Goal: Task Accomplishment & Management: Manage account settings

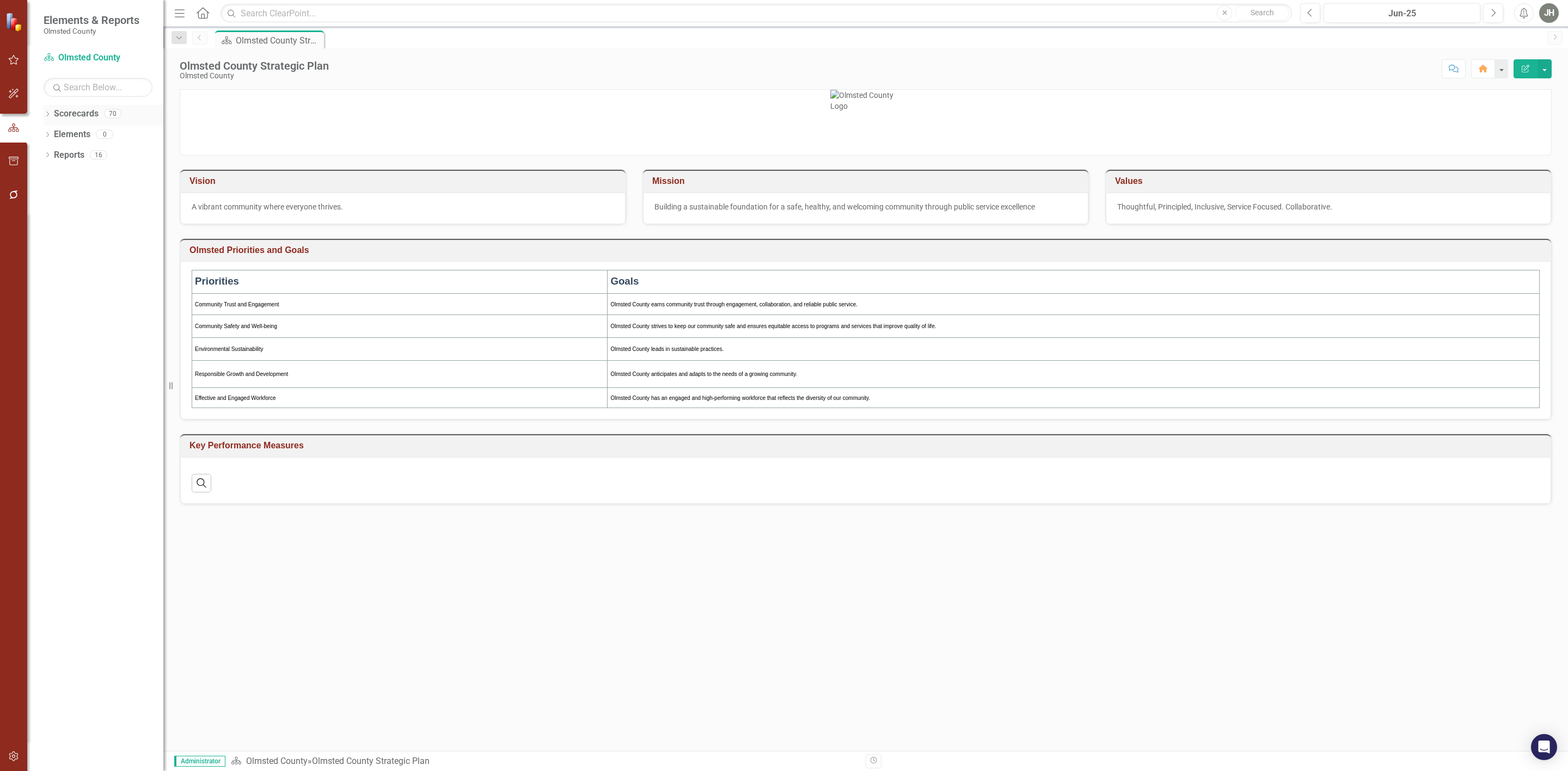
click at [47, 112] on div "Dropdown" at bounding box center [47, 115] width 8 height 10
click at [55, 237] on icon "Dropdown" at bounding box center [53, 236] width 8 height 6
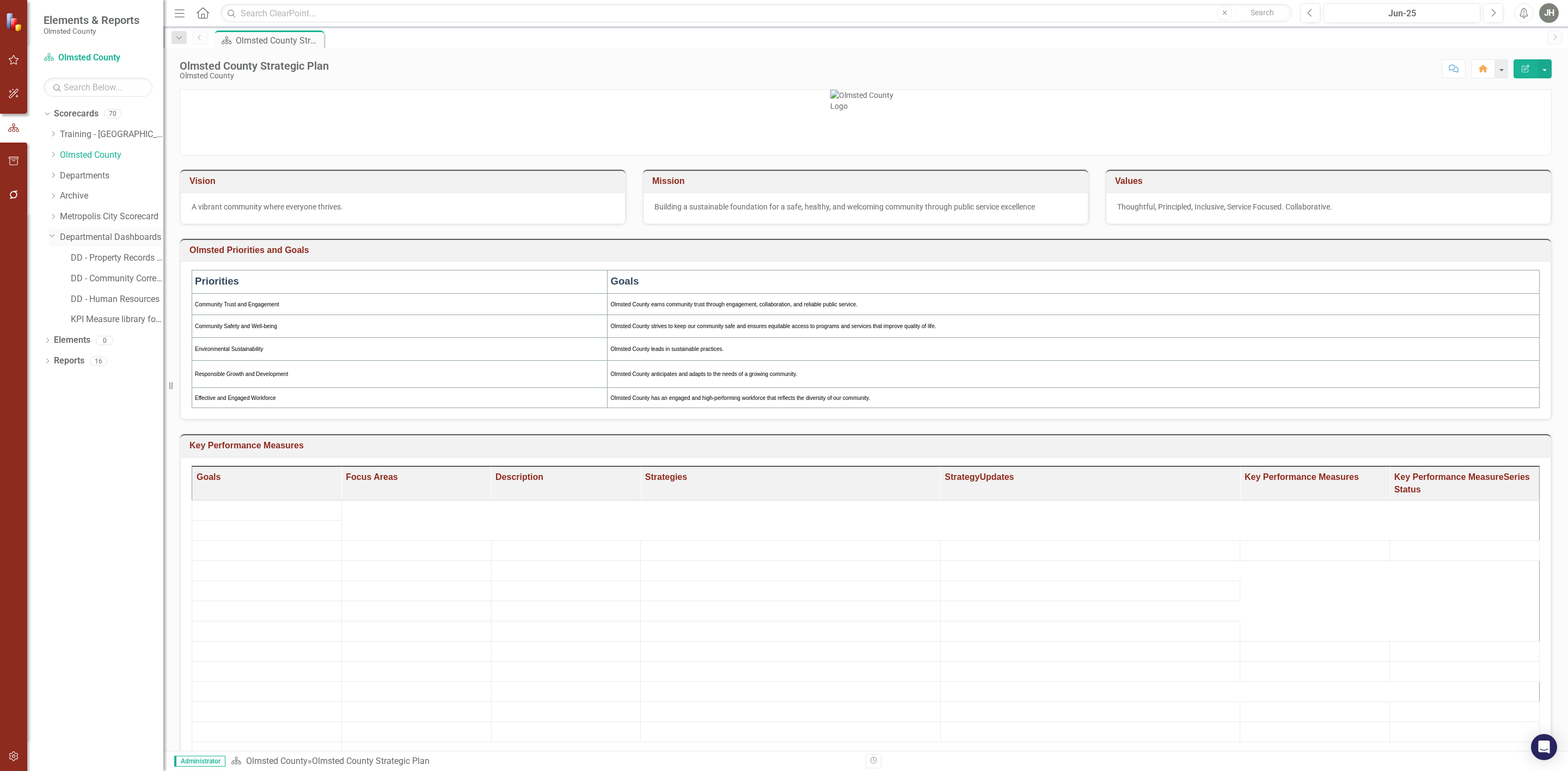
click at [118, 234] on link "Departmental Dashboards" at bounding box center [112, 237] width 104 height 12
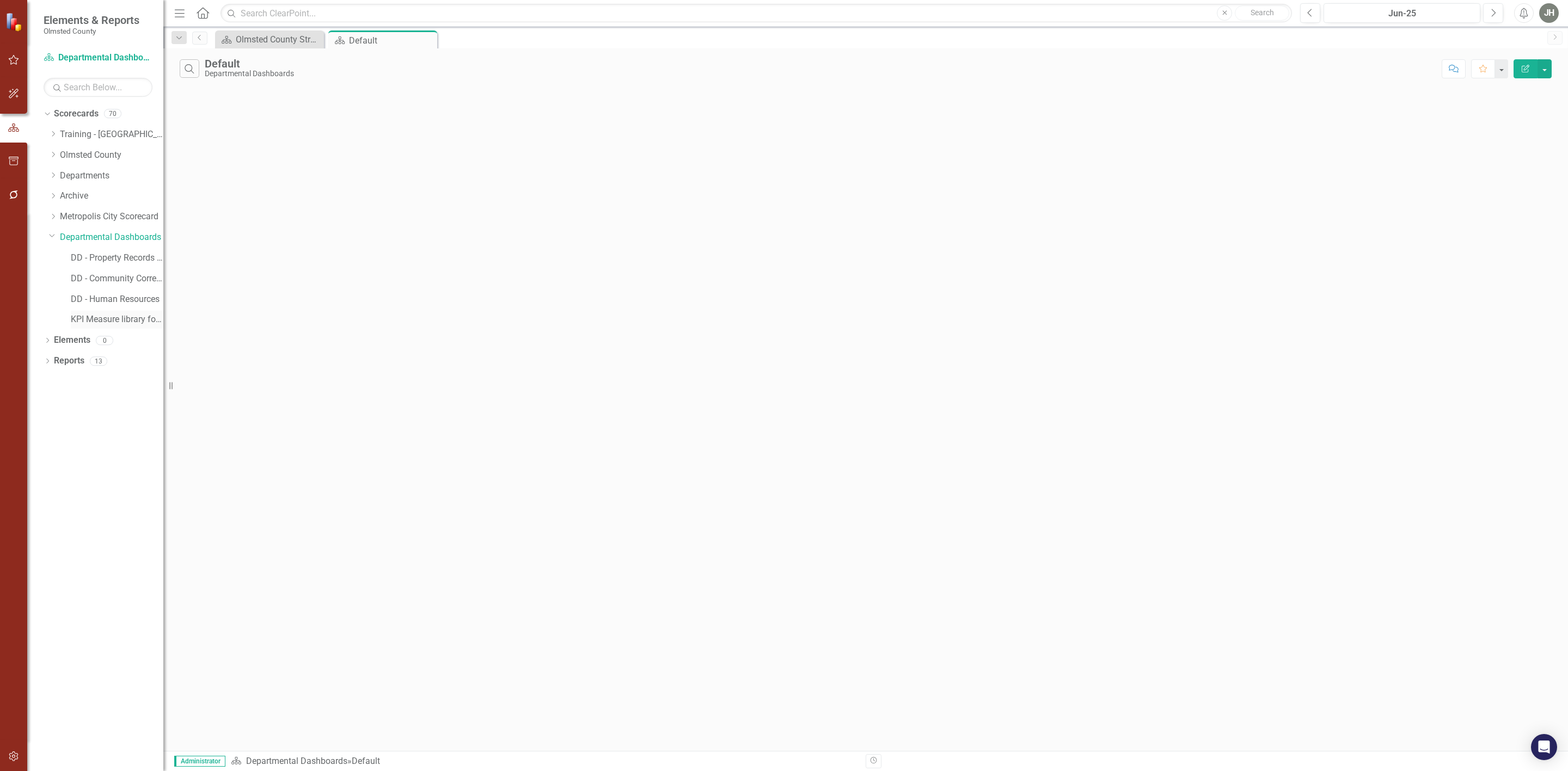
click at [122, 322] on link "KPI Measure library for local government" at bounding box center [116, 320] width 92 height 12
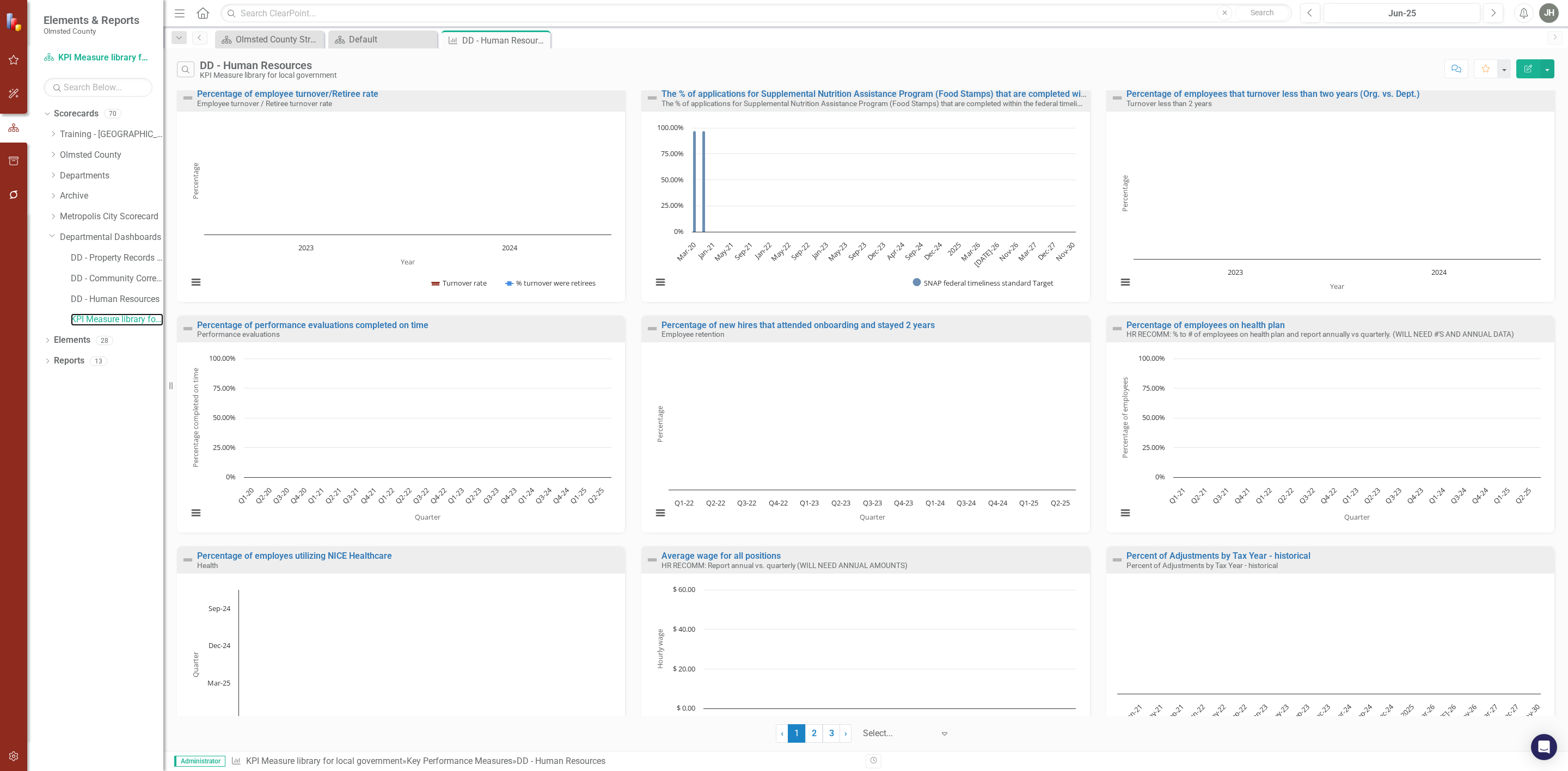
scroll to position [306, 0]
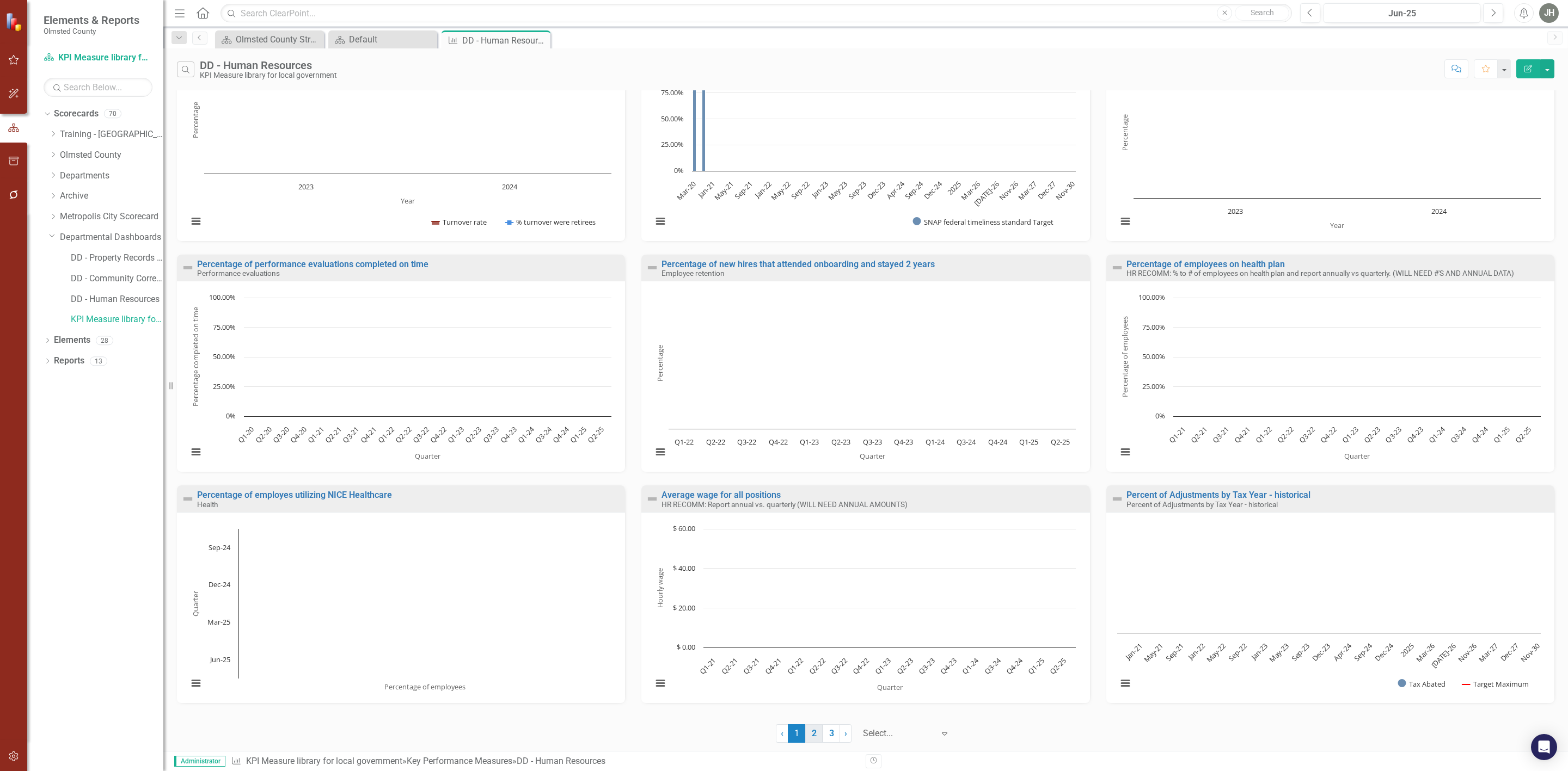
click at [815, 732] on link "2" at bounding box center [813, 733] width 18 height 18
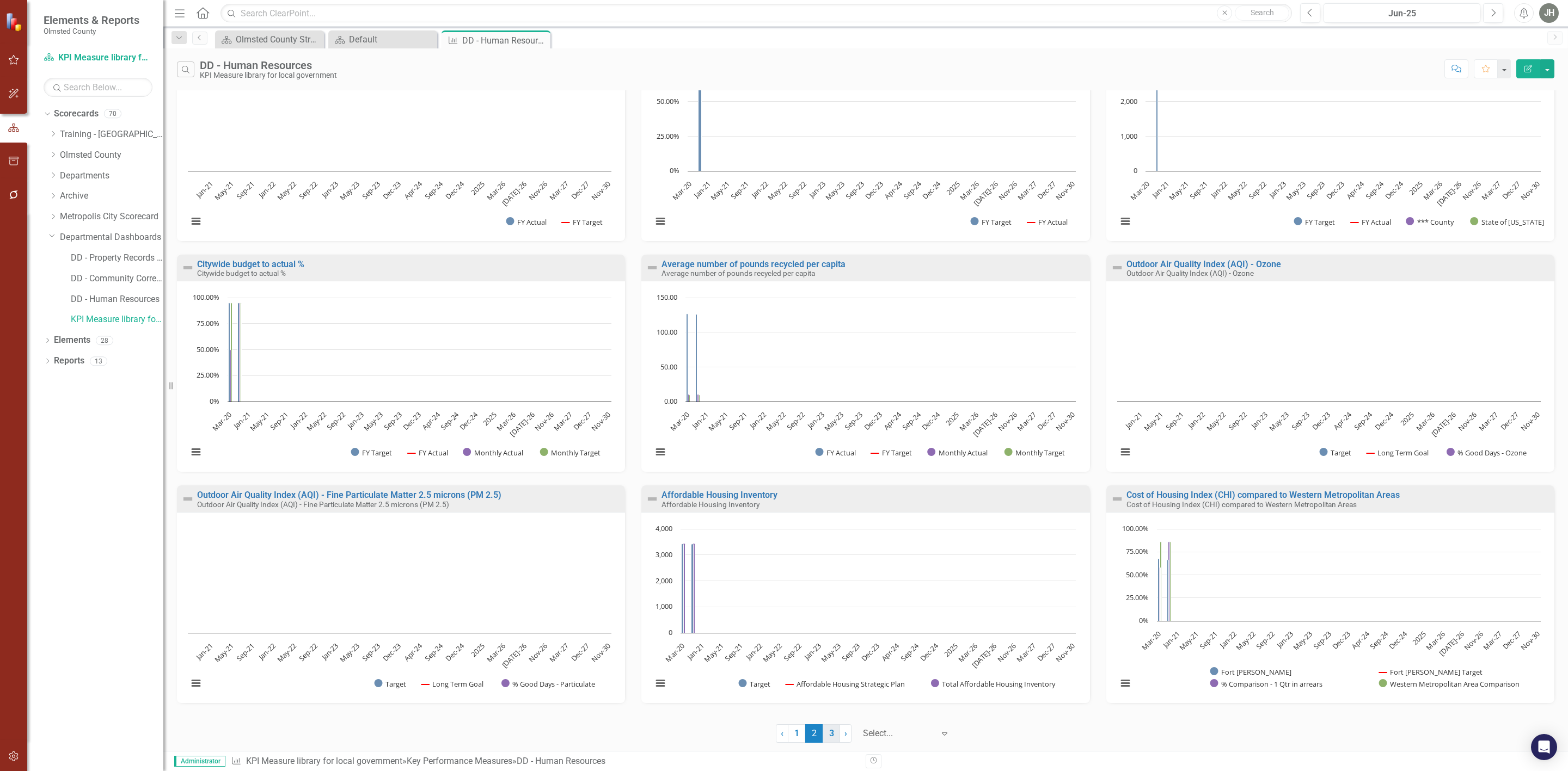
click at [824, 727] on link "3" at bounding box center [831, 733] width 18 height 18
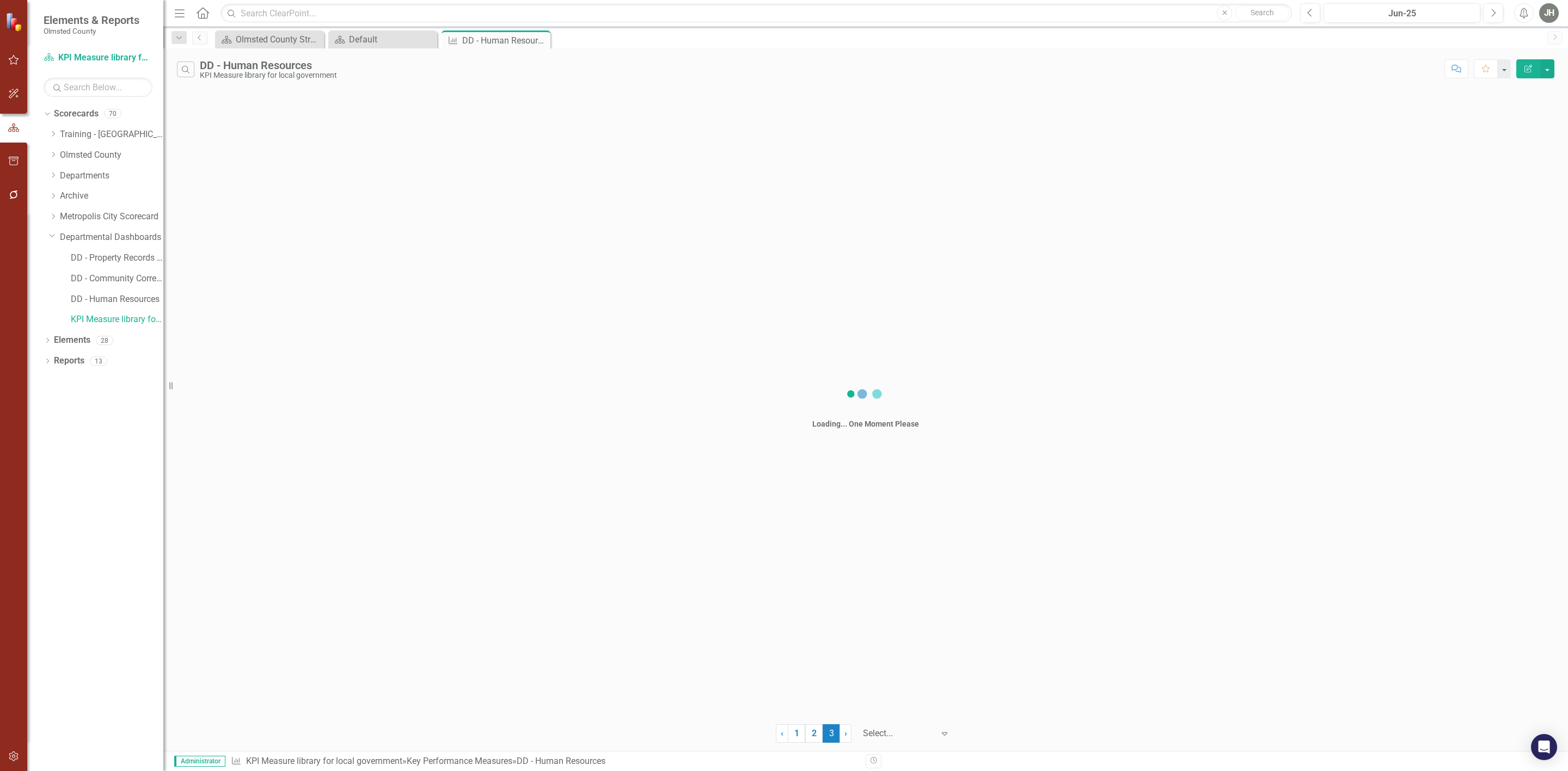
scroll to position [0, 0]
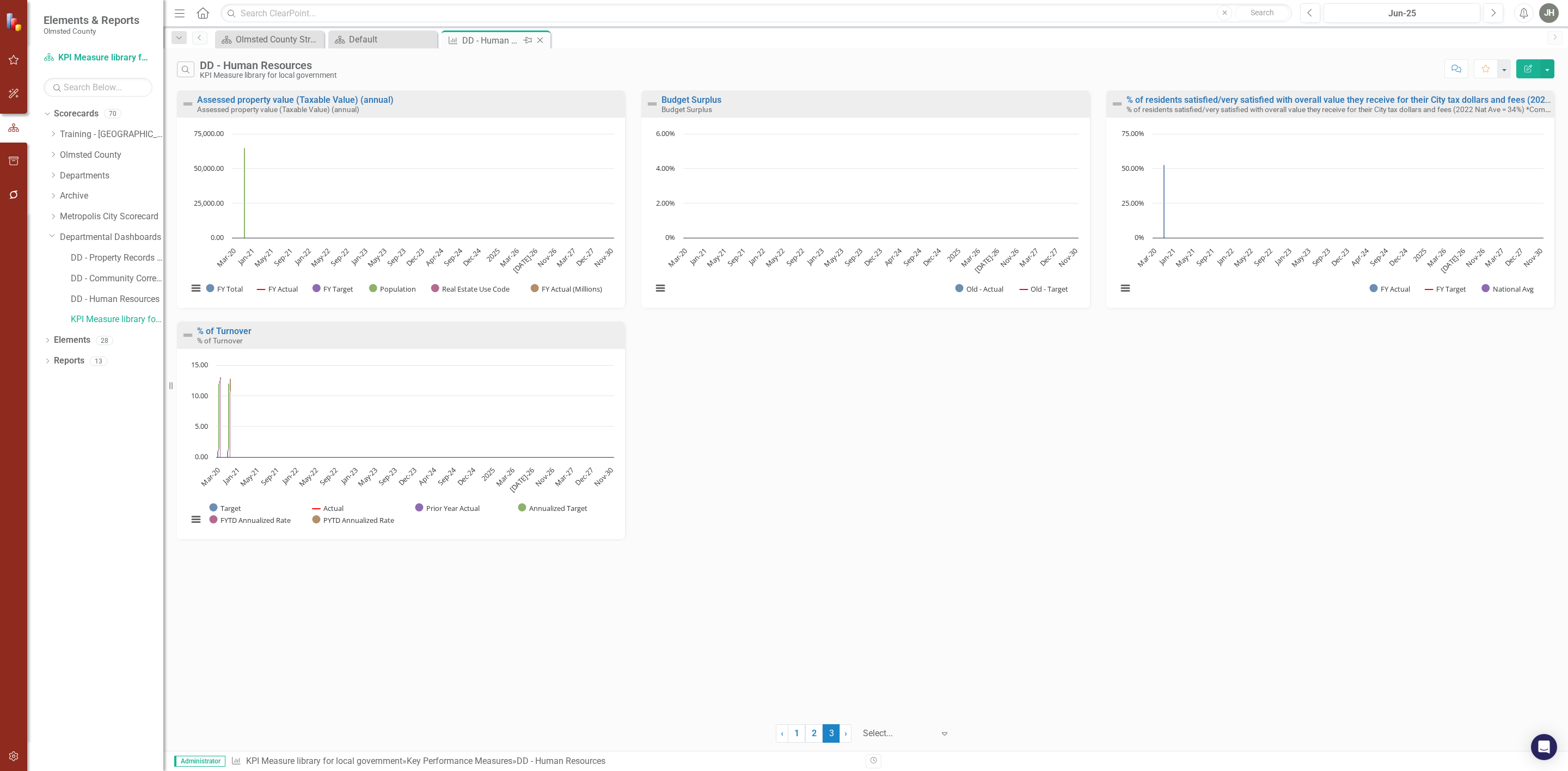
click at [508, 40] on div "DD - Human Resources" at bounding box center [492, 40] width 58 height 13
click at [484, 40] on div "DD - Human Resources" at bounding box center [492, 40] width 58 height 13
click at [128, 299] on link "DD - Human Resources" at bounding box center [116, 300] width 92 height 12
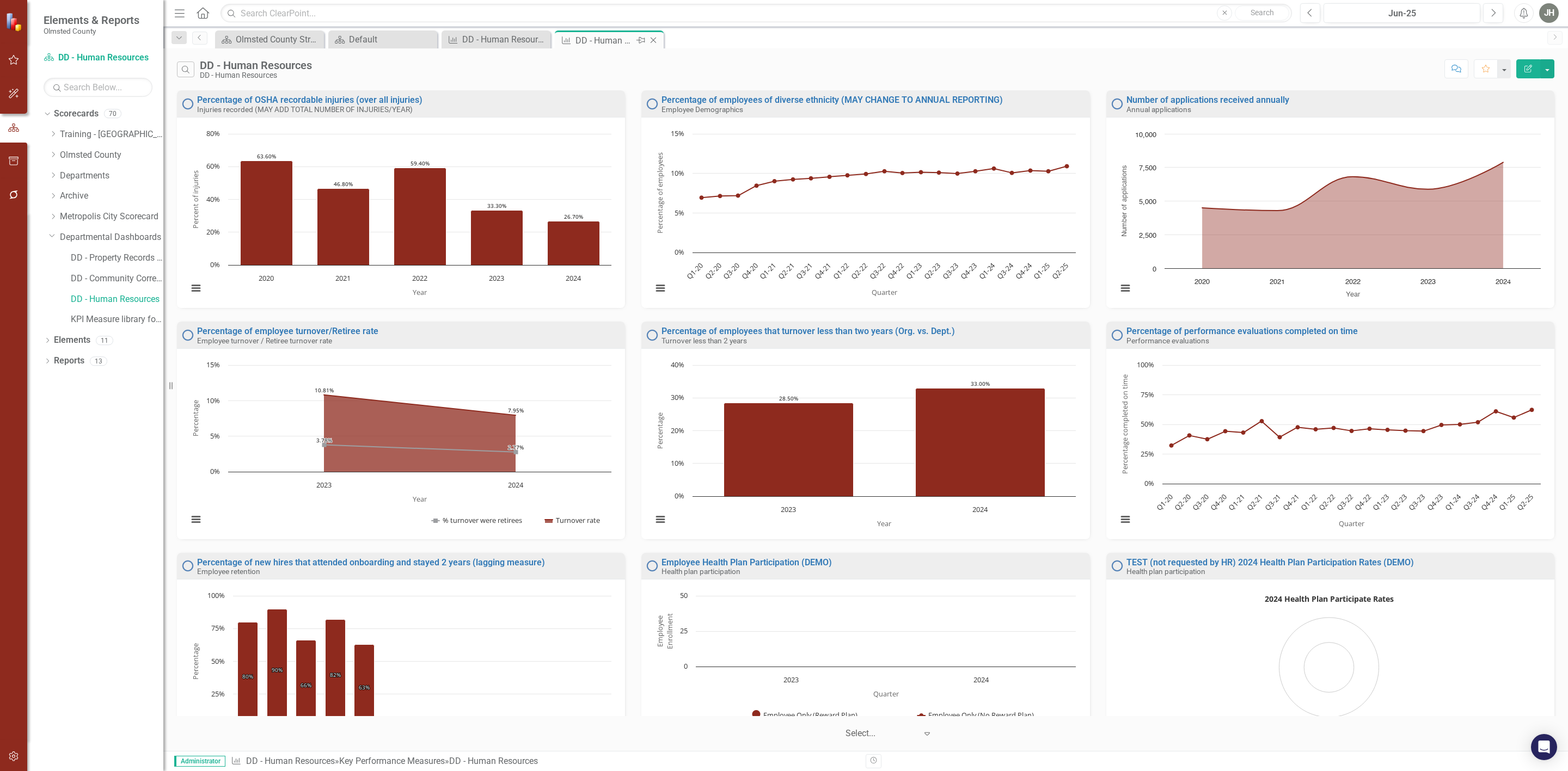
click at [613, 40] on div "DD - Human Resources" at bounding box center [604, 40] width 58 height 13
click at [500, 36] on div "DD - Human Resources" at bounding box center [499, 39] width 72 height 13
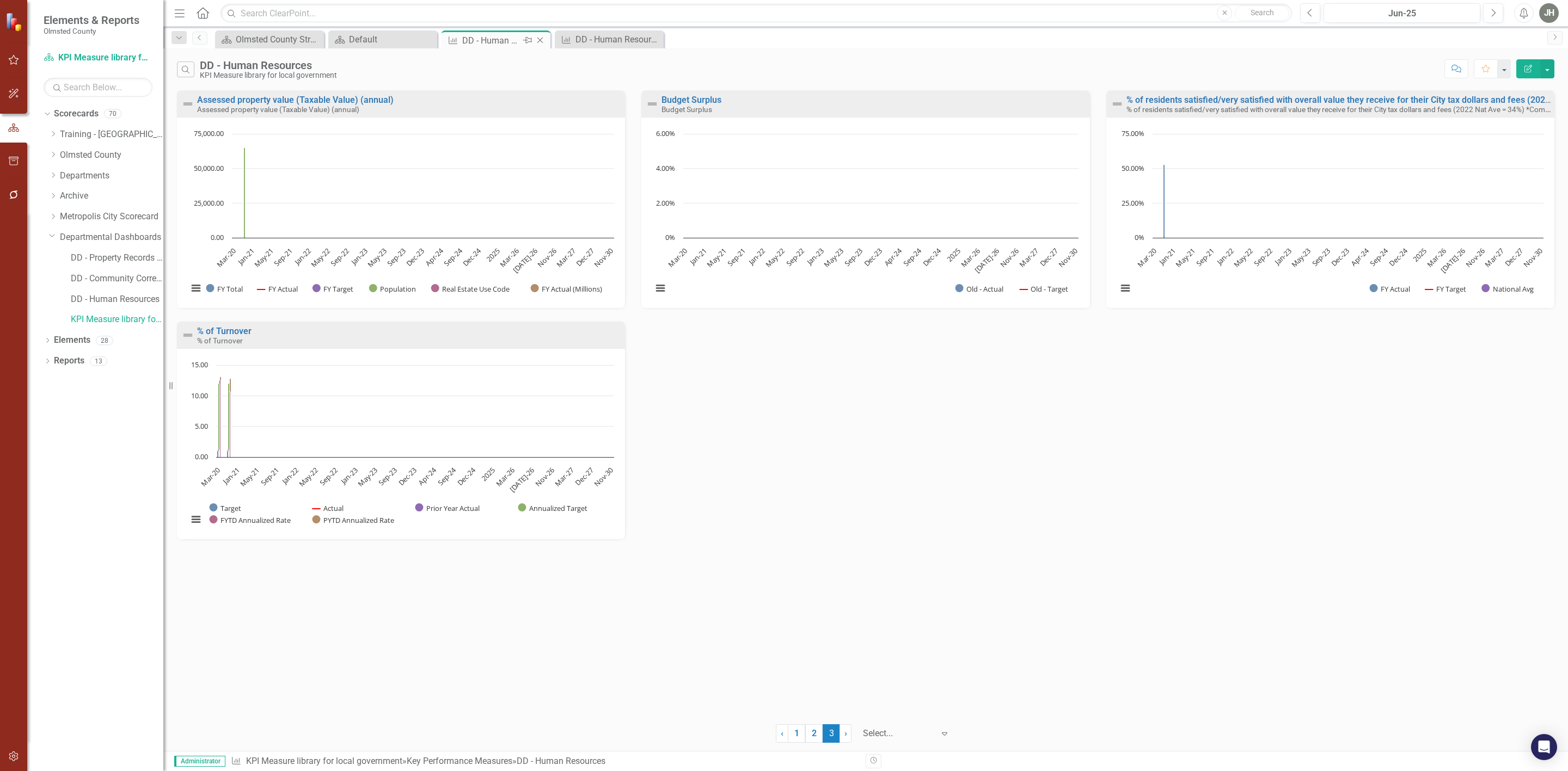
click at [541, 38] on icon "Close" at bounding box center [540, 40] width 11 height 9
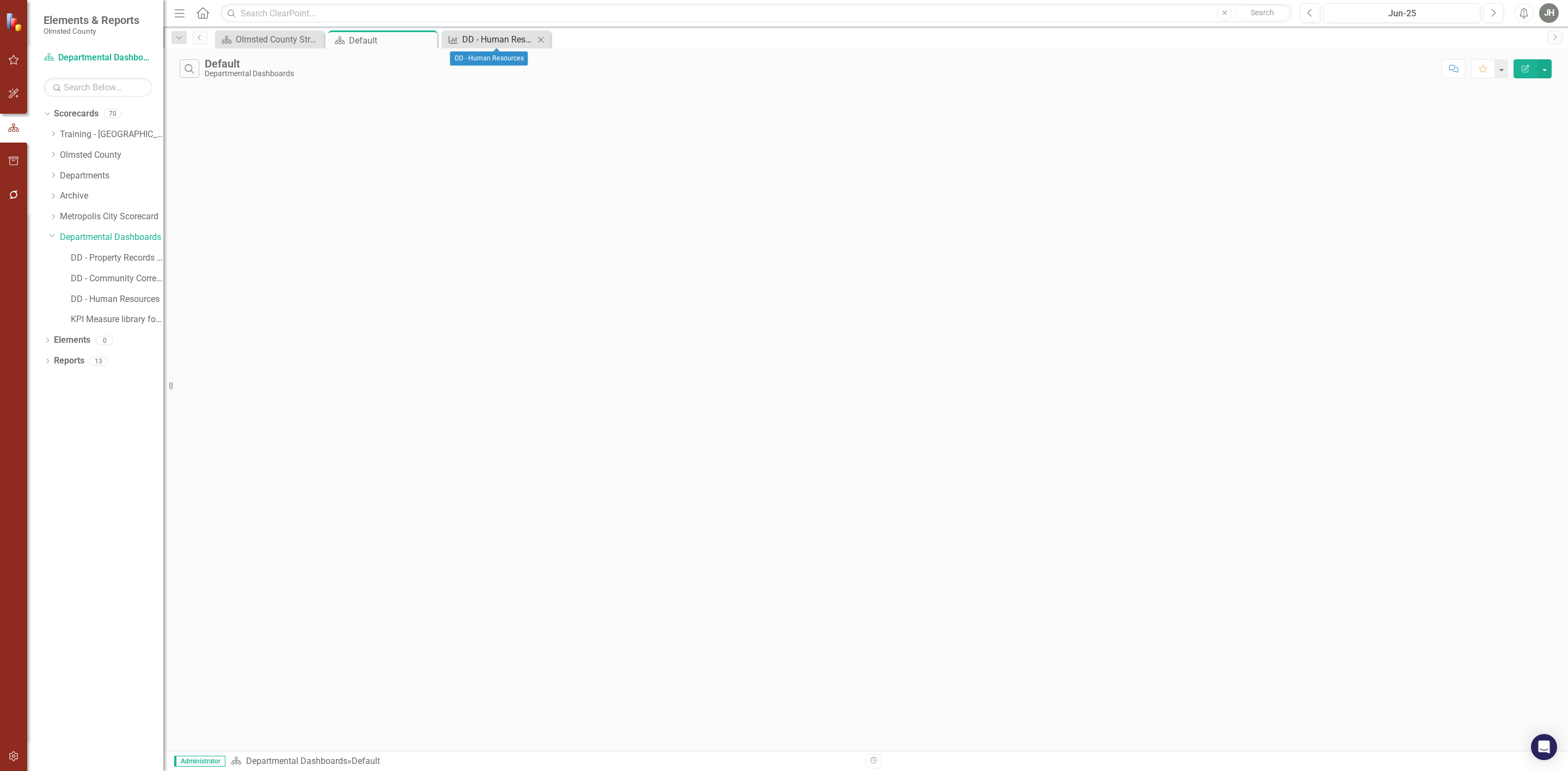
click at [497, 40] on div "DD - Human Resources" at bounding box center [499, 39] width 72 height 13
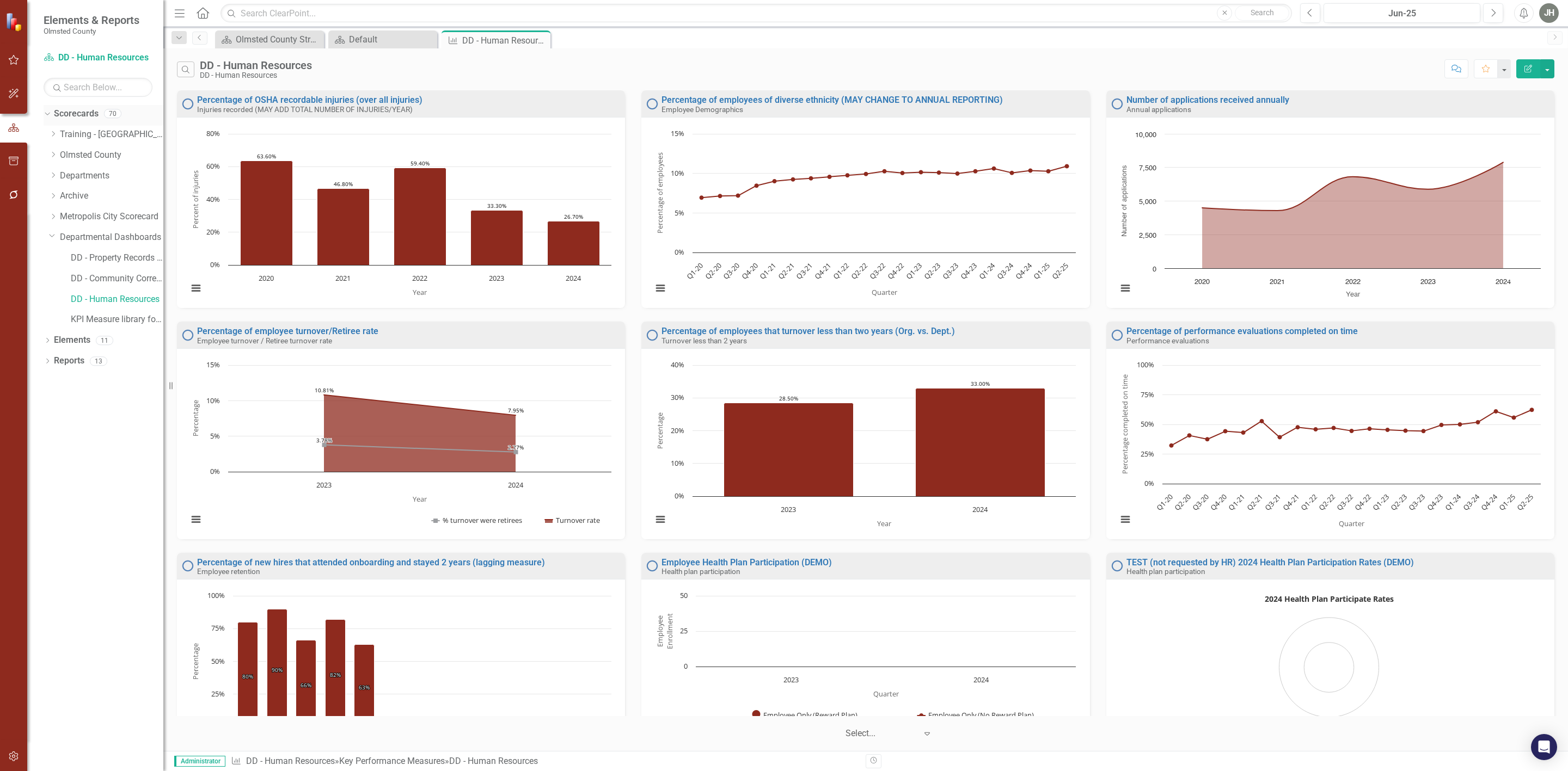
click at [66, 113] on link "Scorecards" at bounding box center [76, 114] width 45 height 12
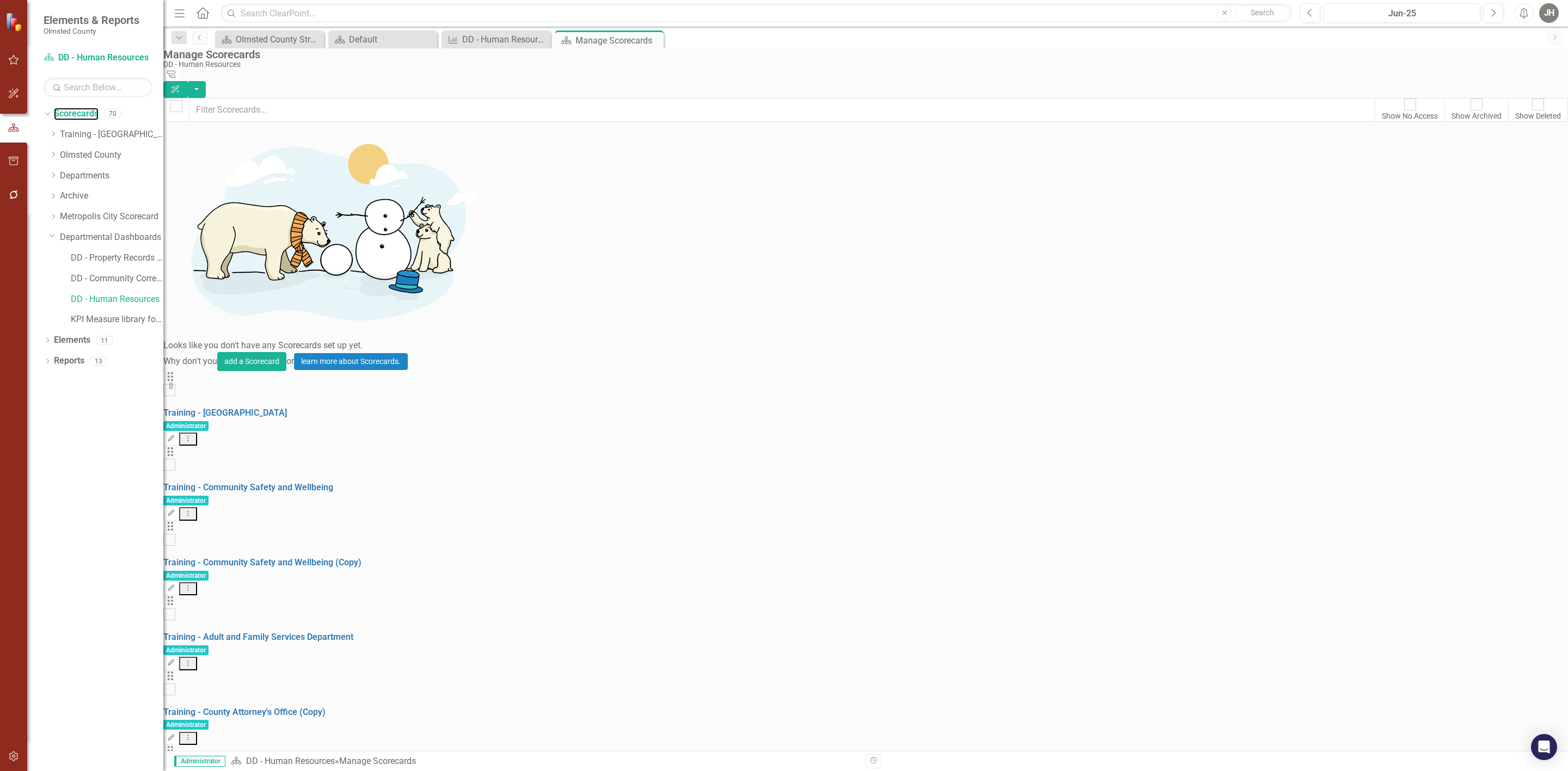
scroll to position [1773, 0]
click at [1461, 731] on link "Copy Duplicate Scorecard" at bounding box center [1480, 731] width 120 height 20
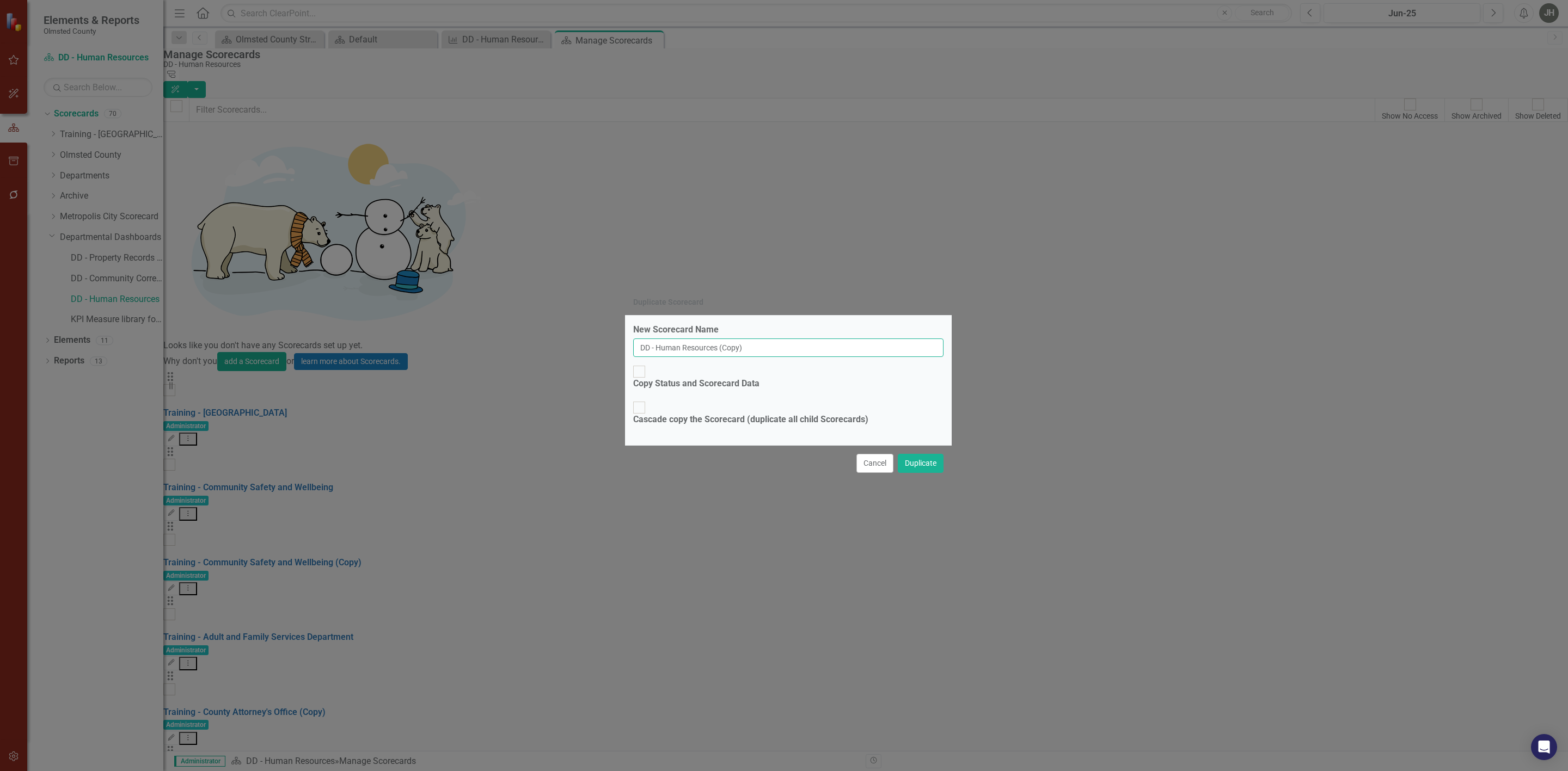
click at [769, 357] on input "DD - Human Resources (Copy)" at bounding box center [788, 347] width 310 height 18
type input "D"
type input "TEST"
click at [928, 454] on button "Duplicate" at bounding box center [921, 463] width 46 height 19
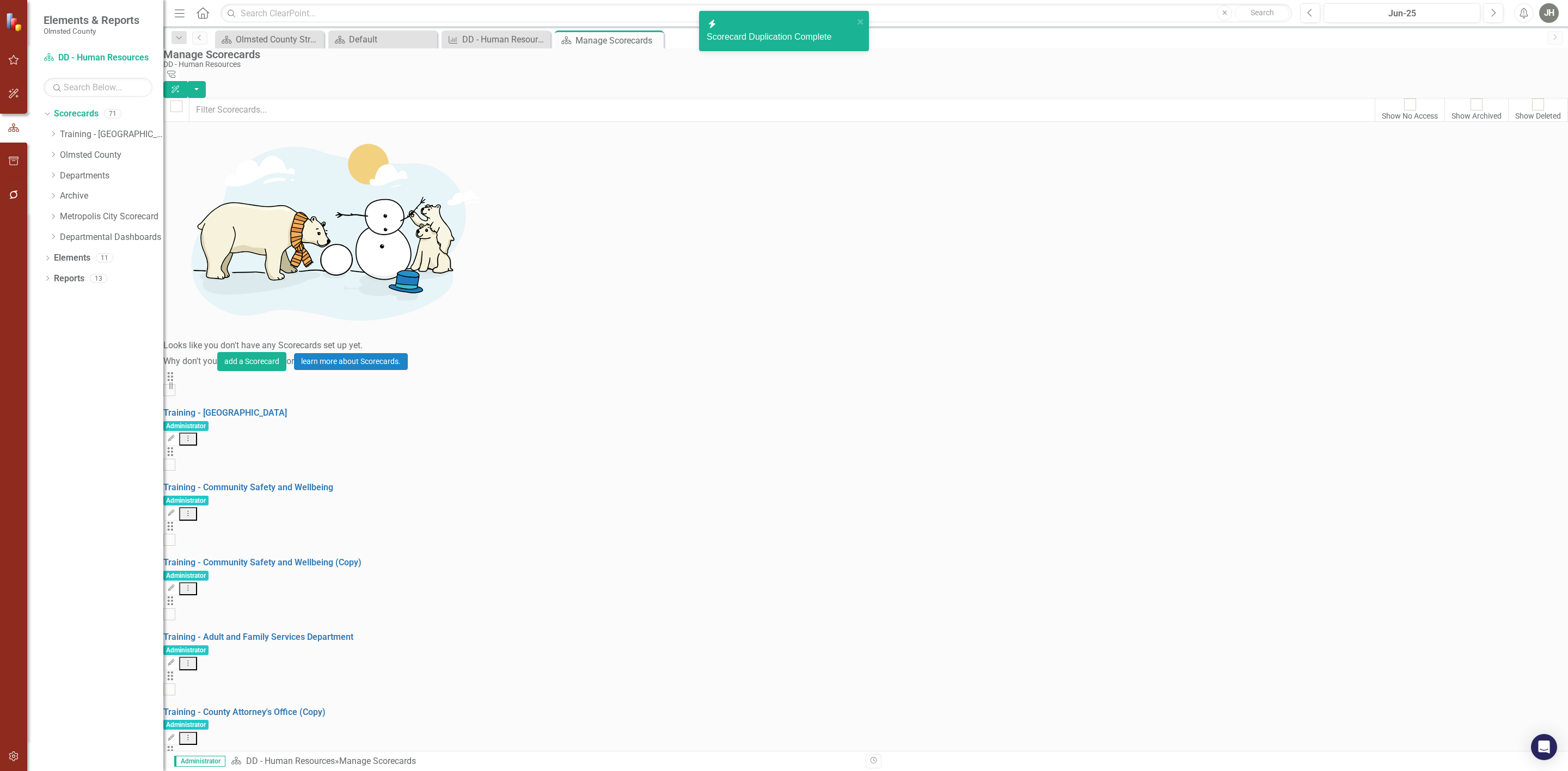
scroll to position [1807, 0]
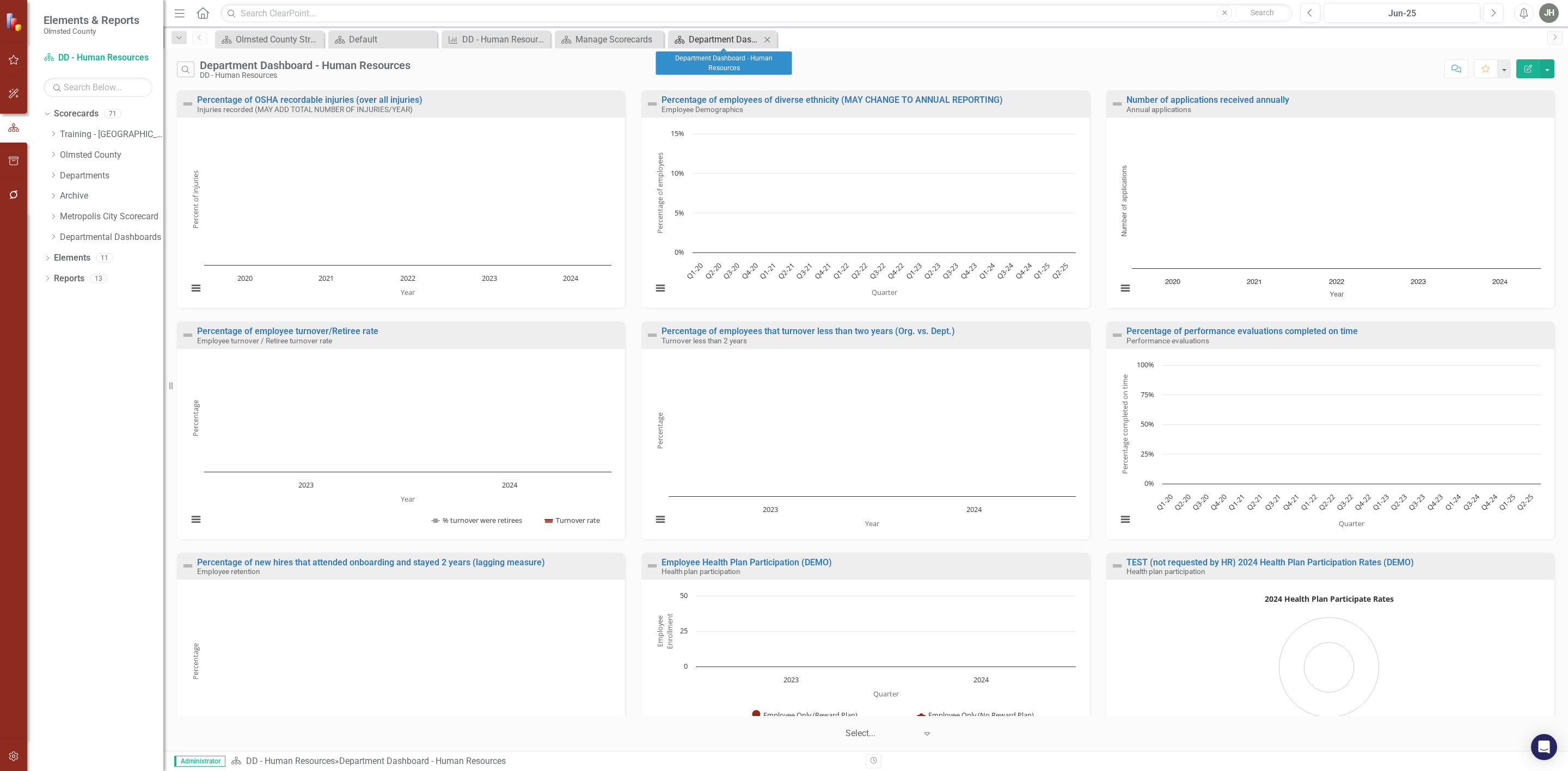
click at [729, 41] on div "Department Dashboard - Human Resources" at bounding box center [725, 39] width 72 height 13
click at [836, 40] on div "Department Dashboard - Human Resources" at bounding box center [831, 40] width 58 height 13
click at [881, 40] on icon "Close" at bounding box center [879, 40] width 11 height 9
click at [768, 38] on icon "Close" at bounding box center [767, 40] width 11 height 9
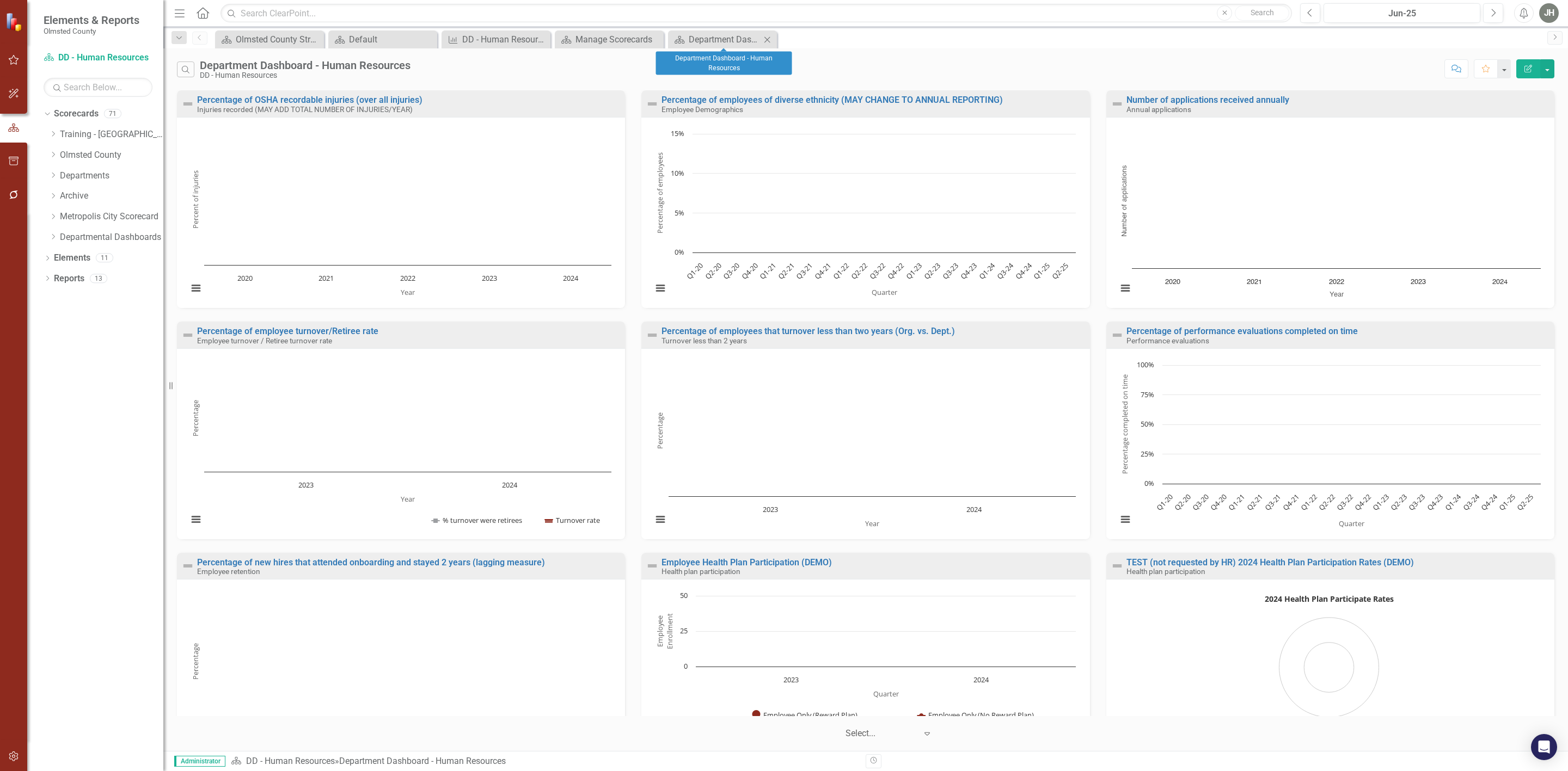
click at [768, 38] on icon "Close" at bounding box center [767, 40] width 11 height 9
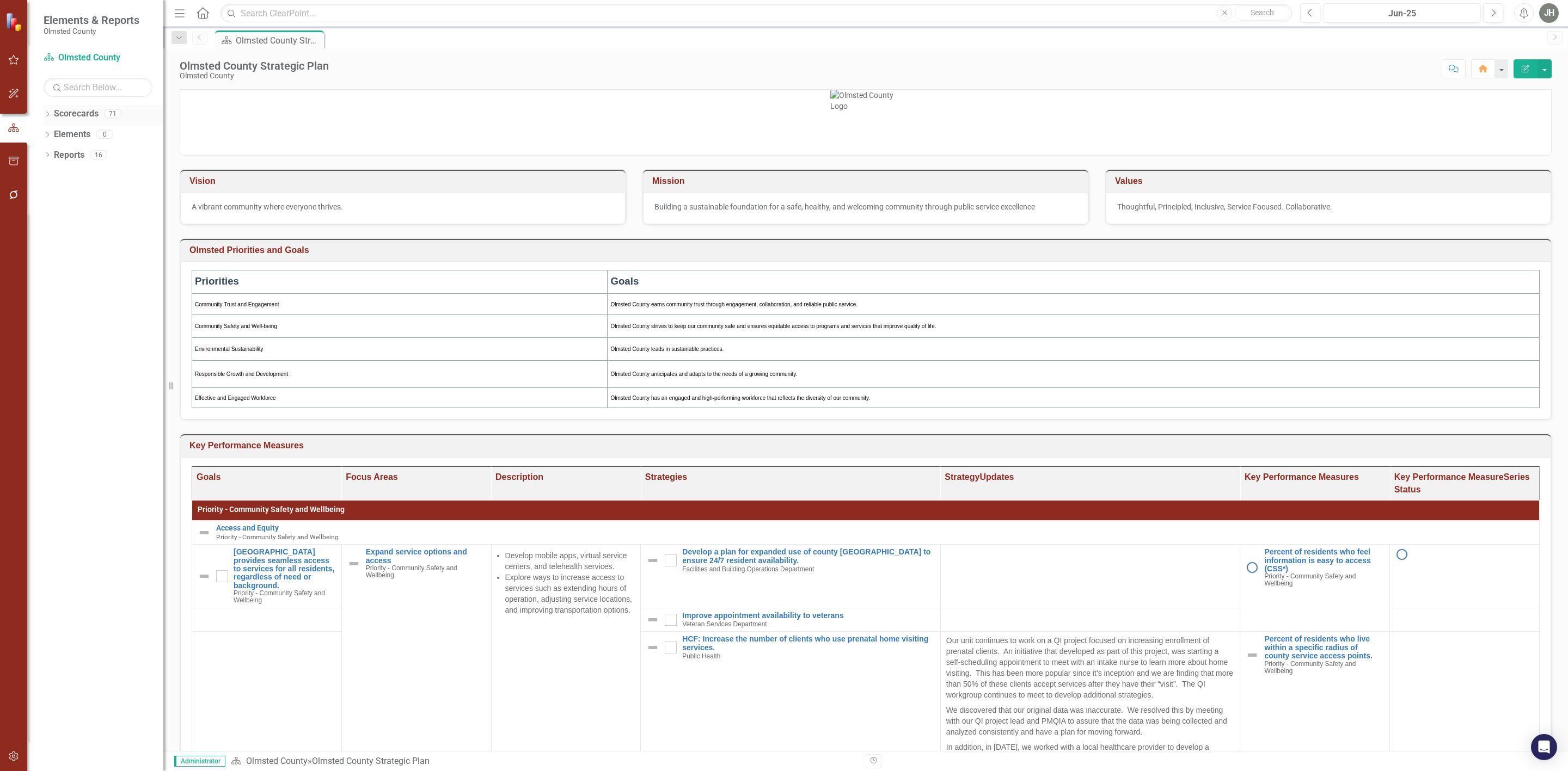
click at [74, 114] on link "Scorecards" at bounding box center [76, 114] width 45 height 12
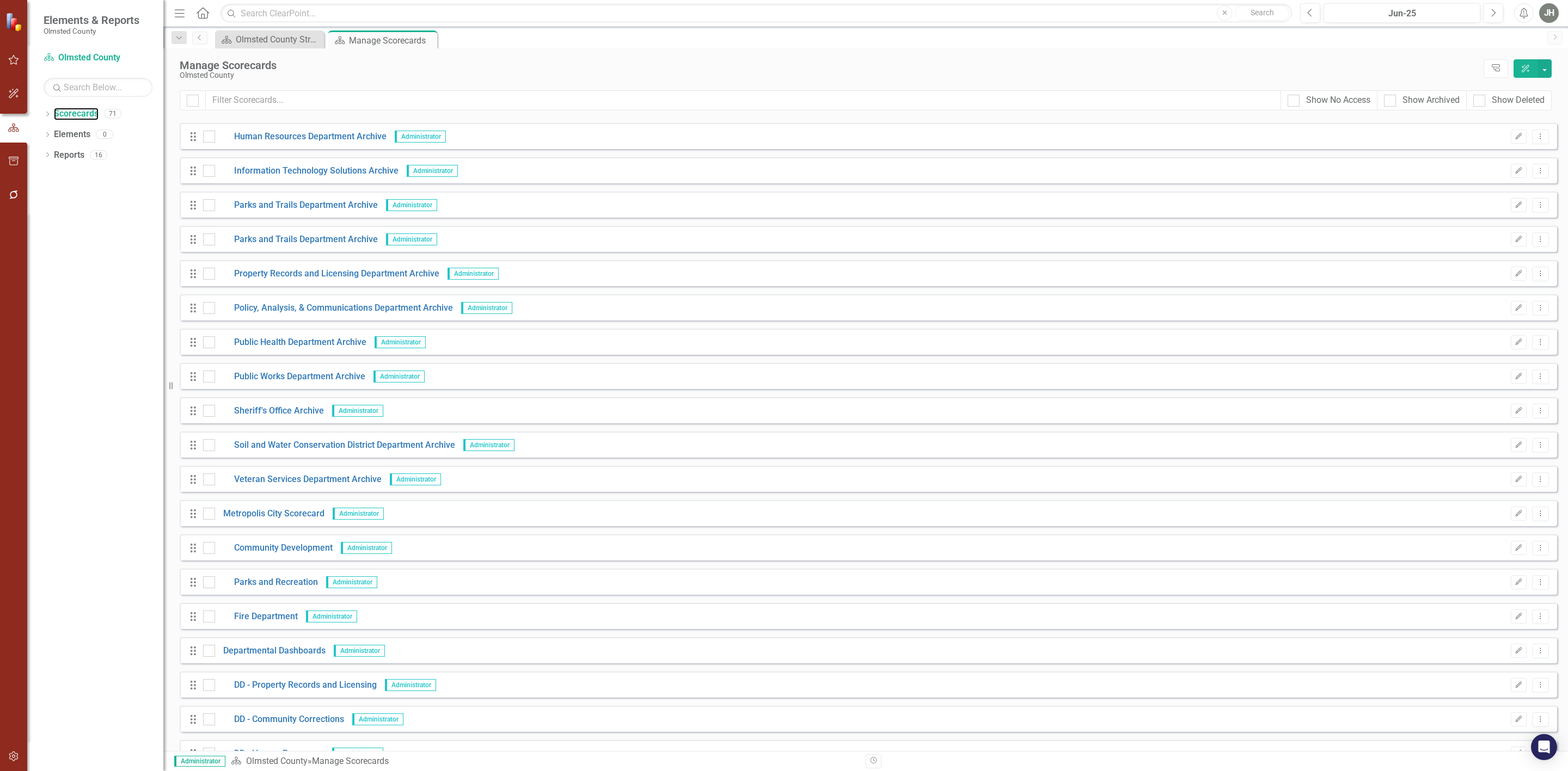
scroll to position [1807, 0]
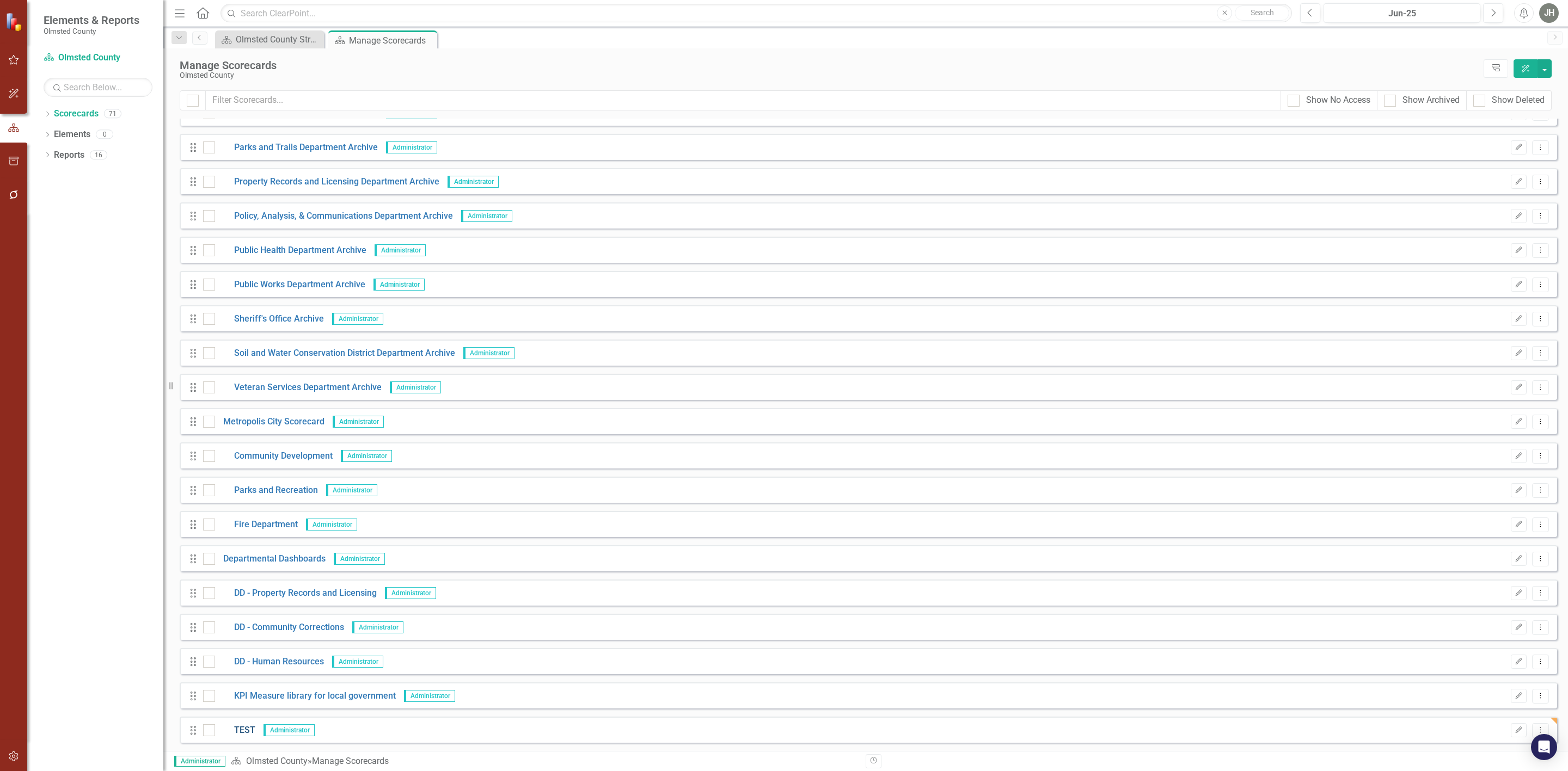
click at [242, 724] on link "TEST" at bounding box center [236, 731] width 40 height 12
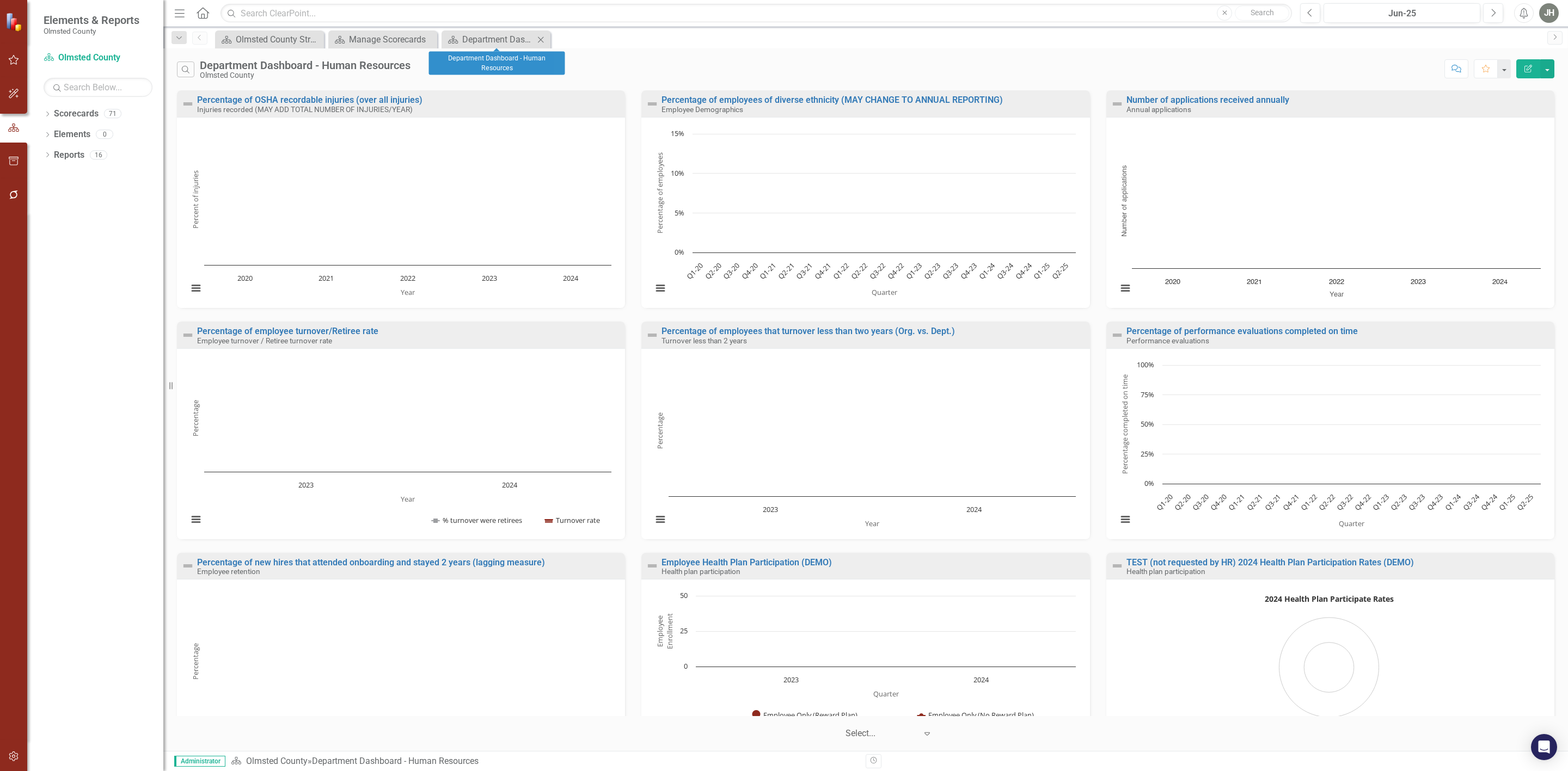
click at [544, 41] on icon "Close" at bounding box center [540, 40] width 11 height 9
click at [543, 38] on icon "Close" at bounding box center [540, 40] width 11 height 9
click at [541, 38] on icon at bounding box center [541, 39] width 6 height 6
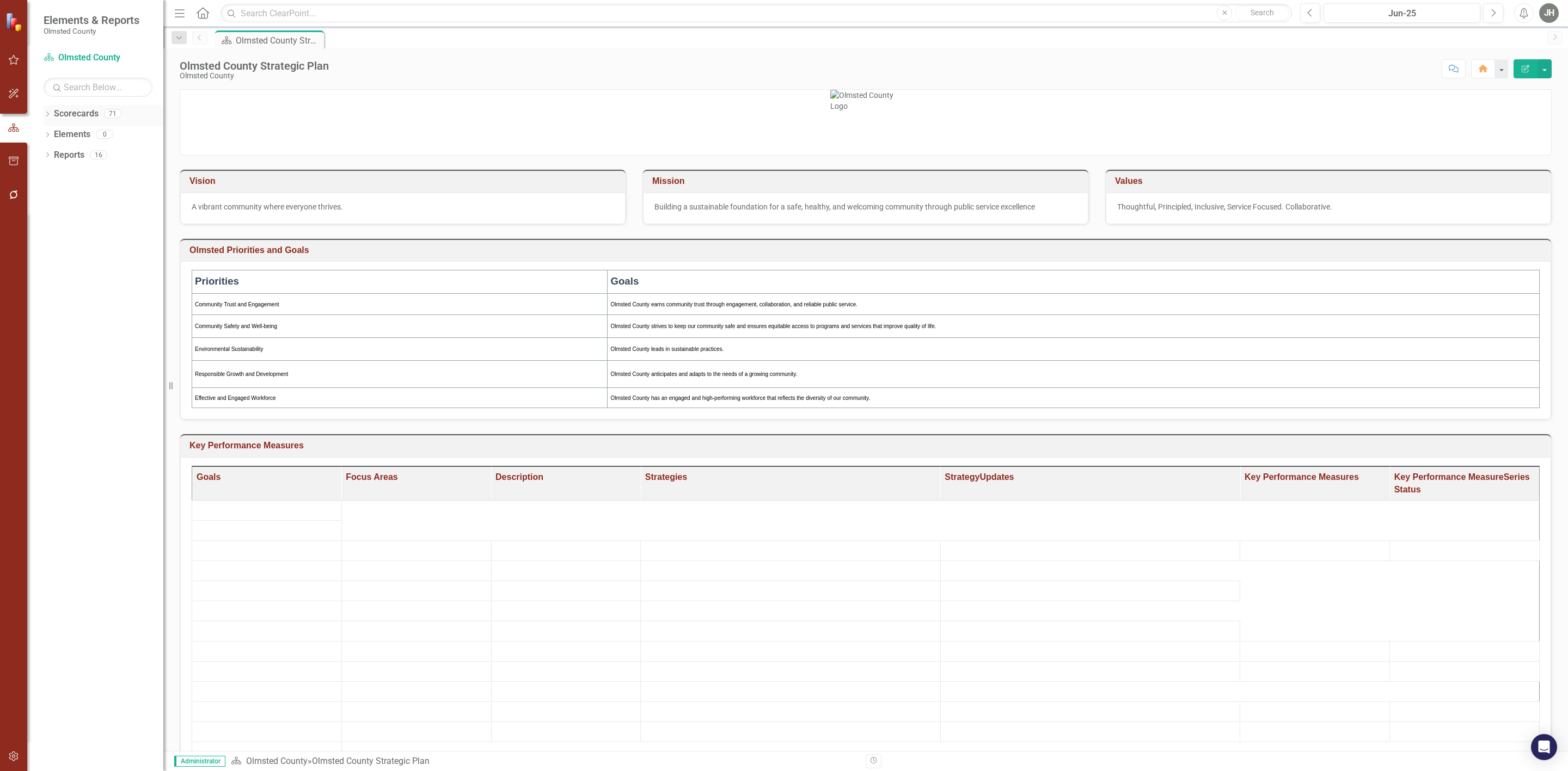
click at [70, 113] on link "Scorecards" at bounding box center [76, 114] width 45 height 12
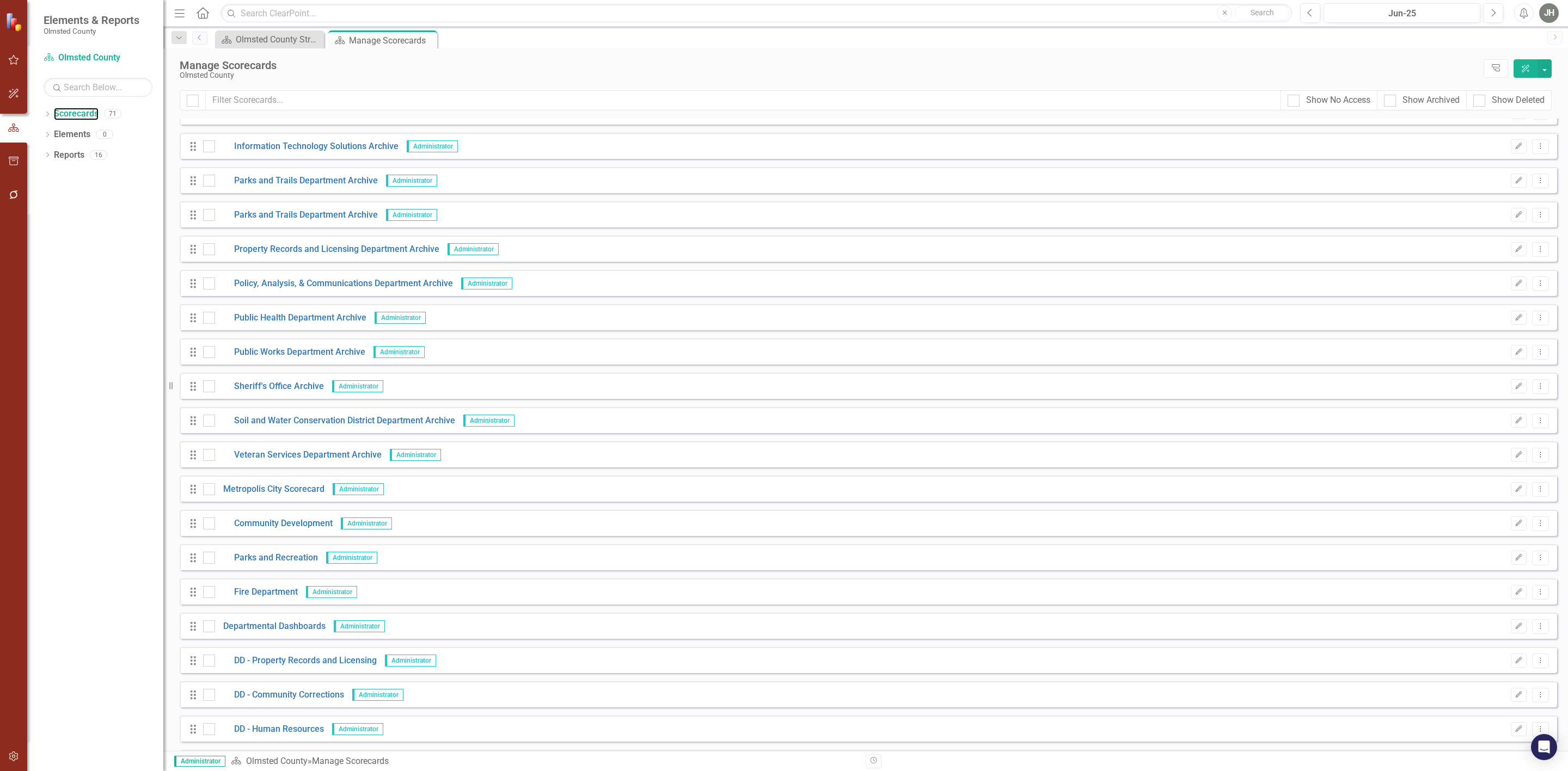
scroll to position [1807, 0]
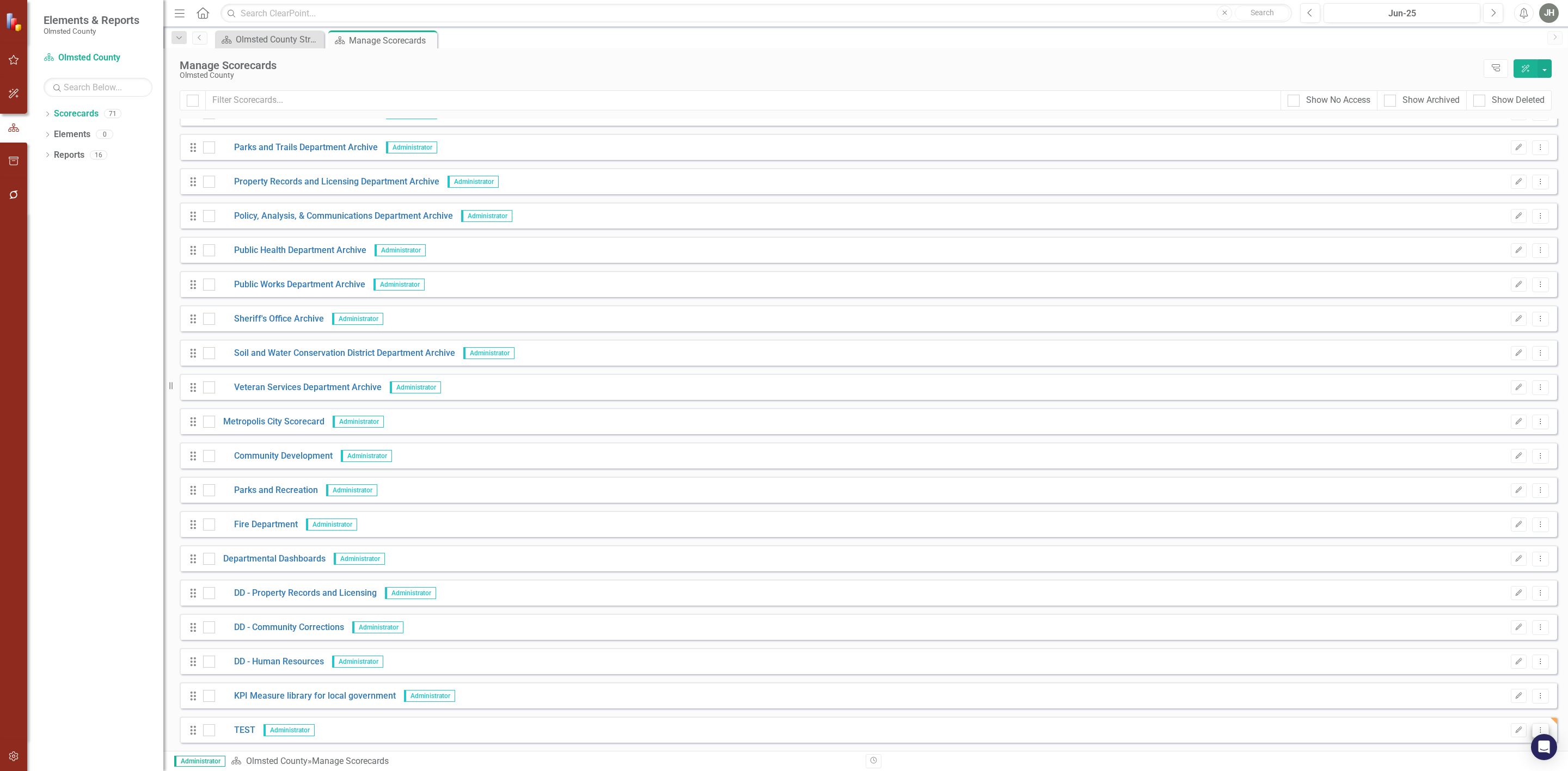
click at [1535, 726] on icon "Dropdown Menu" at bounding box center [1540, 730] width 10 height 7
click at [1481, 699] on link "Trash Delete Scorecard" at bounding box center [1480, 708] width 120 height 20
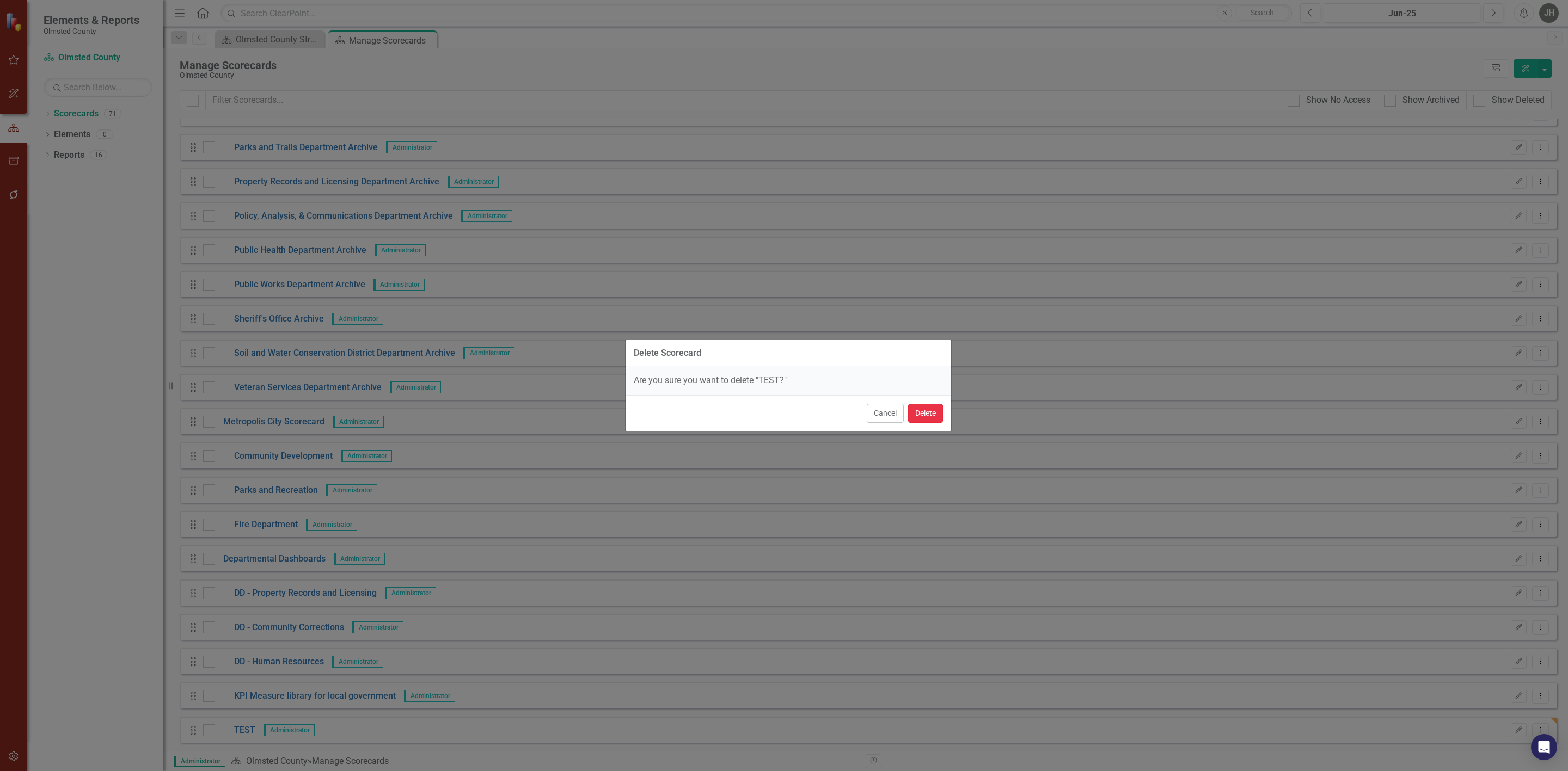
click at [916, 409] on button "Delete" at bounding box center [925, 413] width 35 height 19
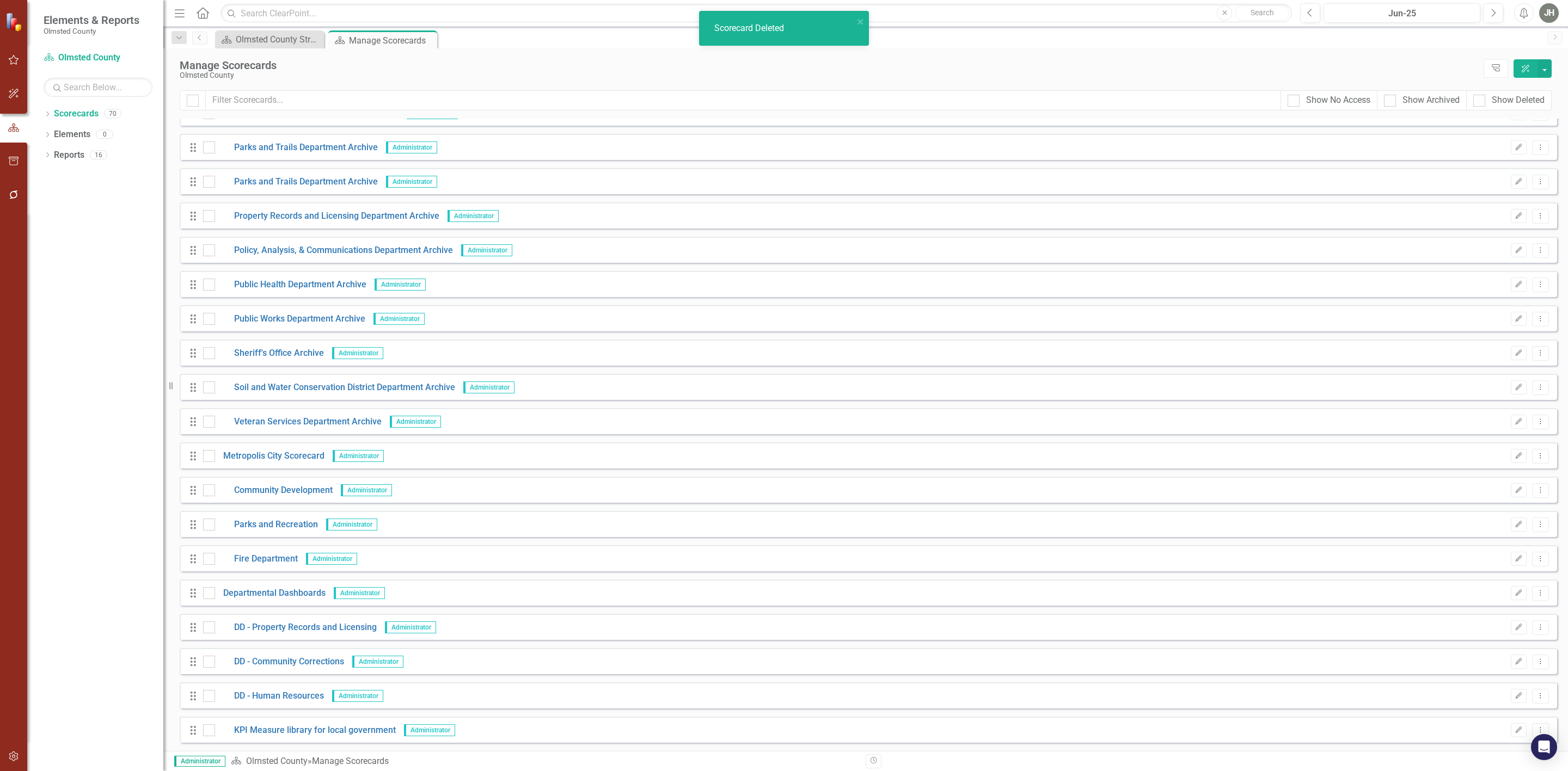
scroll to position [1773, 0]
click at [1536, 691] on button "Dropdown Menu" at bounding box center [1540, 696] width 17 height 15
click at [1455, 634] on link "Copy Duplicate Scorecard" at bounding box center [1480, 633] width 120 height 20
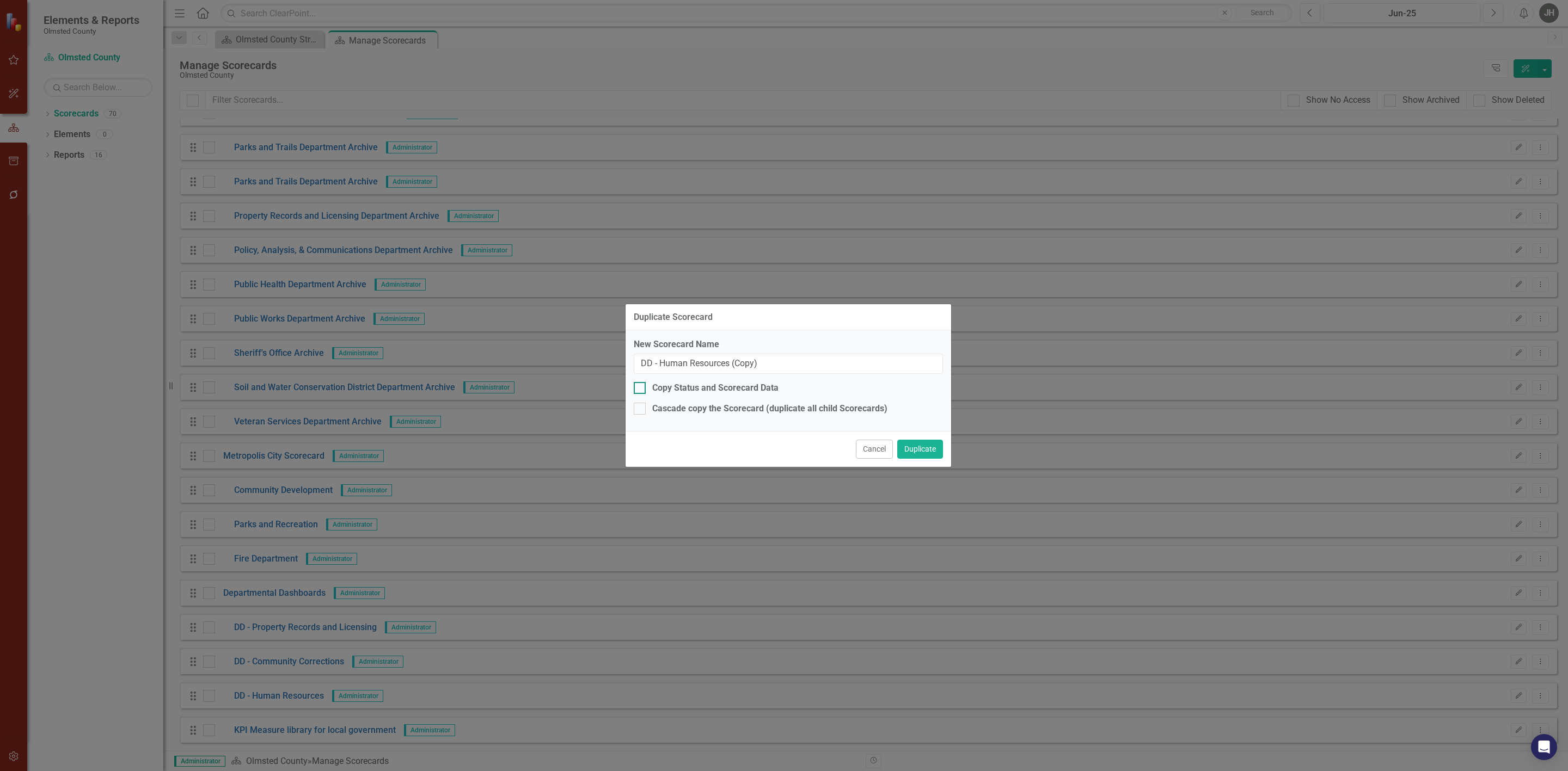
click at [646, 383] on div "Copy Status and Scorecard Data" at bounding box center [789, 389] width 310 height 12
click at [641, 383] on input "Copy Status and Scorecard Data" at bounding box center [638, 386] width 7 height 7
checkbox input "true"
click at [644, 409] on div at bounding box center [640, 409] width 12 height 12
click at [641, 409] on input "Cascade copy the Scorecard (duplicate all child Scorecards)" at bounding box center [638, 406] width 7 height 7
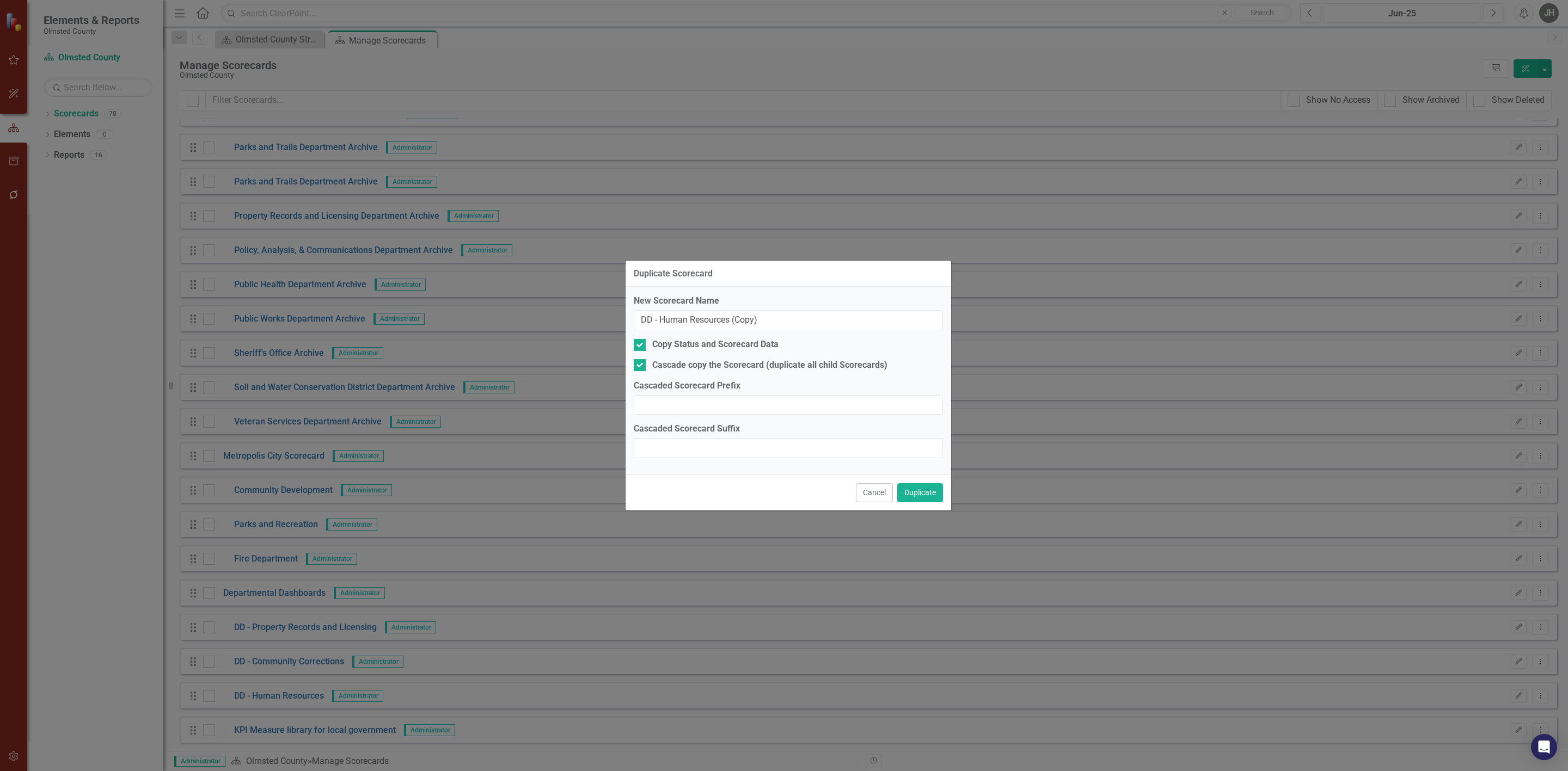
click at [644, 360] on div at bounding box center [640, 366] width 12 height 12
click at [641, 360] on input "Cascade copy the Scorecard (duplicate all child Scorecards)" at bounding box center [638, 363] width 7 height 7
checkbox input "false"
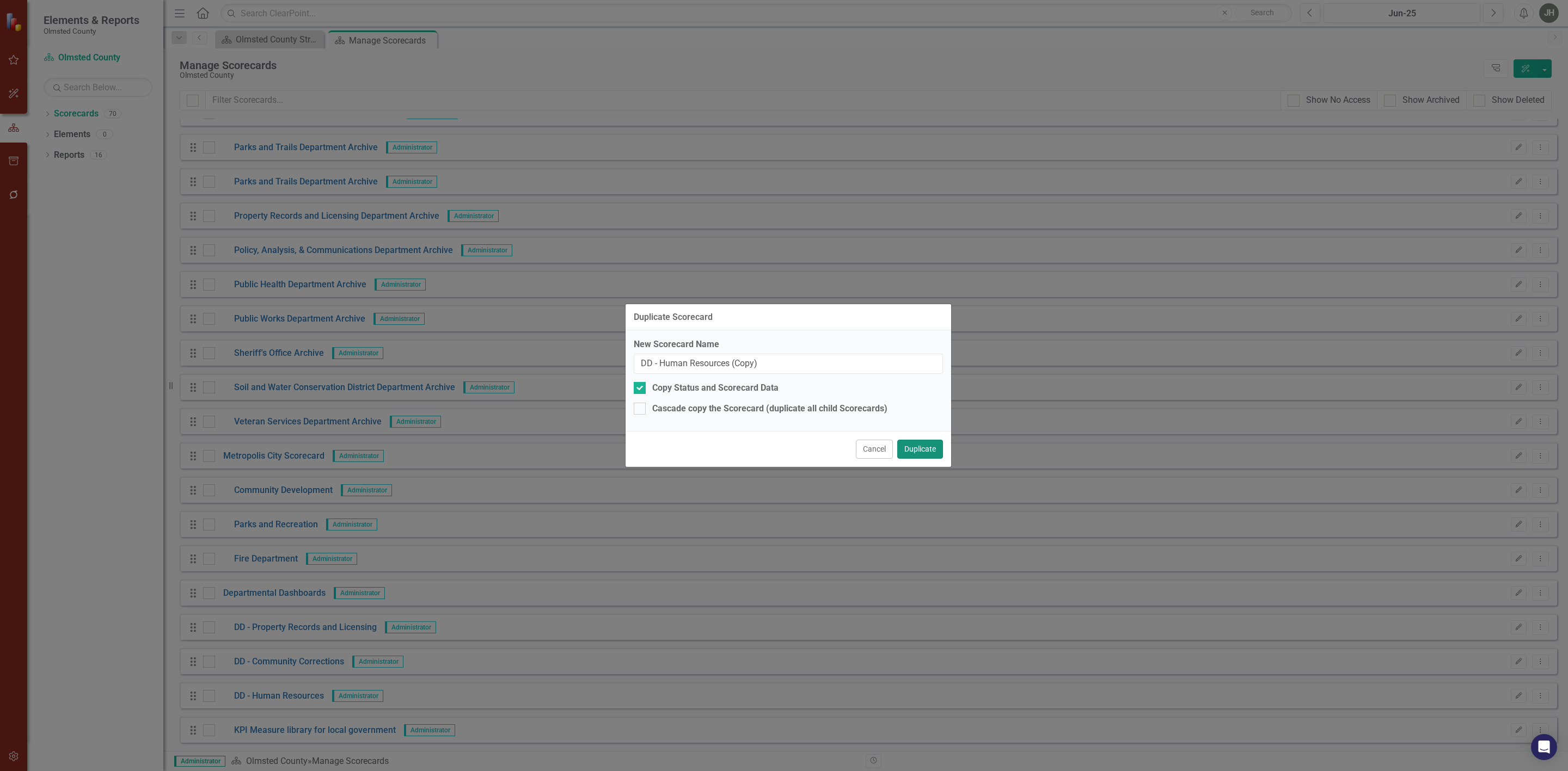
click at [911, 453] on button "Duplicate" at bounding box center [920, 449] width 46 height 19
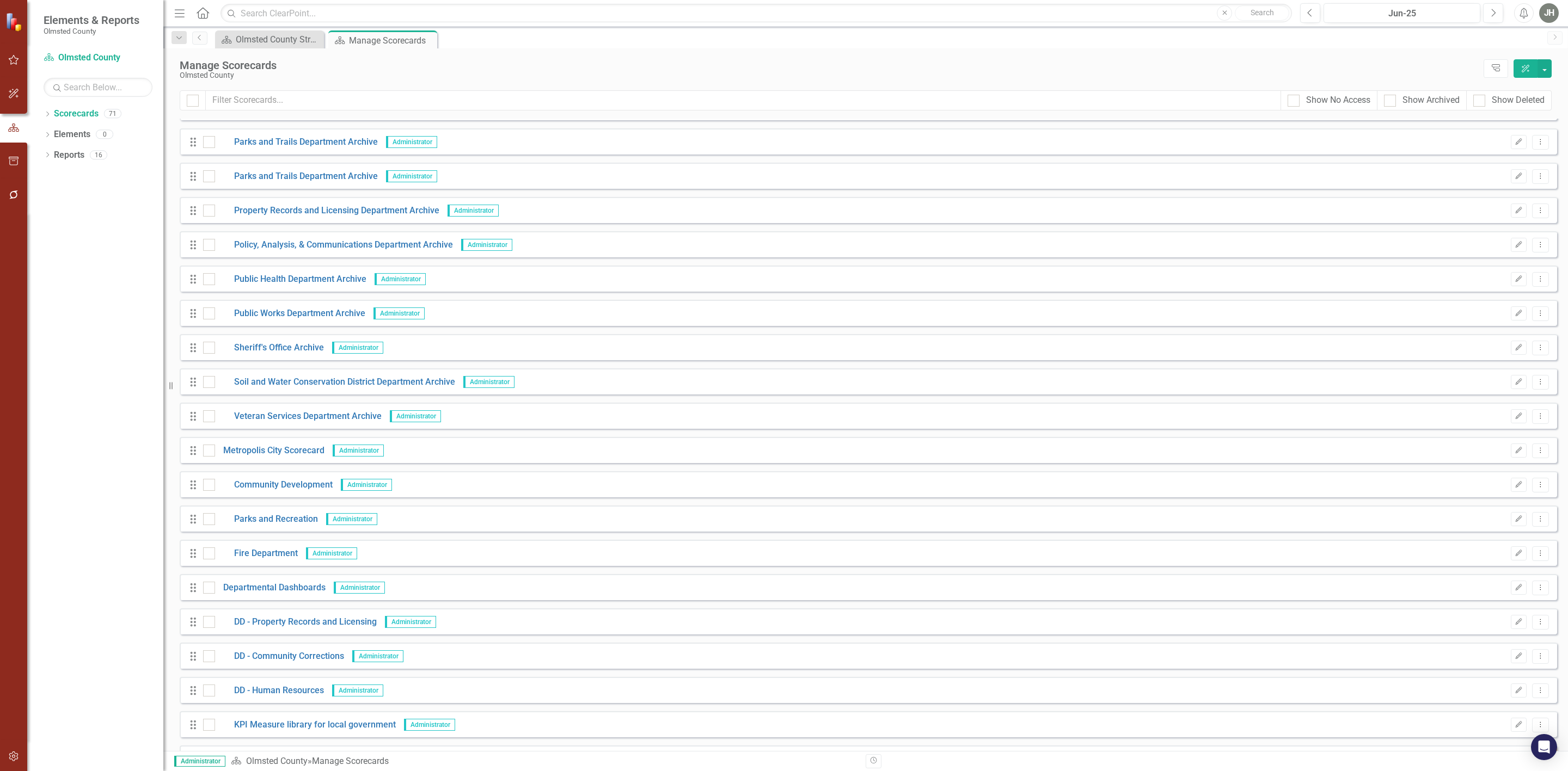
scroll to position [1807, 0]
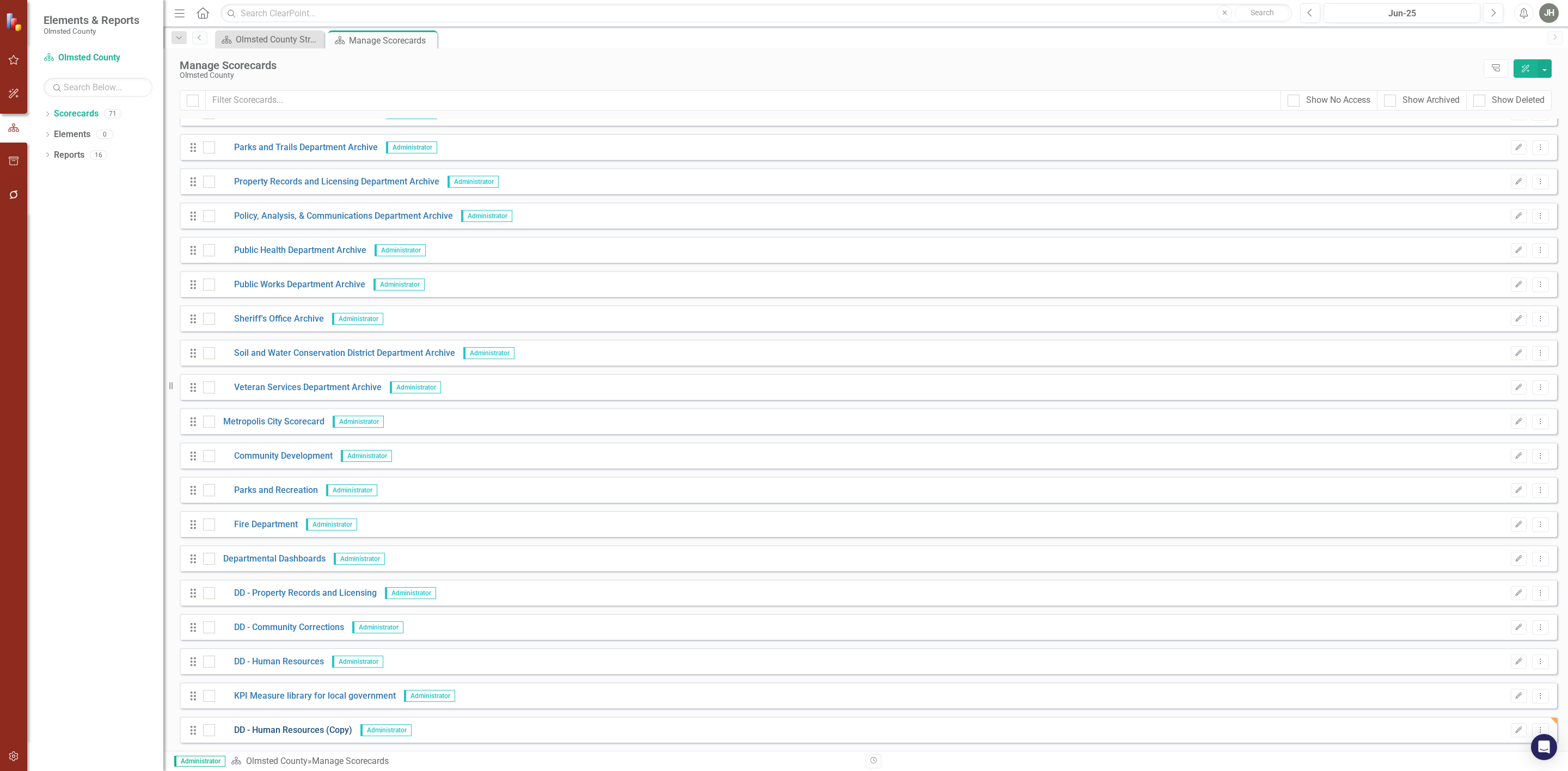
click at [324, 724] on link "DD - Human Resources (Copy)" at bounding box center [284, 731] width 137 height 12
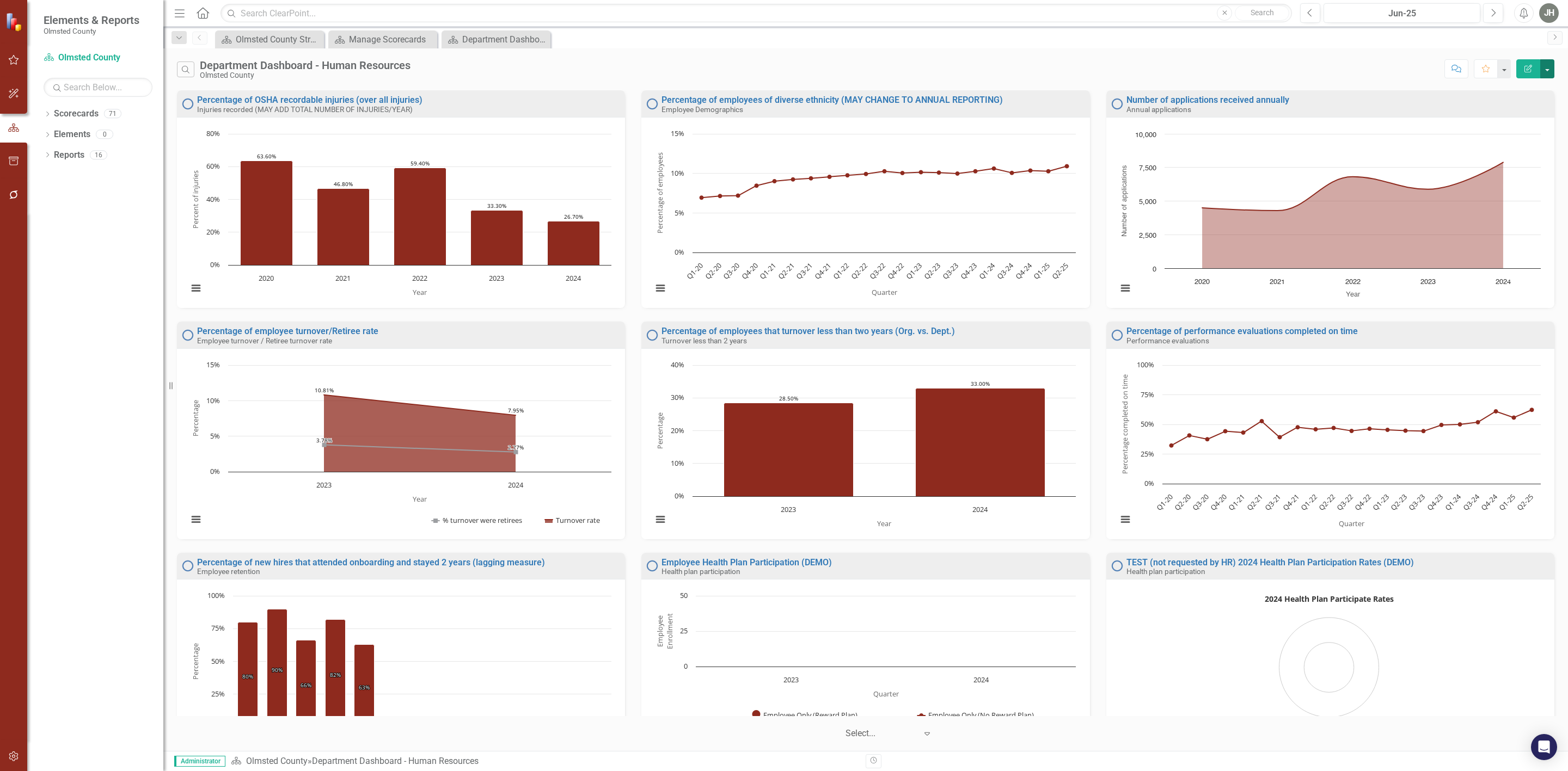
click at [1547, 74] on button "button" at bounding box center [1547, 69] width 14 height 19
click at [1528, 67] on icon "button" at bounding box center [1528, 69] width 8 height 8
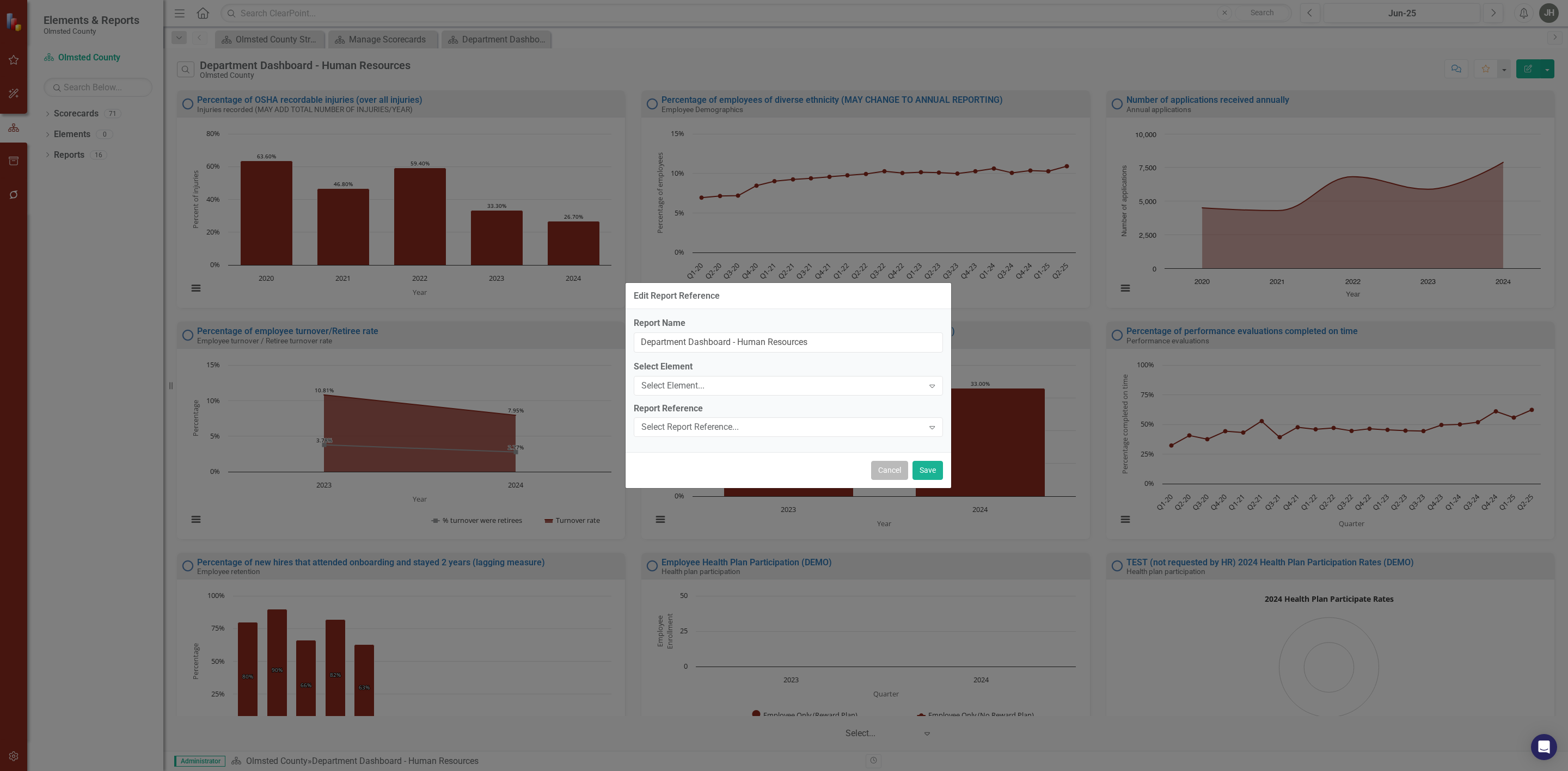
click at [884, 476] on button "Cancel" at bounding box center [889, 470] width 37 height 19
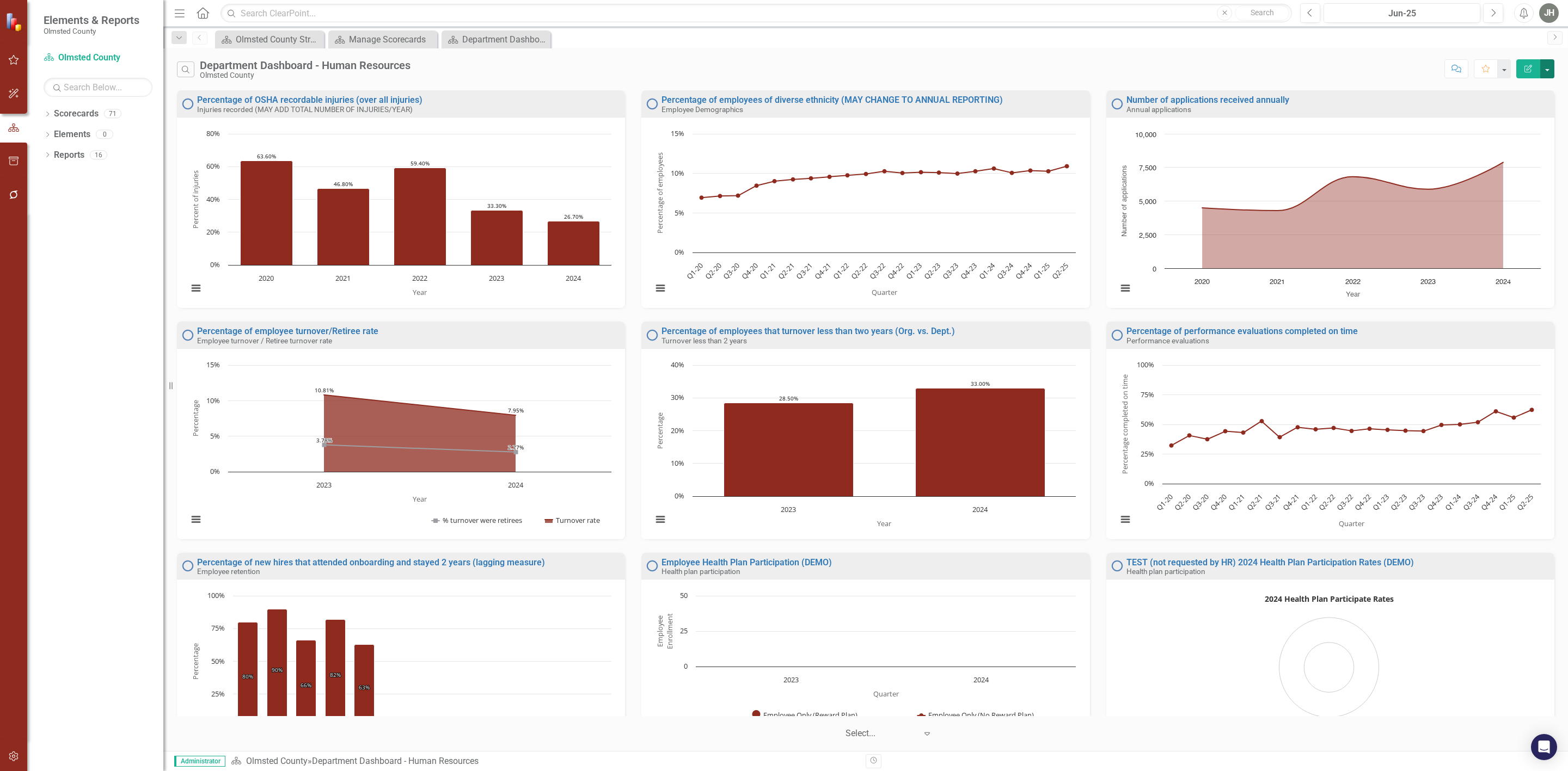
click at [1550, 75] on button "button" at bounding box center [1547, 69] width 14 height 19
click at [1525, 67] on icon "button" at bounding box center [1528, 69] width 8 height 8
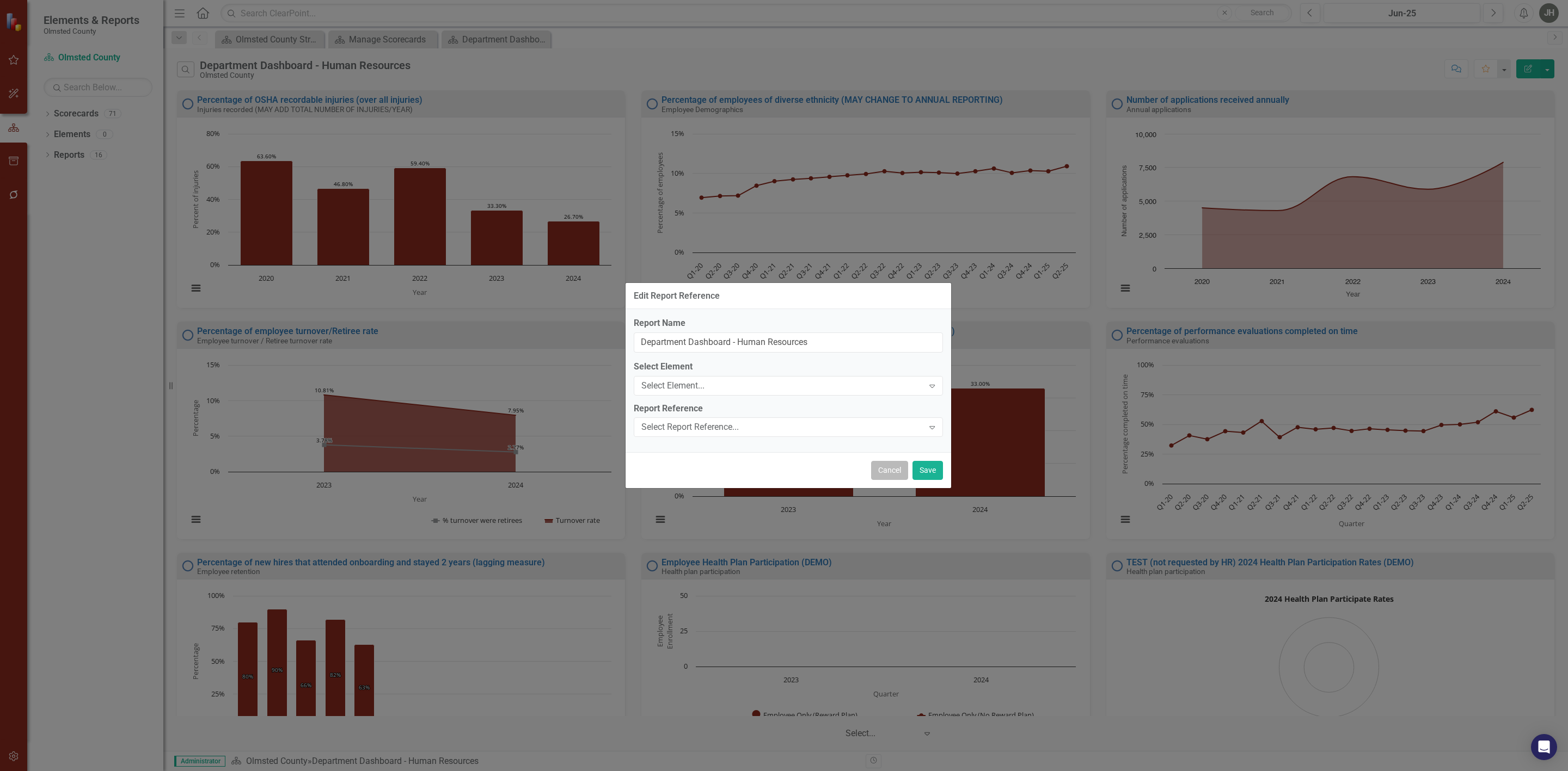
click at [886, 474] on button "Cancel" at bounding box center [889, 470] width 37 height 19
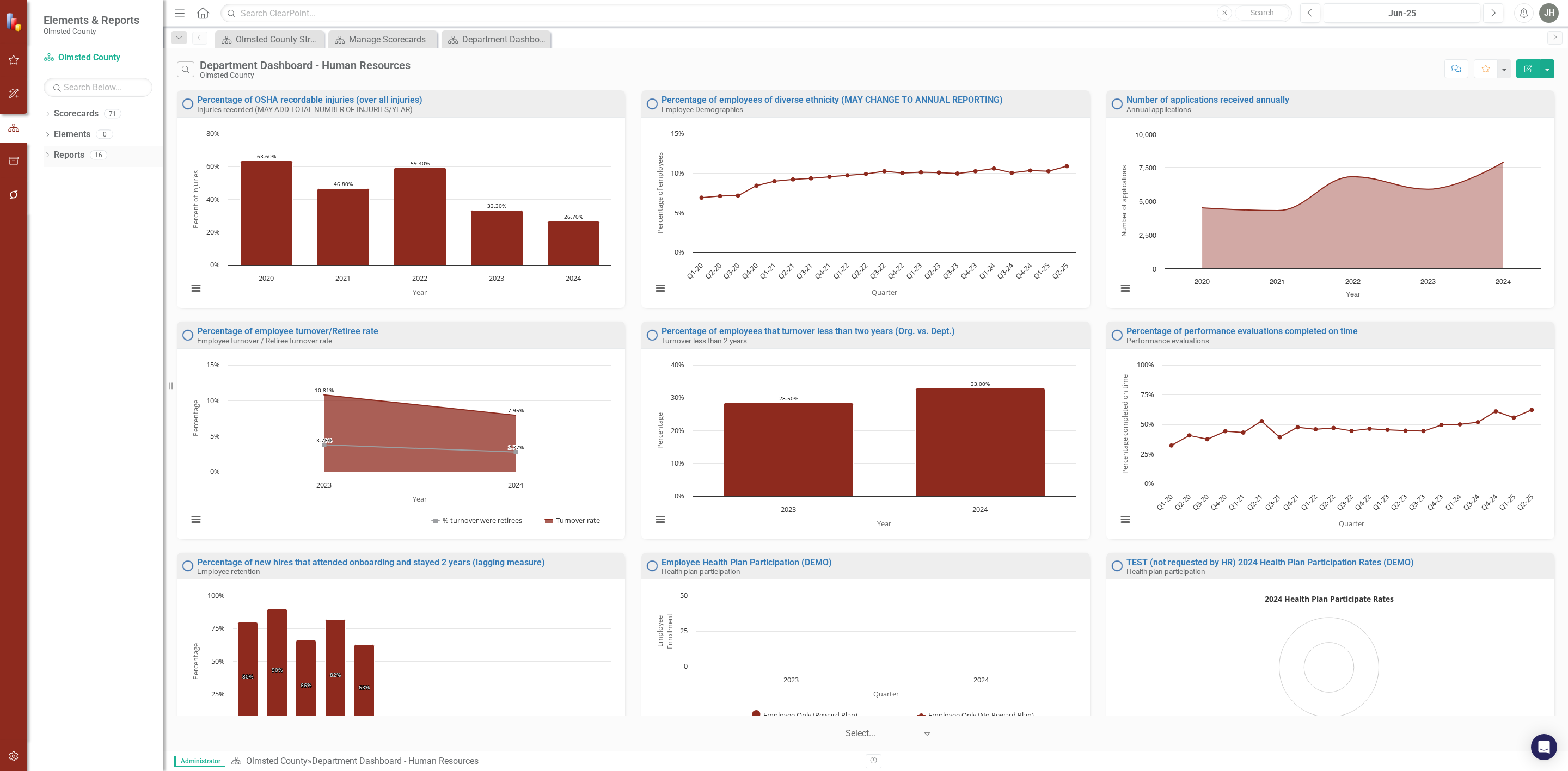
click at [69, 150] on link "Reports" at bounding box center [69, 156] width 31 height 12
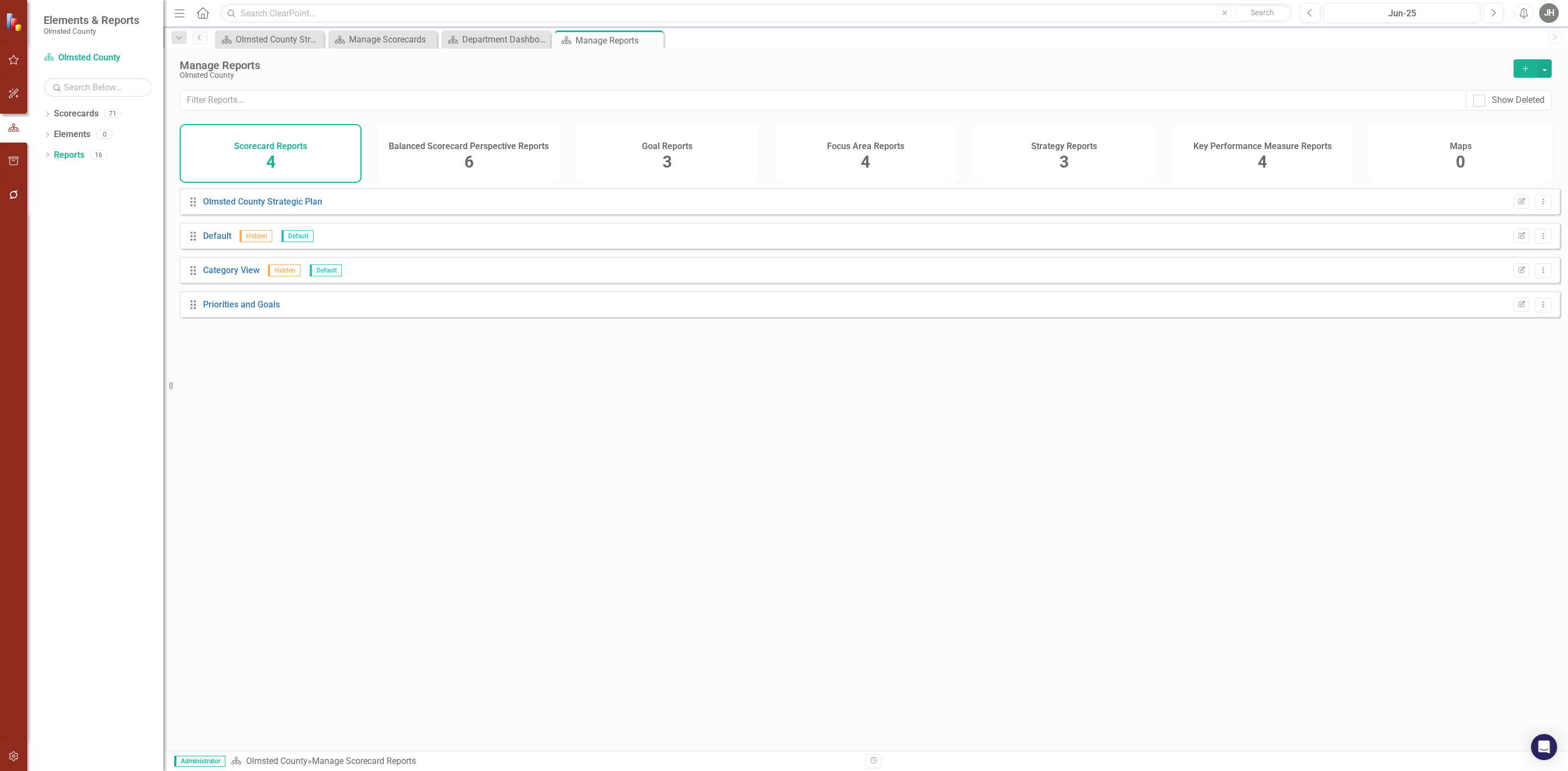
click at [1261, 164] on span "4" at bounding box center [1262, 162] width 10 height 19
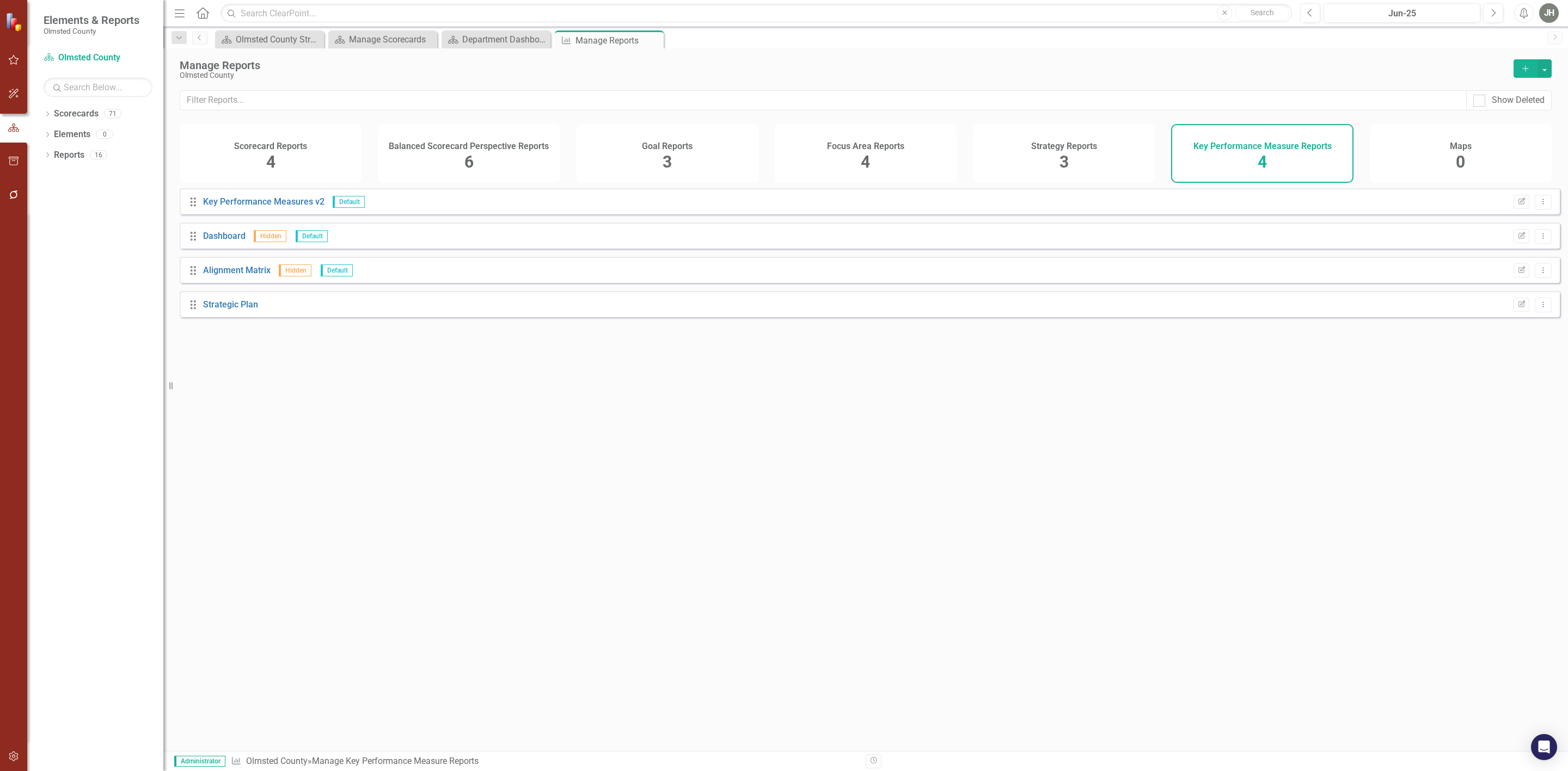
click at [1528, 66] on icon "Add" at bounding box center [1525, 69] width 10 height 8
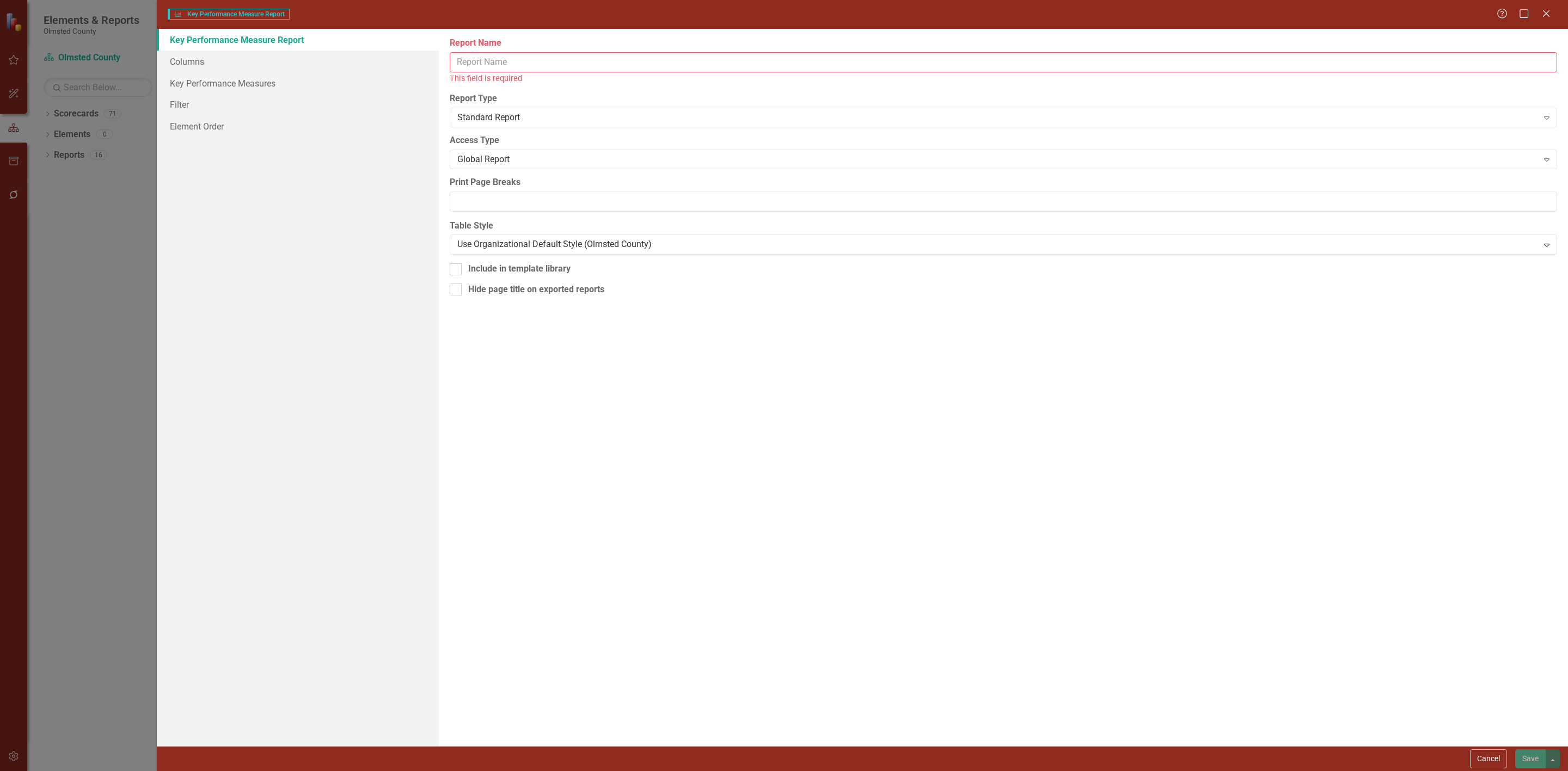
drag, startPoint x: 470, startPoint y: 66, endPoint x: 495, endPoint y: 58, distance: 26.2
click at [470, 66] on input "Report Name" at bounding box center [1003, 62] width 1107 height 20
type input "K"
type input "Dashboard Large"
click at [182, 57] on link "Columns" at bounding box center [297, 62] width 282 height 22
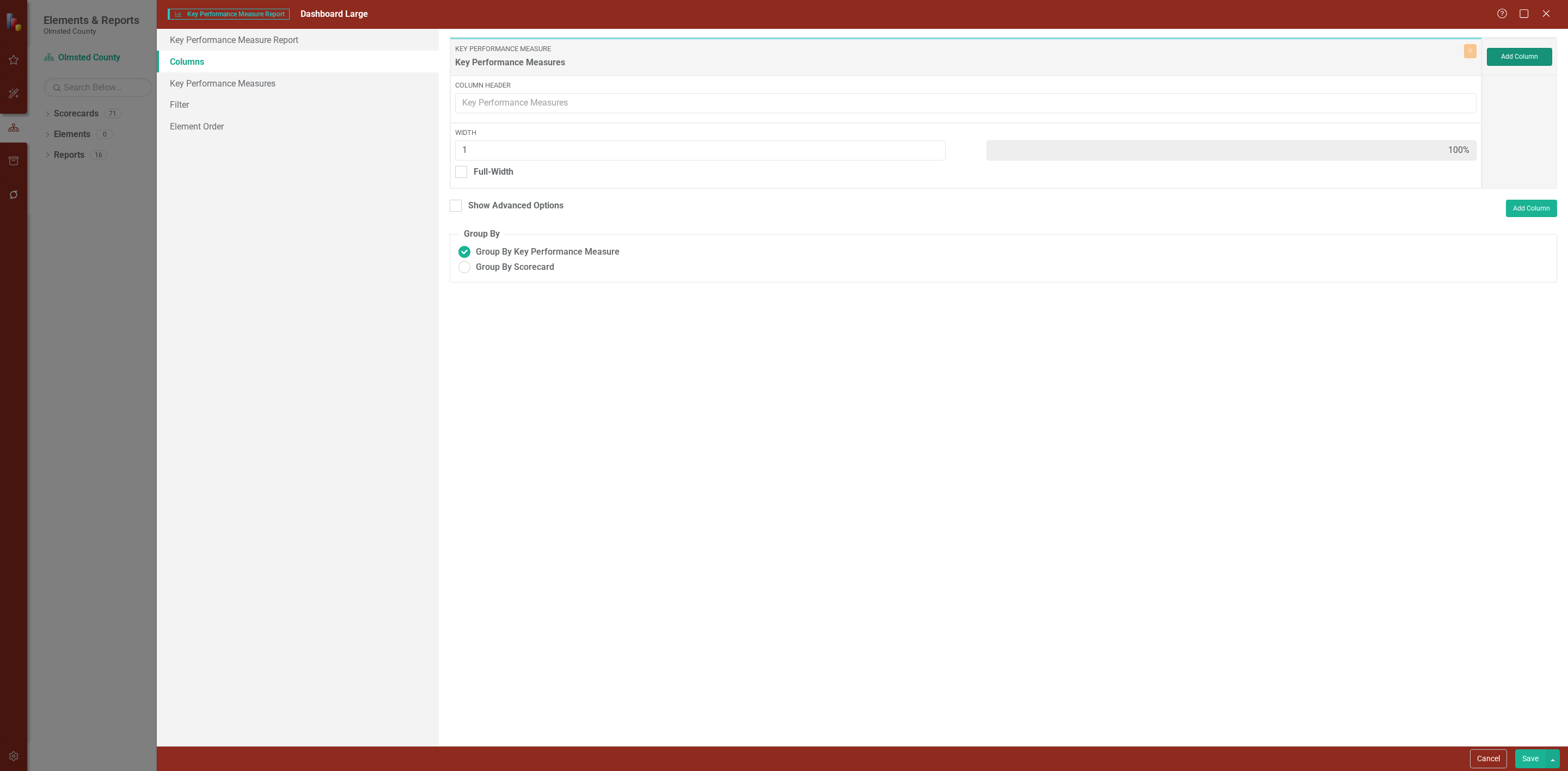
click at [1530, 56] on button "Add Column" at bounding box center [1519, 56] width 65 height 18
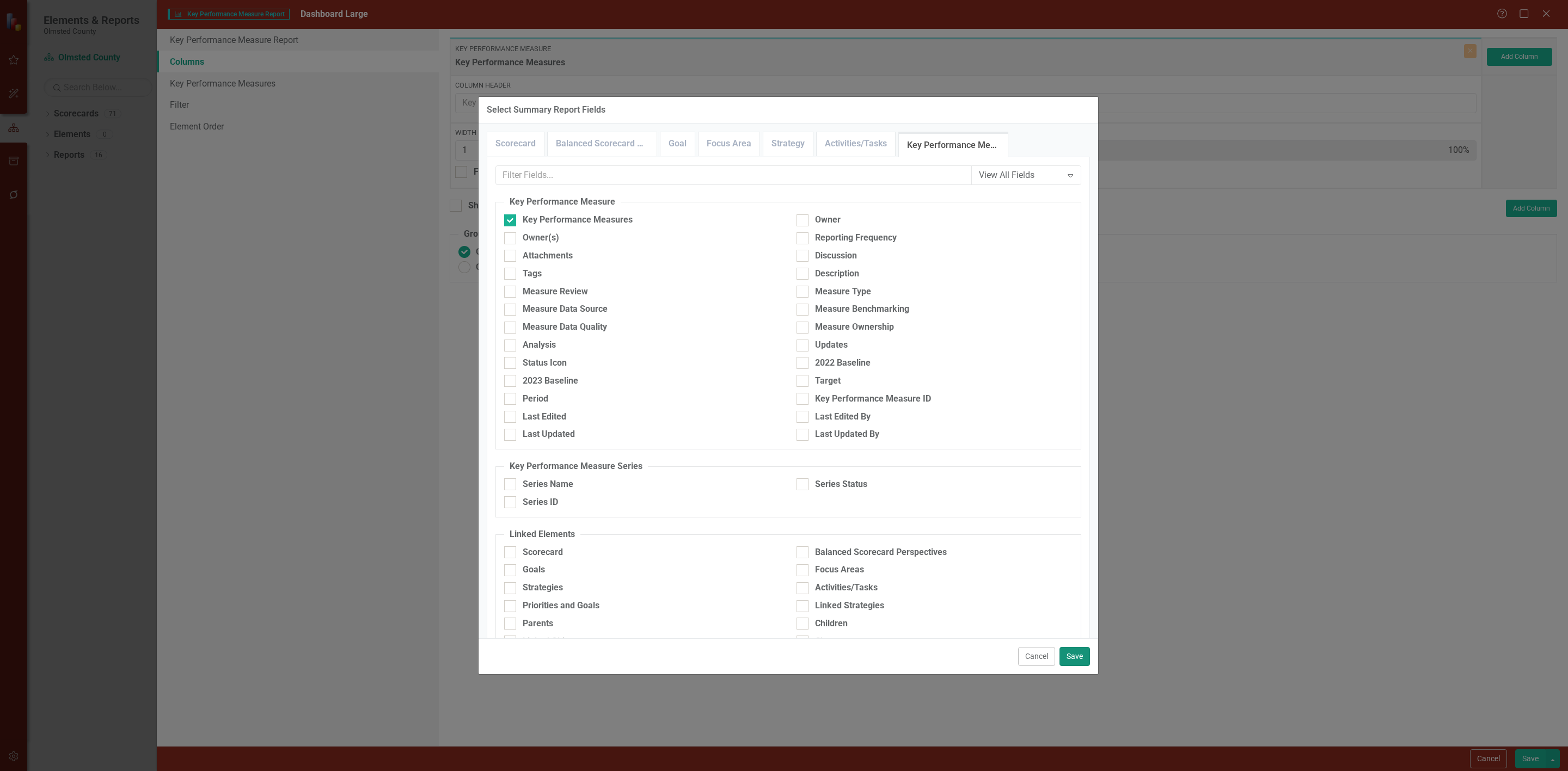
click at [1071, 655] on button "Save" at bounding box center [1075, 657] width 31 height 19
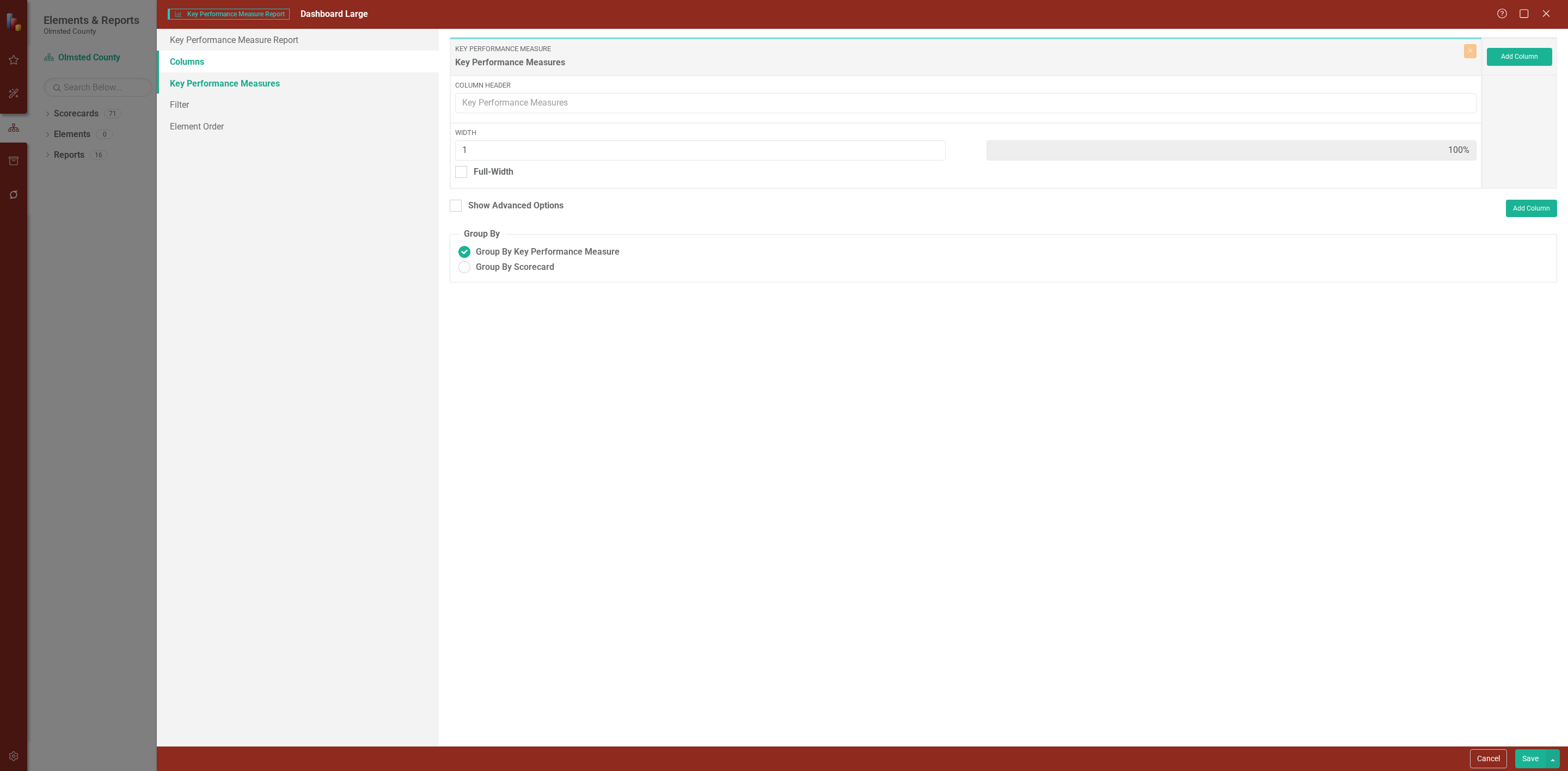
click at [222, 84] on link "Key Performance Measures" at bounding box center [297, 83] width 282 height 22
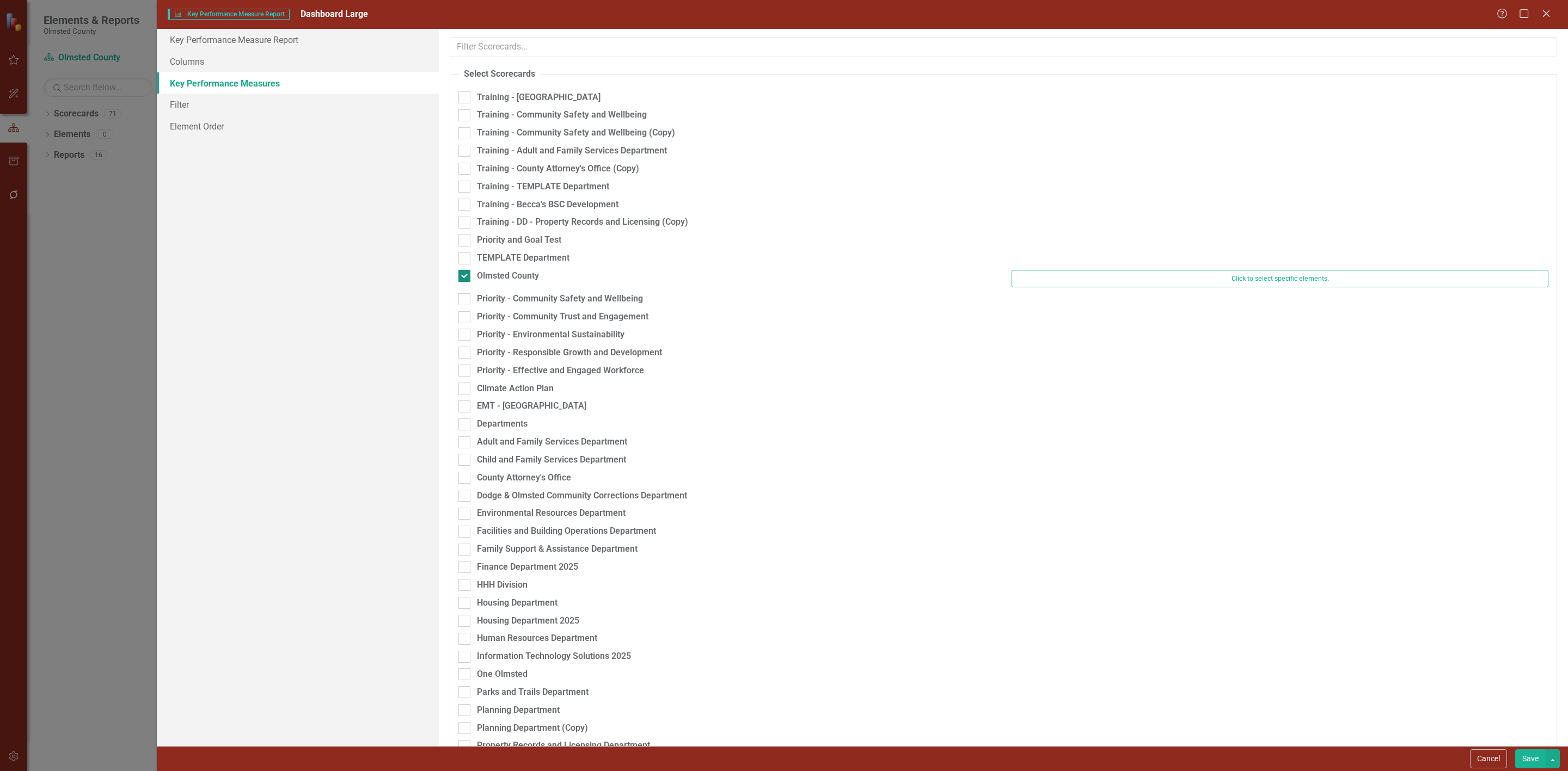
click at [464, 277] on input "Olmsted County" at bounding box center [462, 273] width 7 height 7
checkbox input "false"
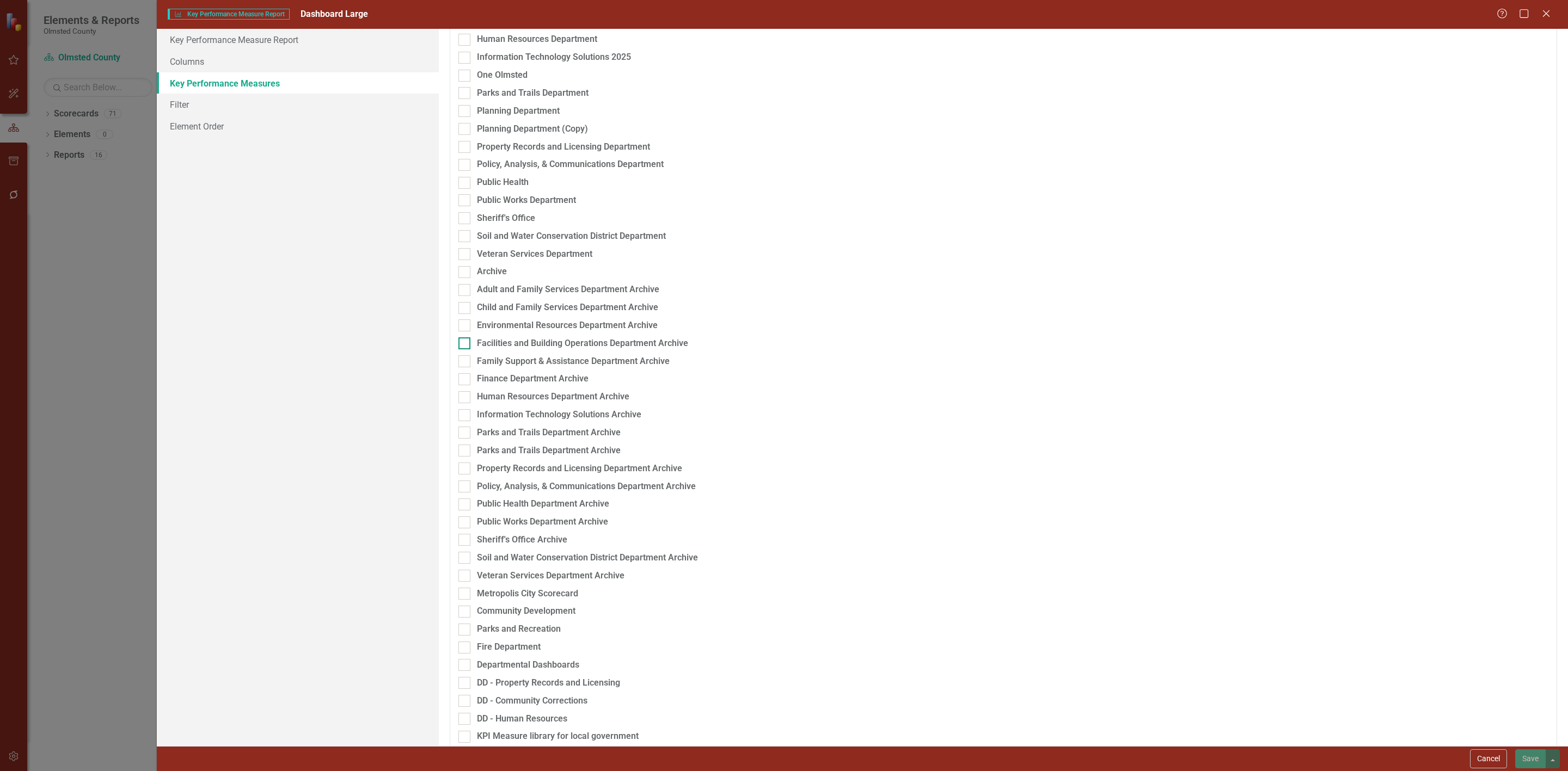
scroll to position [637, 0]
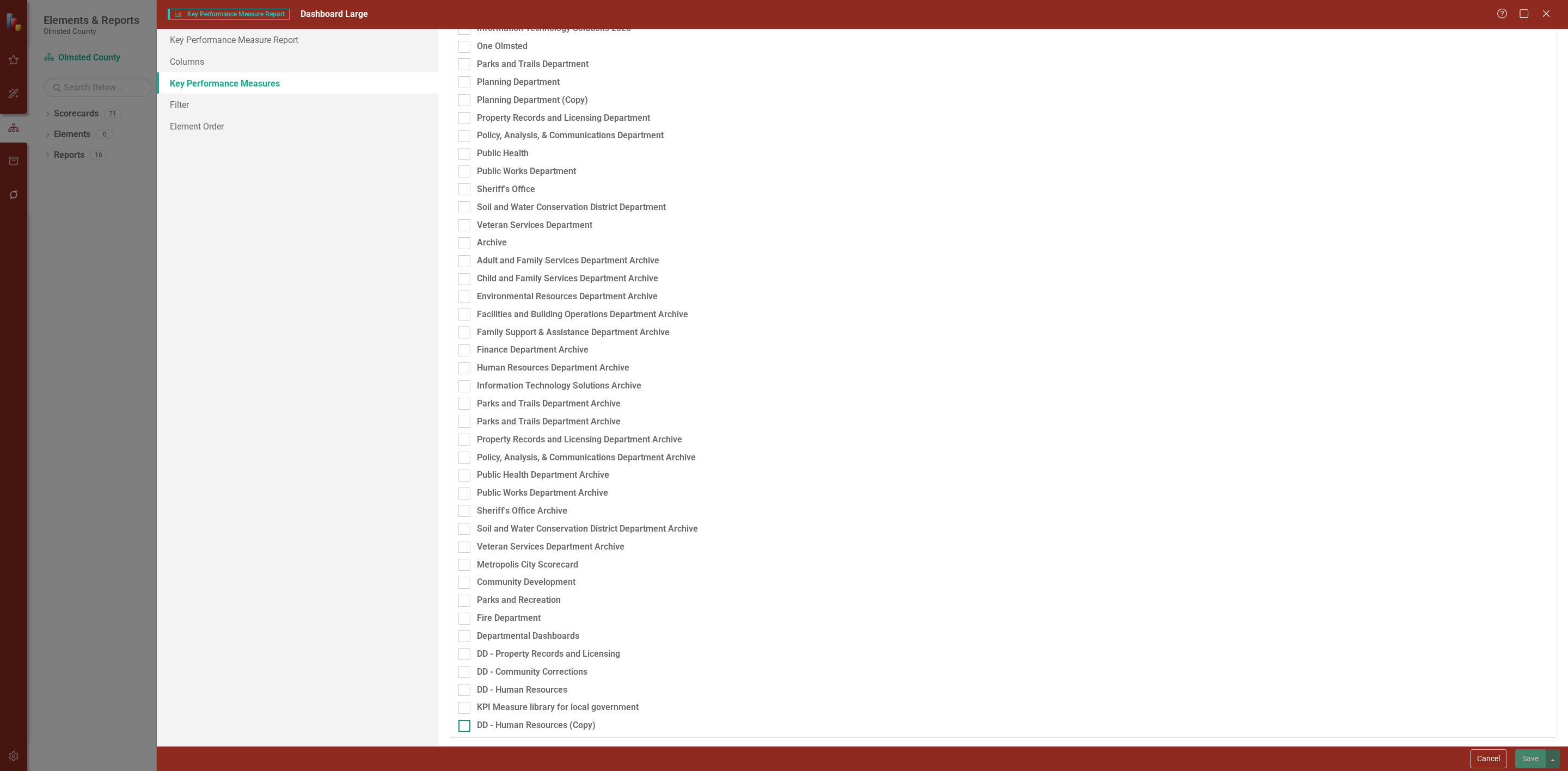
click at [467, 725] on div at bounding box center [464, 726] width 12 height 12
click at [465, 725] on input "DD - Human Resources (Copy)" at bounding box center [462, 724] width 7 height 7
checkbox input "true"
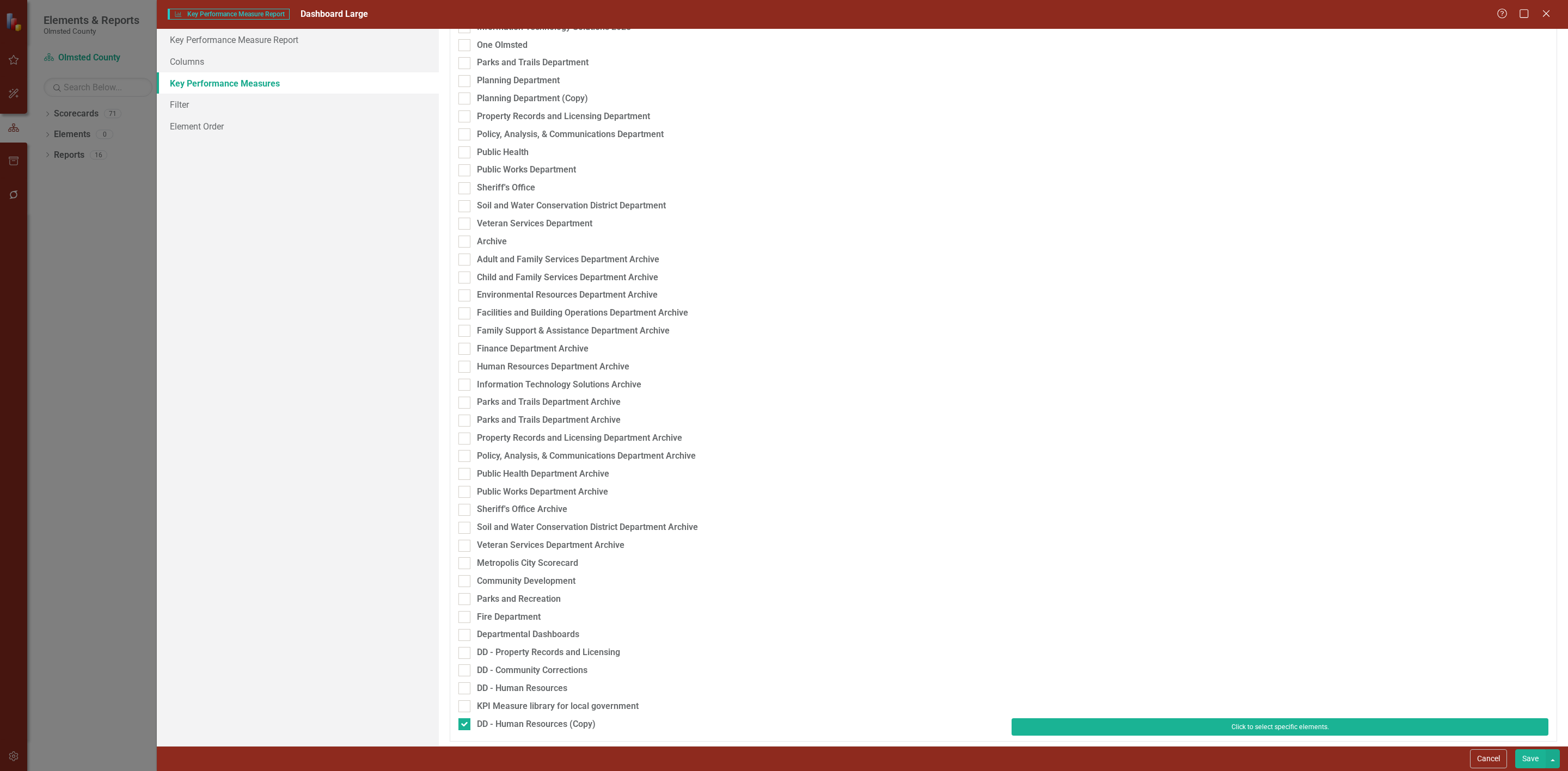
click at [1280, 732] on button "Click to select specific elements." at bounding box center [1280, 727] width 536 height 18
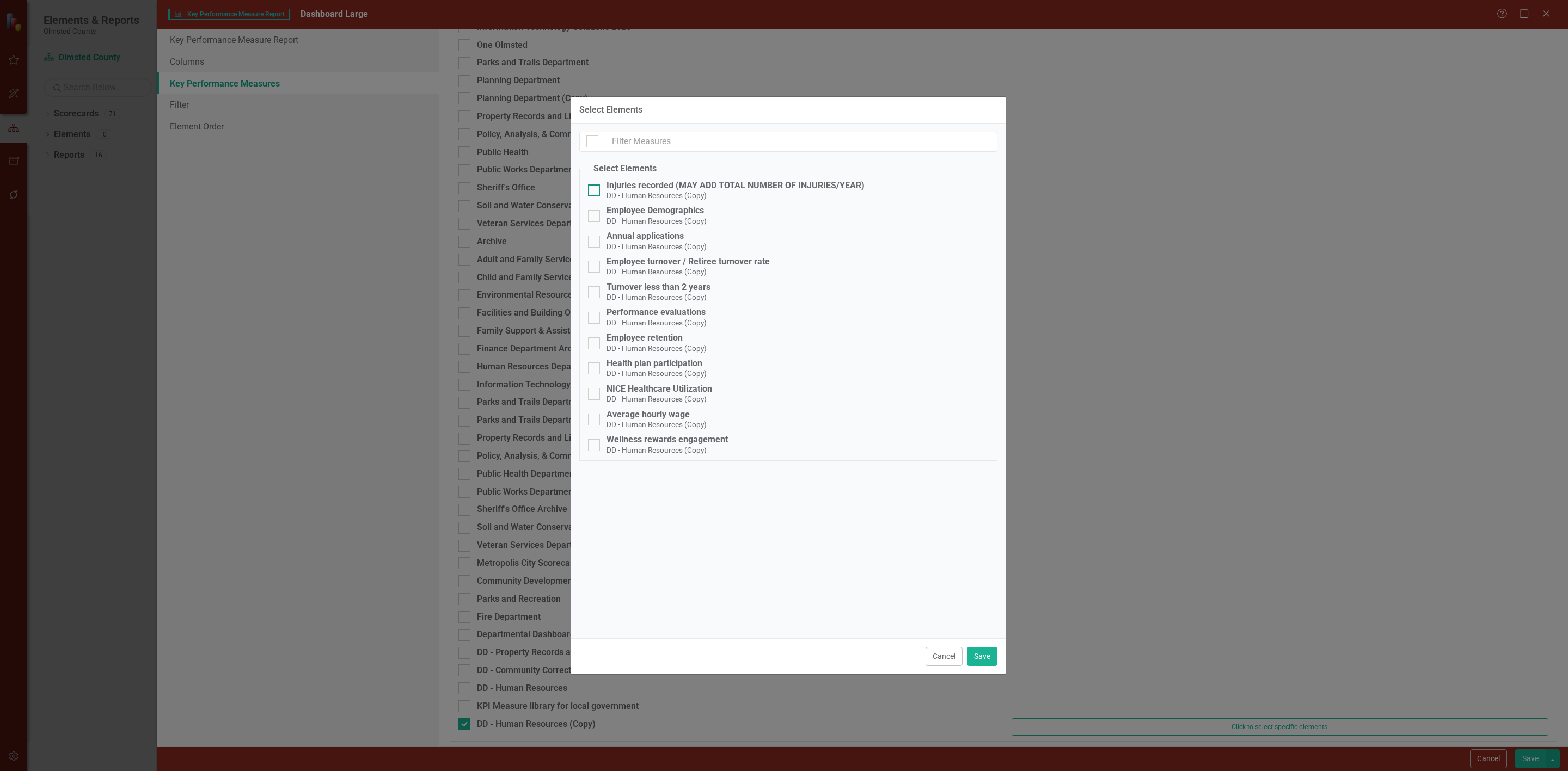
click at [594, 192] on input "Injuries recorded (MAY ADD TOTAL NUMBER OF INJURIES/YEAR) DD - Human Resources …" at bounding box center [592, 188] width 7 height 7
checkbox input "true"
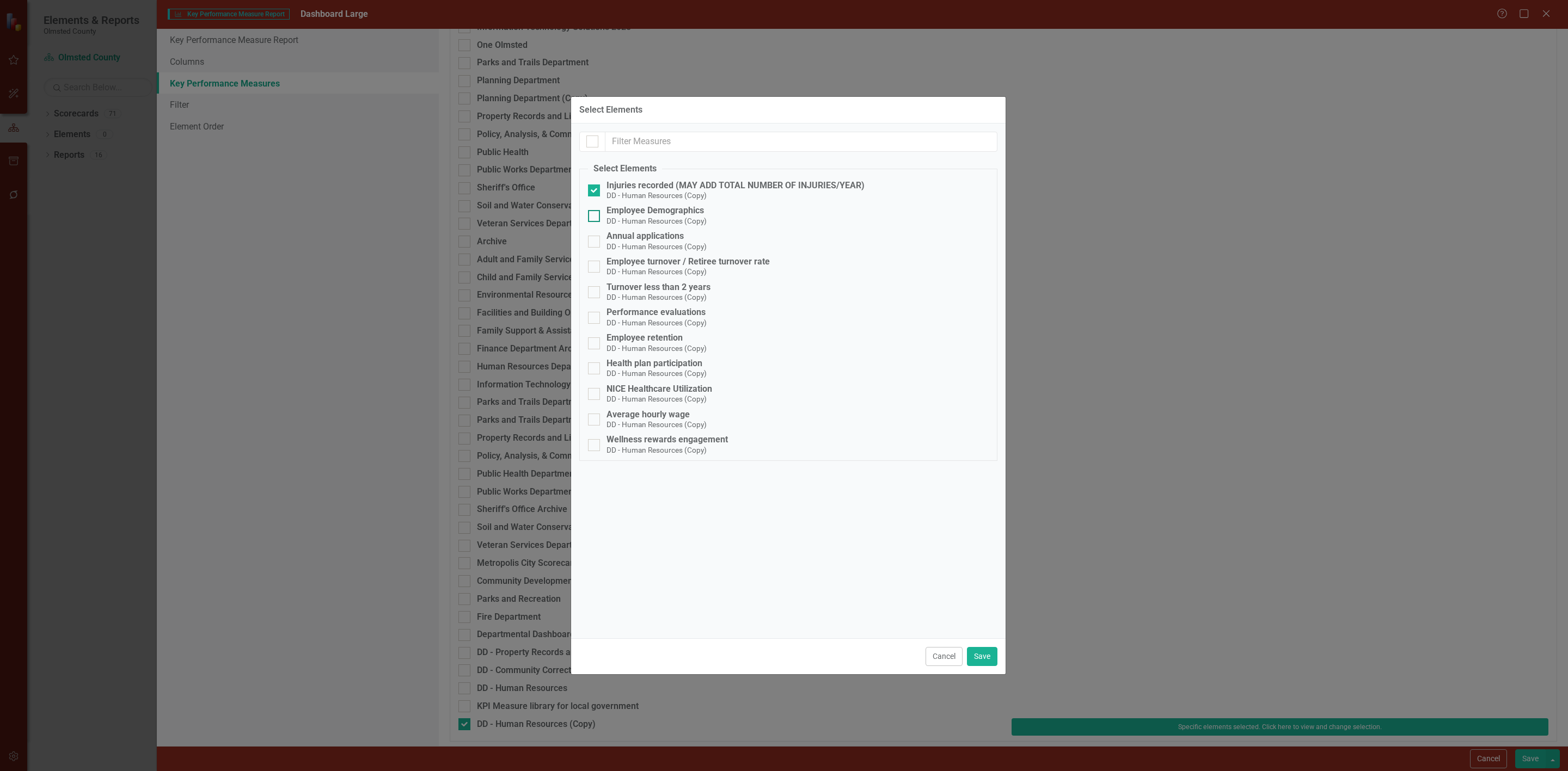
click at [596, 216] on div at bounding box center [594, 216] width 12 height 12
click at [595, 216] on input "Employee Demographics DD - Human Resources (Copy)" at bounding box center [592, 214] width 7 height 7
checkbox input "true"
click at [596, 245] on div at bounding box center [594, 242] width 12 height 12
click at [595, 243] on input "Annual applications DD - Human Resources (Copy)" at bounding box center [592, 239] width 7 height 7
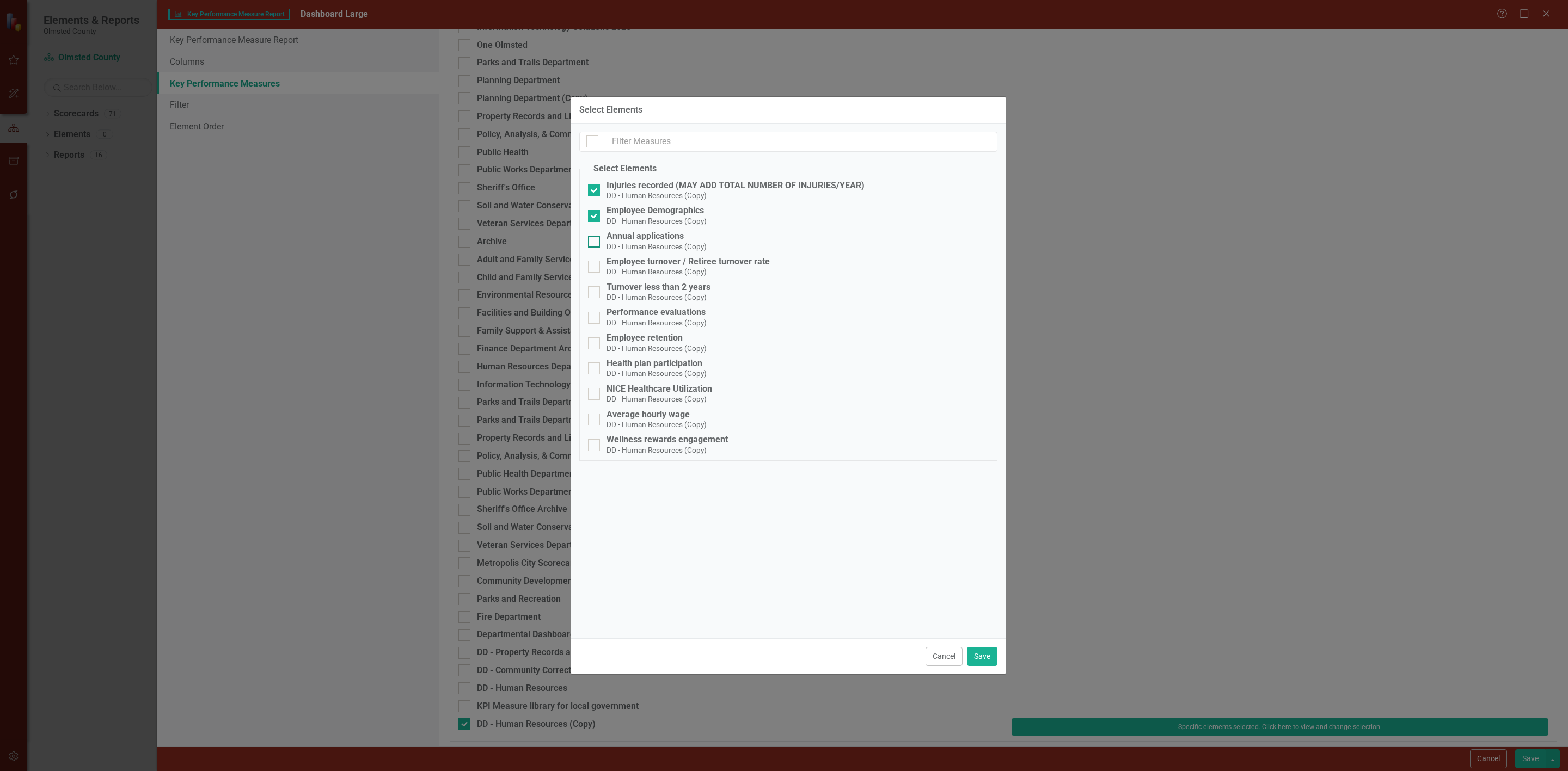
checkbox input "true"
click at [598, 272] on div at bounding box center [594, 266] width 12 height 12
click at [595, 268] on input "Employee turnover / Retiree turnover rate DD - Human Resources (Copy)" at bounding box center [592, 264] width 7 height 7
checkbox input "true"
click at [595, 294] on input "Turnover less than 2 years DD - Human Resources (Copy)" at bounding box center [592, 290] width 7 height 7
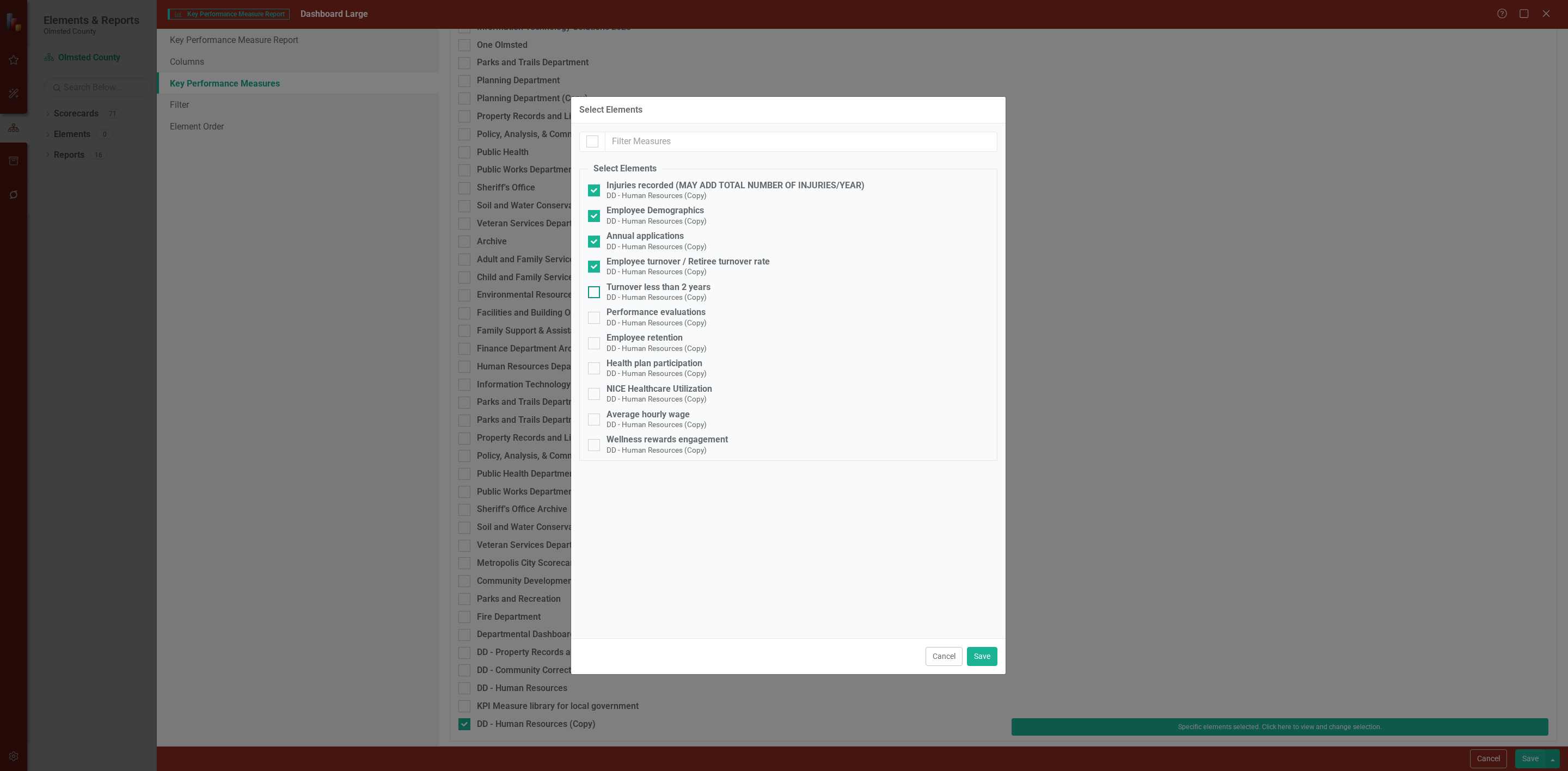
checkbox input "true"
click at [592, 319] on input "Performance evaluations DD - Human Resources (Copy)" at bounding box center [592, 316] width 7 height 7
checkbox input "true"
click at [595, 345] on input "Employee retention DD - Human Resources (Copy)" at bounding box center [592, 341] width 7 height 7
checkbox input "true"
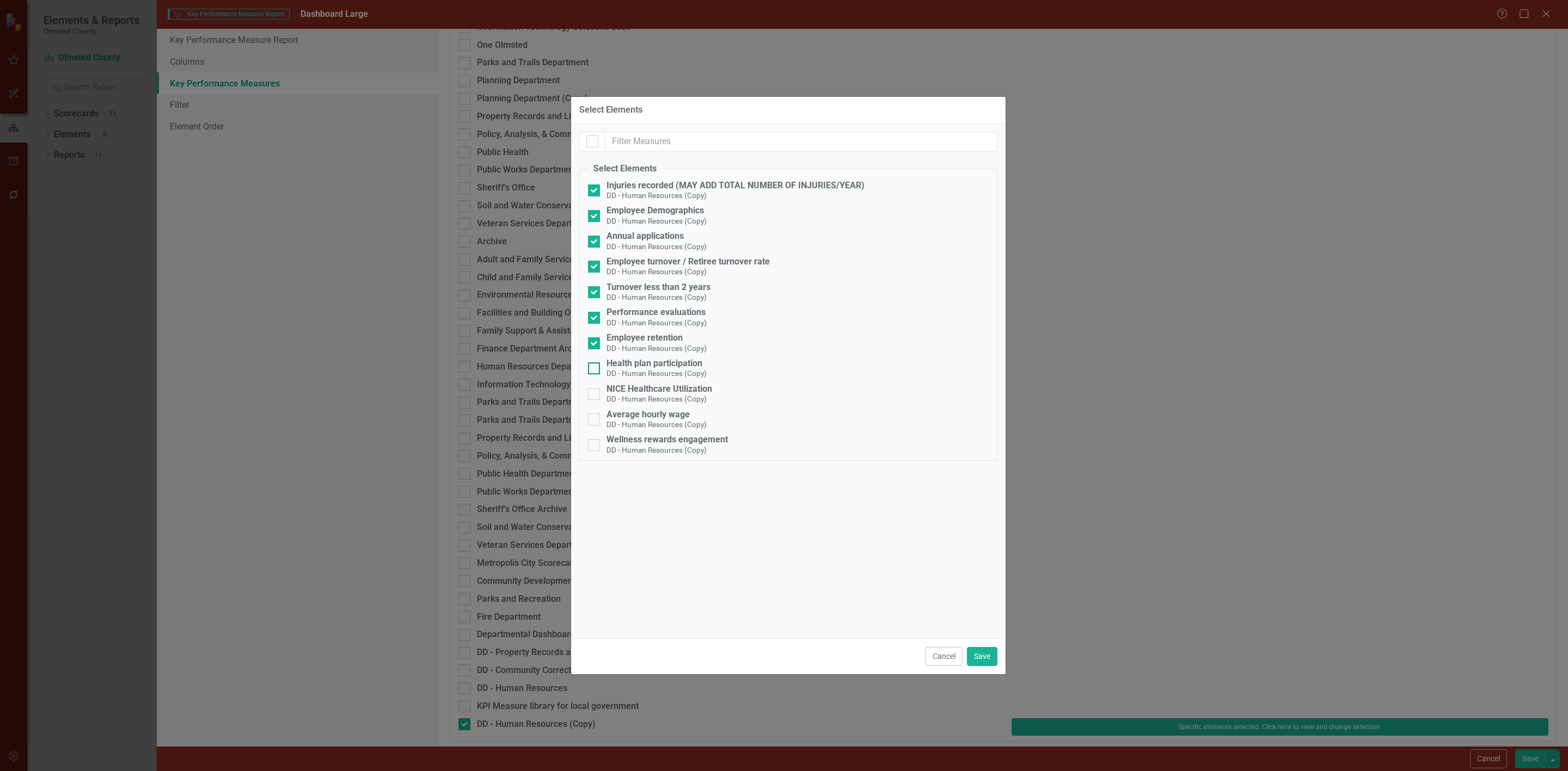
click at [595, 369] on input "Health plan participation DD - Human Resources (Copy)" at bounding box center [592, 366] width 7 height 7
checkbox input "true"
click at [594, 395] on input "NICE Healthcare Utilization DD - Human Resources (Copy)" at bounding box center [592, 391] width 7 height 7
checkbox input "true"
click at [594, 426] on div at bounding box center [594, 419] width 12 height 12
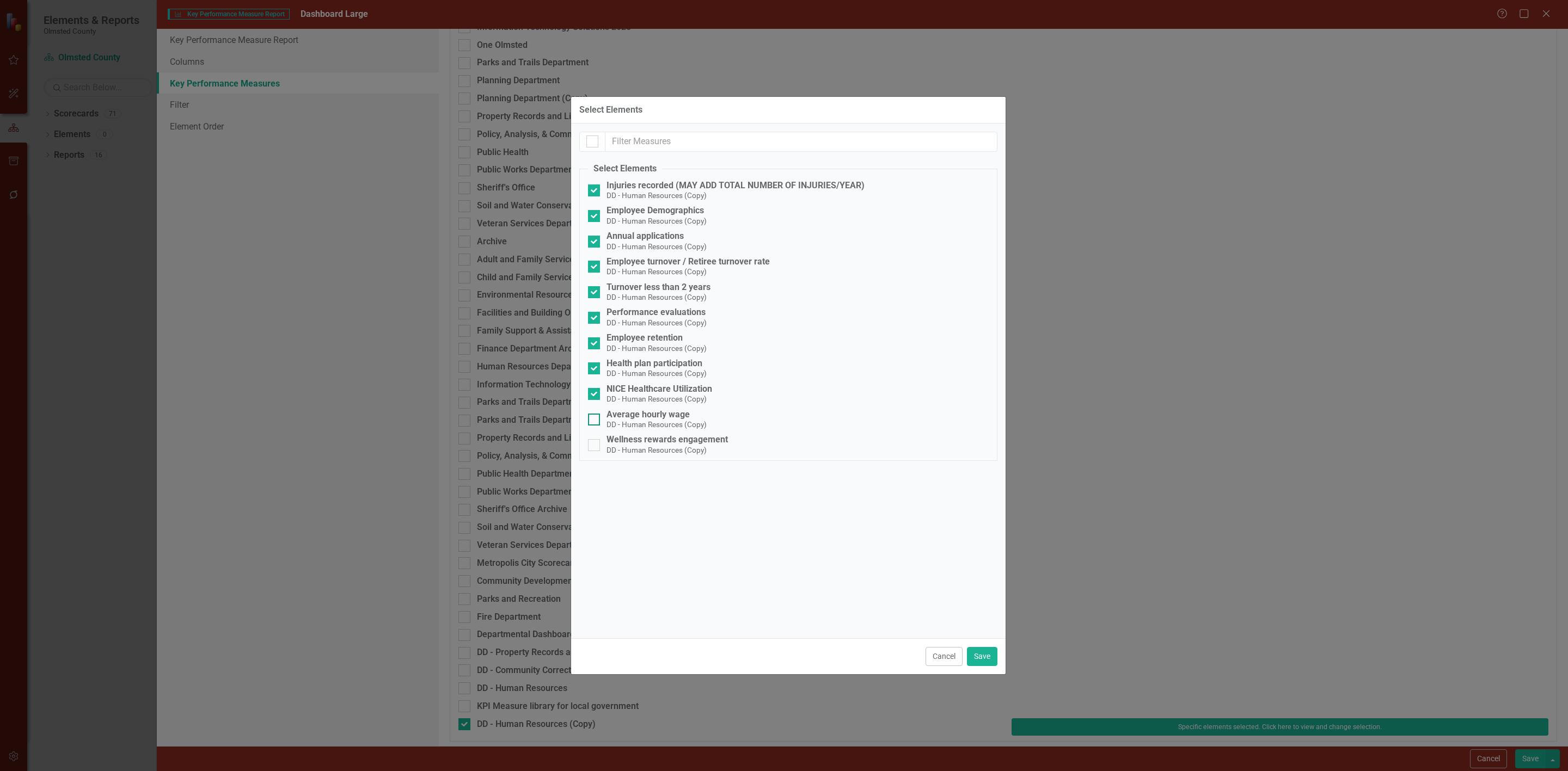
click at [594, 420] on input "Average hourly wage DD - Human Resources (Copy)" at bounding box center [592, 417] width 7 height 7
checkbox input "true"
click at [590, 451] on div at bounding box center [594, 446] width 12 height 12
click at [590, 447] on input "Wellness rewards engagement DD - Human Resources (Copy)" at bounding box center [592, 443] width 7 height 7
checkbox input "true"
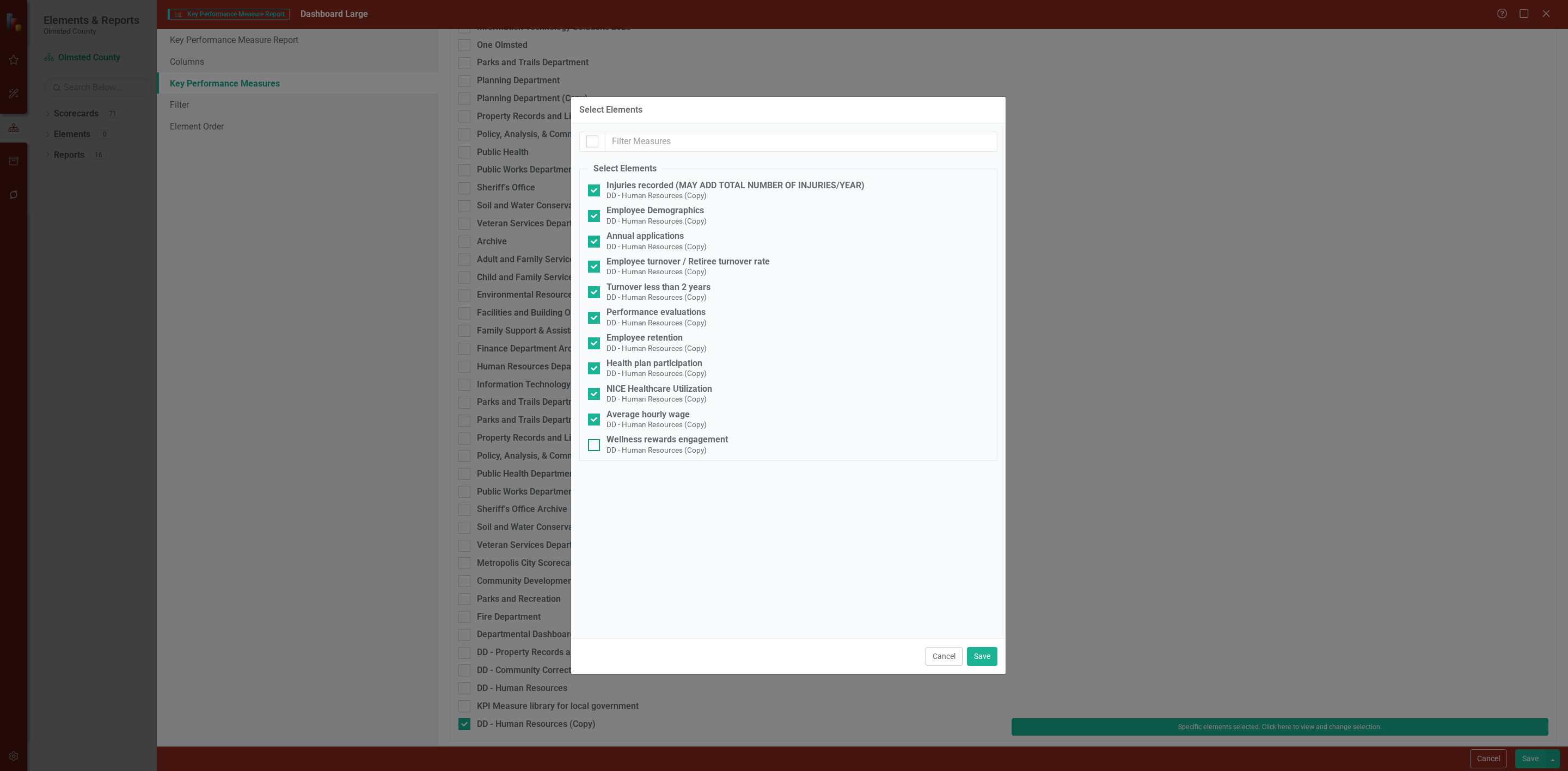
checkbox input "true"
click at [987, 655] on button "Save" at bounding box center [981, 657] width 31 height 19
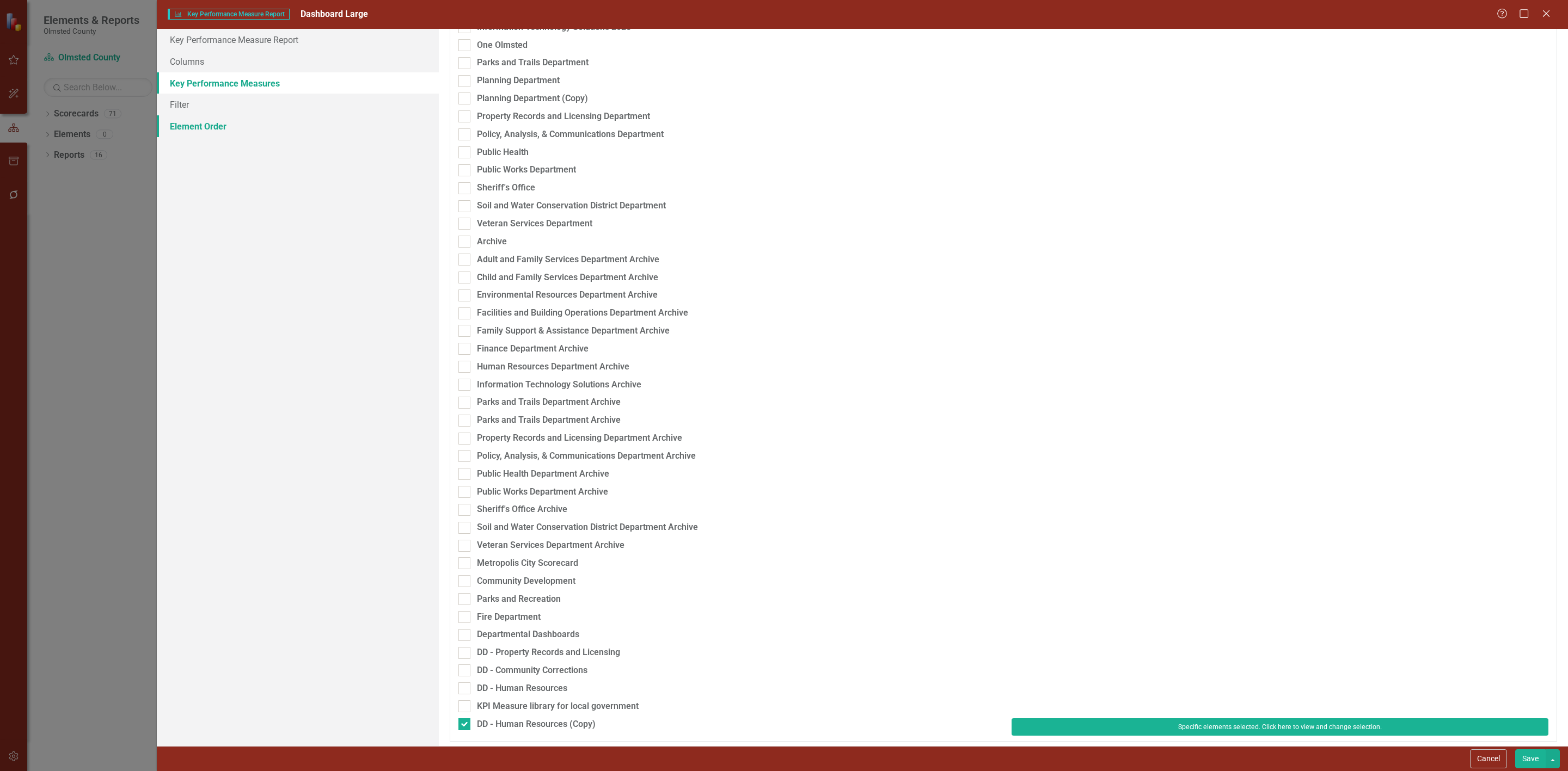
click at [203, 123] on link "Element Order" at bounding box center [297, 126] width 282 height 22
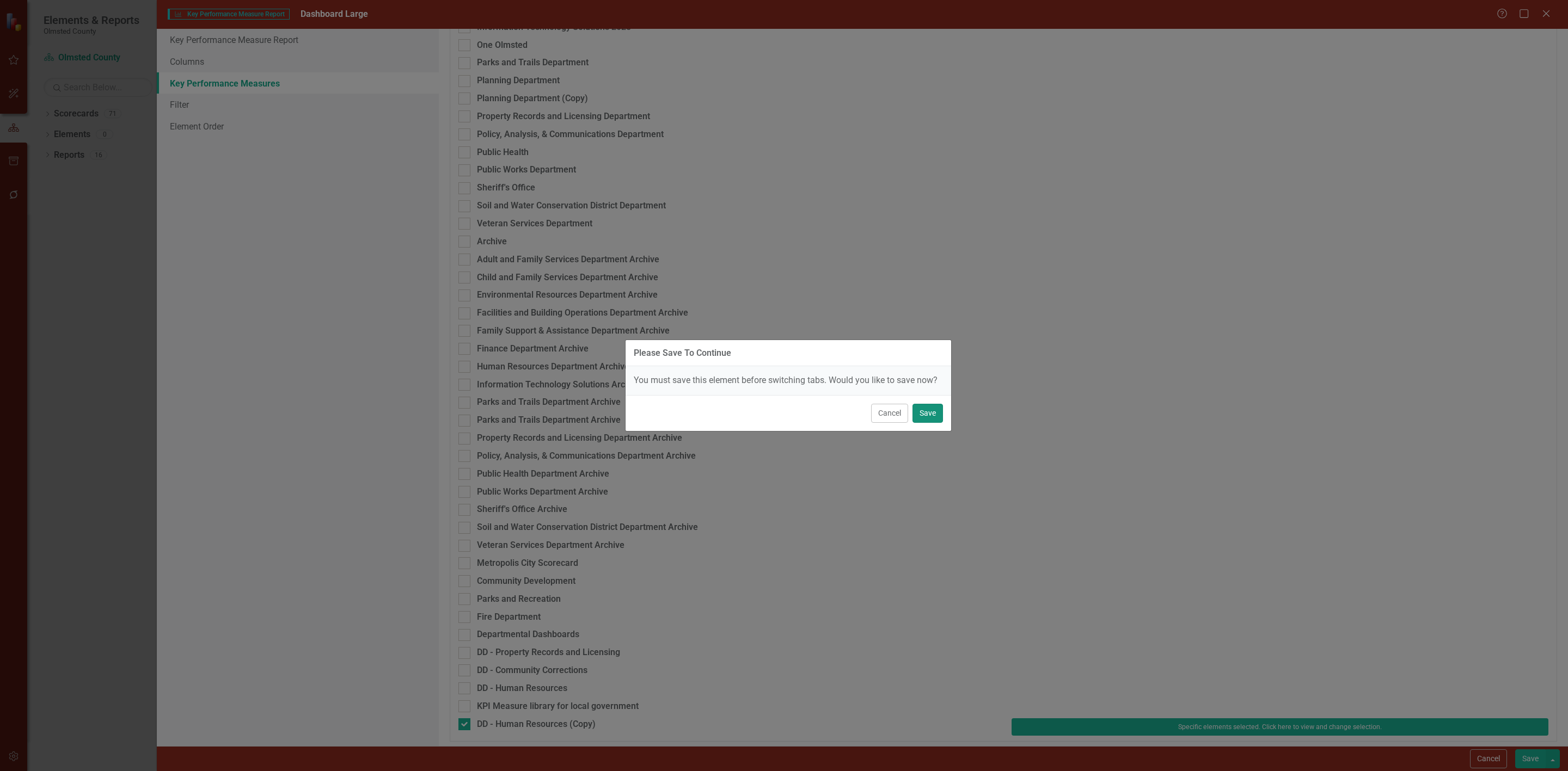
click at [928, 411] on button "Save" at bounding box center [927, 413] width 31 height 19
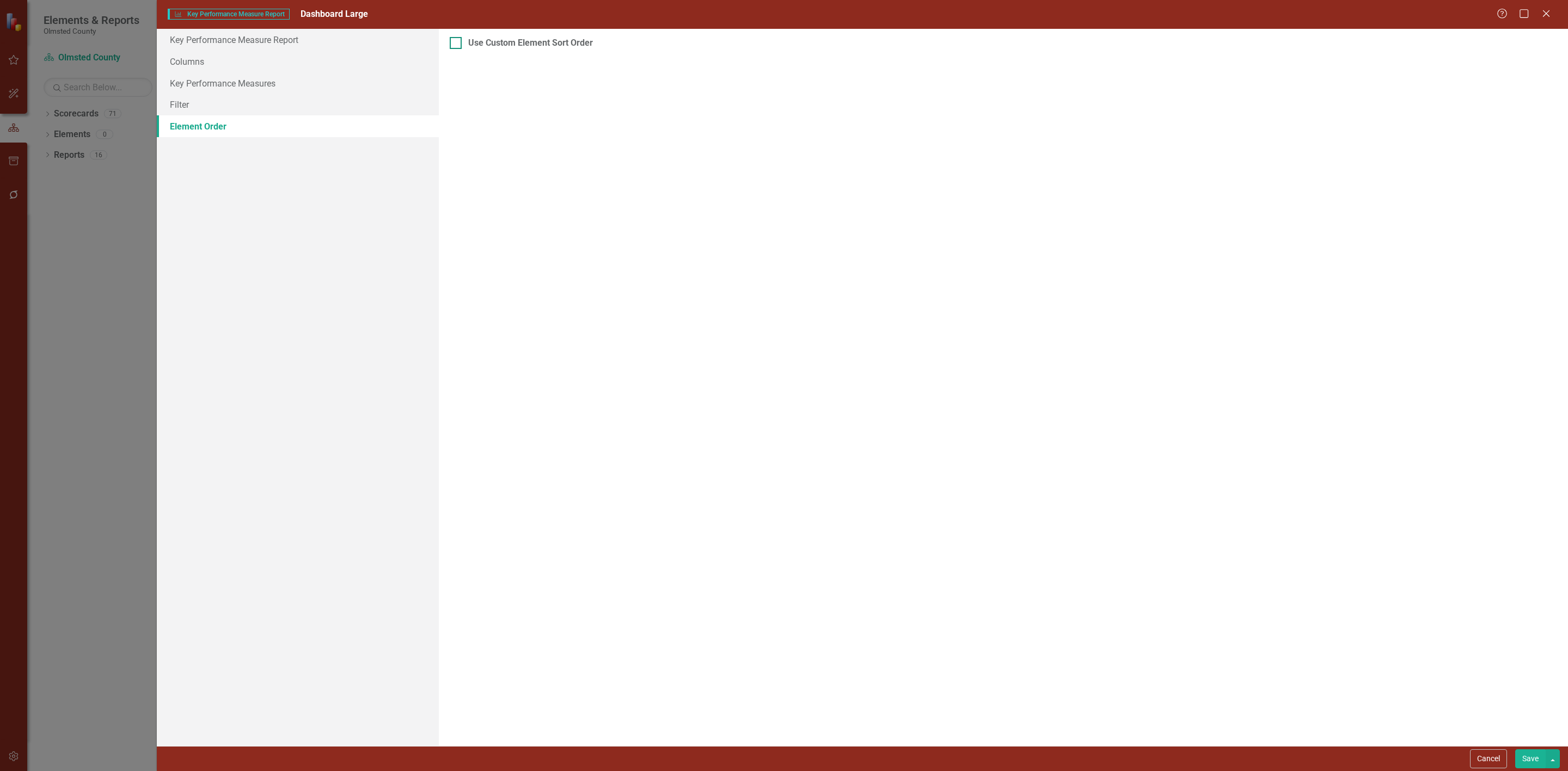
click at [458, 40] on div at bounding box center [456, 43] width 12 height 12
click at [456, 40] on input "Use Custom Element Sort Order" at bounding box center [453, 40] width 7 height 7
checkbox input "true"
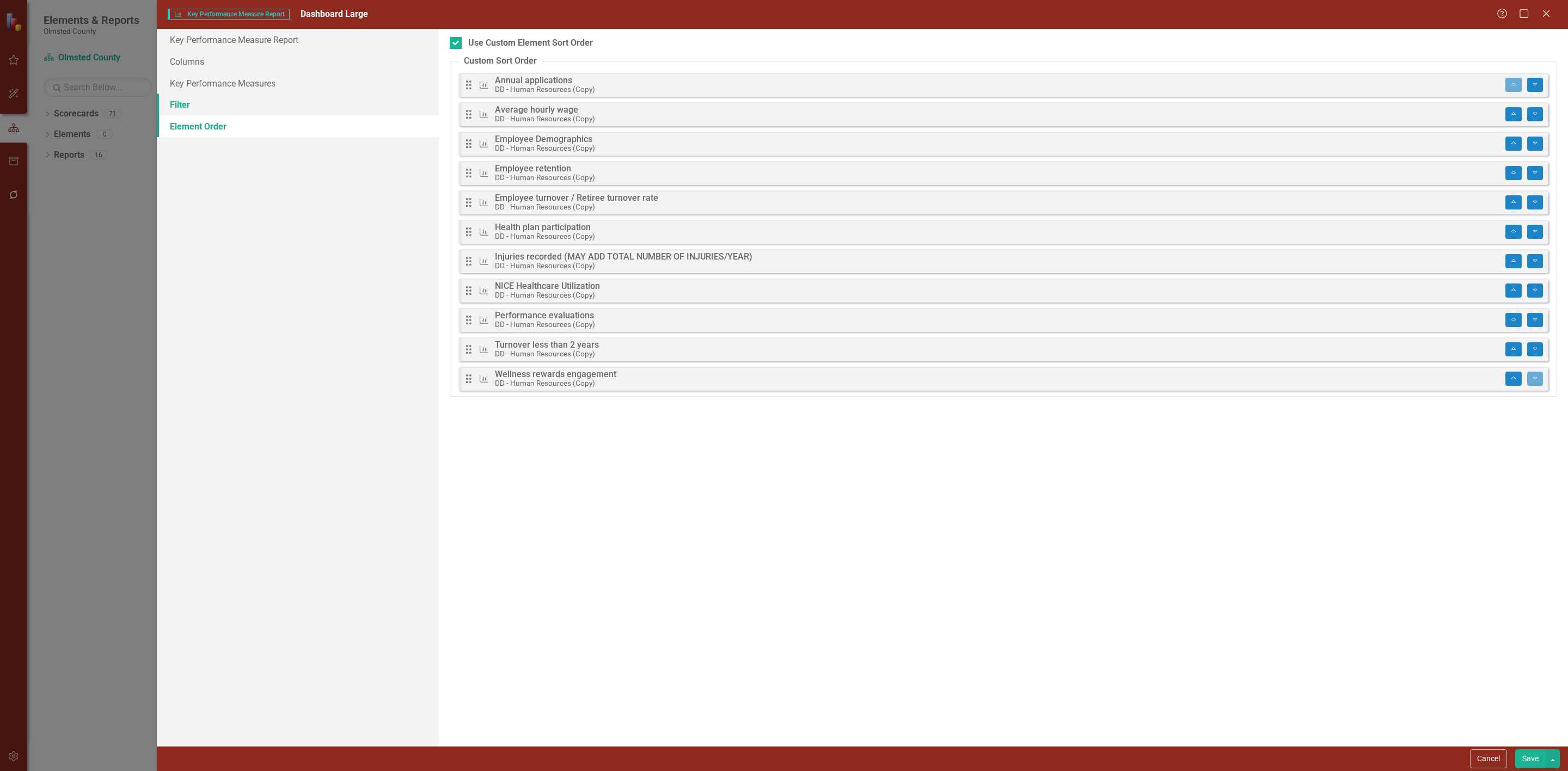
click at [181, 99] on link "Filter" at bounding box center [297, 104] width 282 height 22
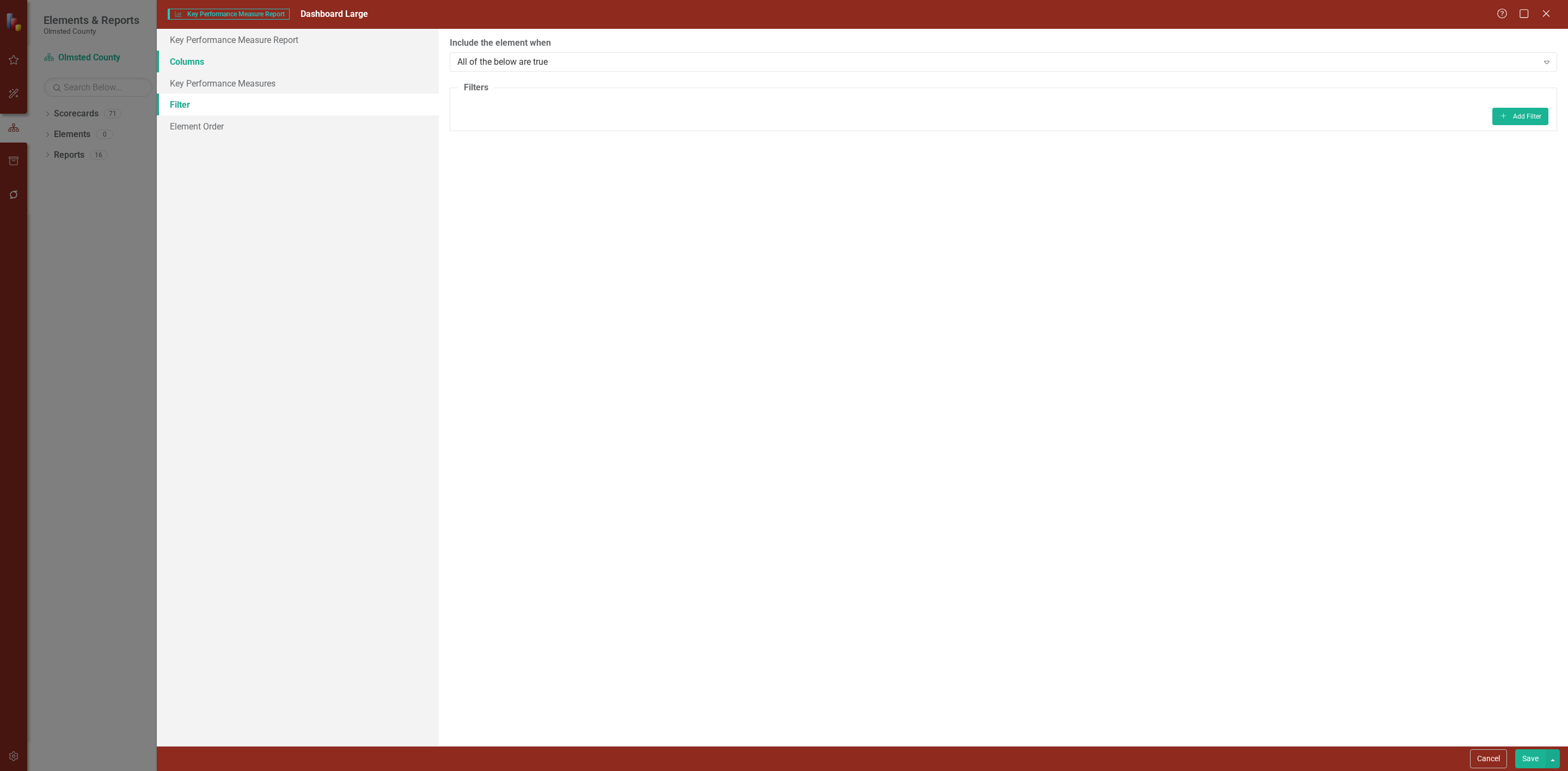
click at [182, 56] on link "Columns" at bounding box center [297, 62] width 282 height 22
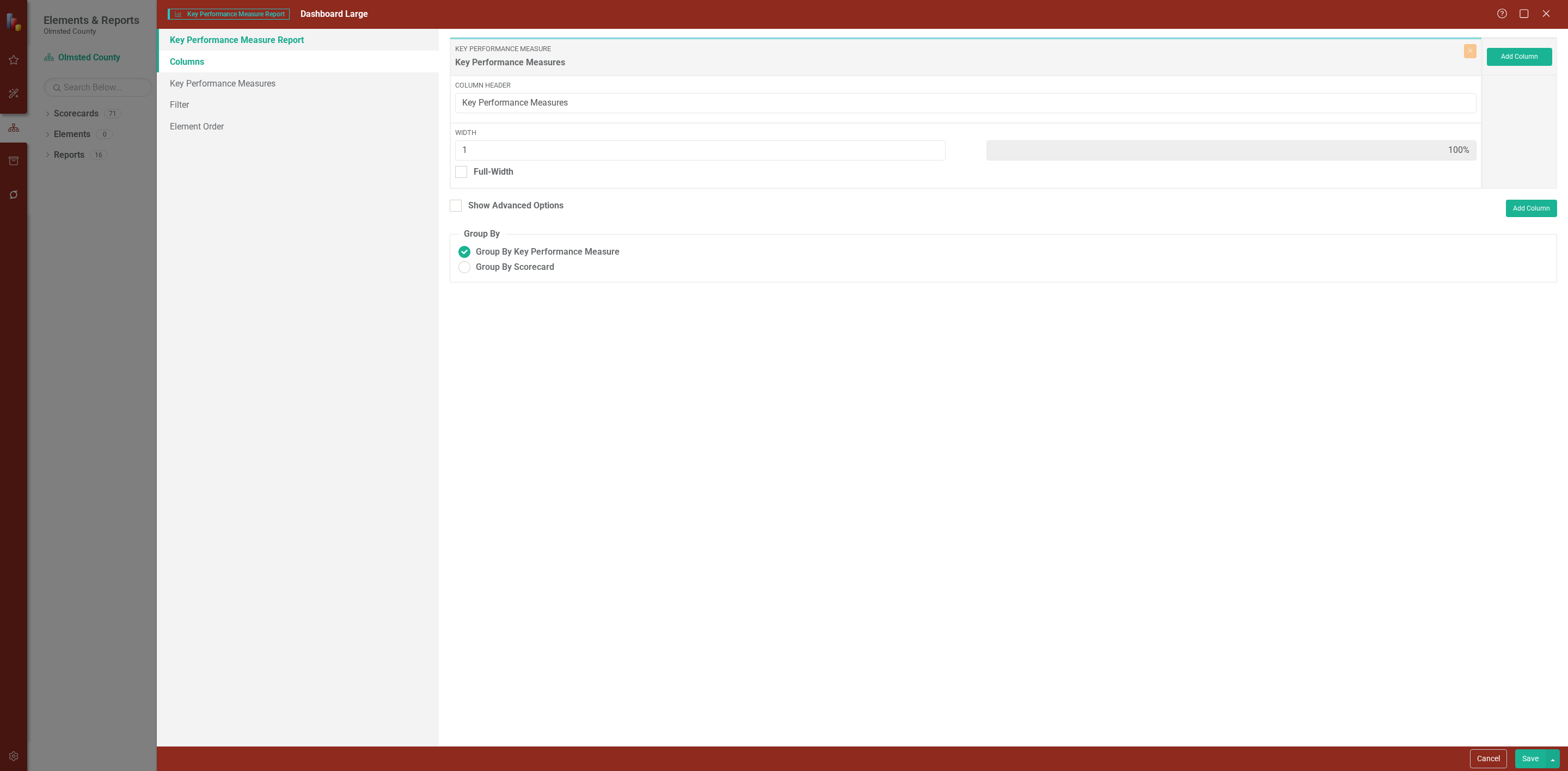
click at [188, 38] on link "Key Performance Measure Report" at bounding box center [297, 40] width 282 height 22
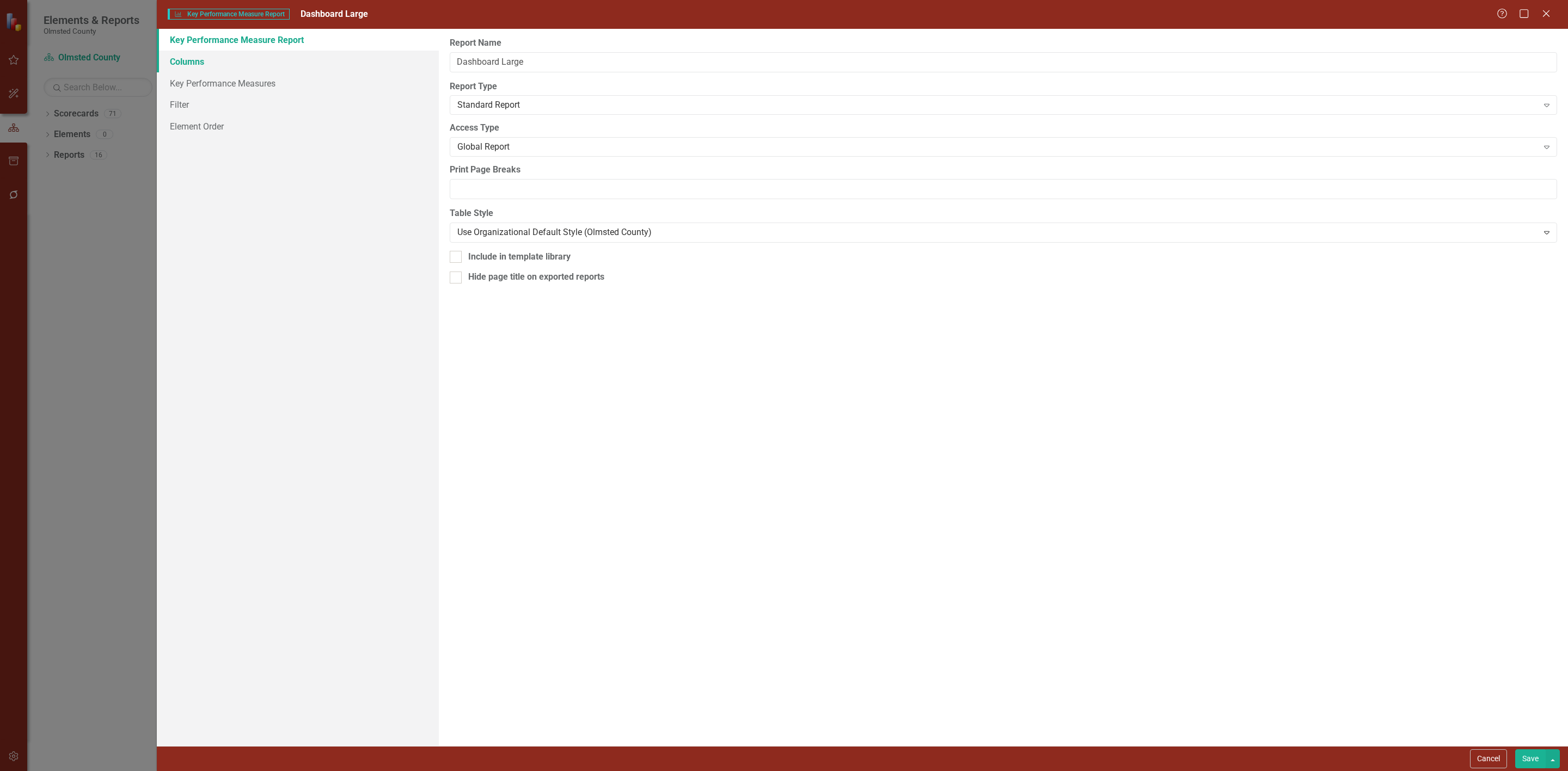
click at [188, 61] on link "Columns" at bounding box center [297, 62] width 282 height 22
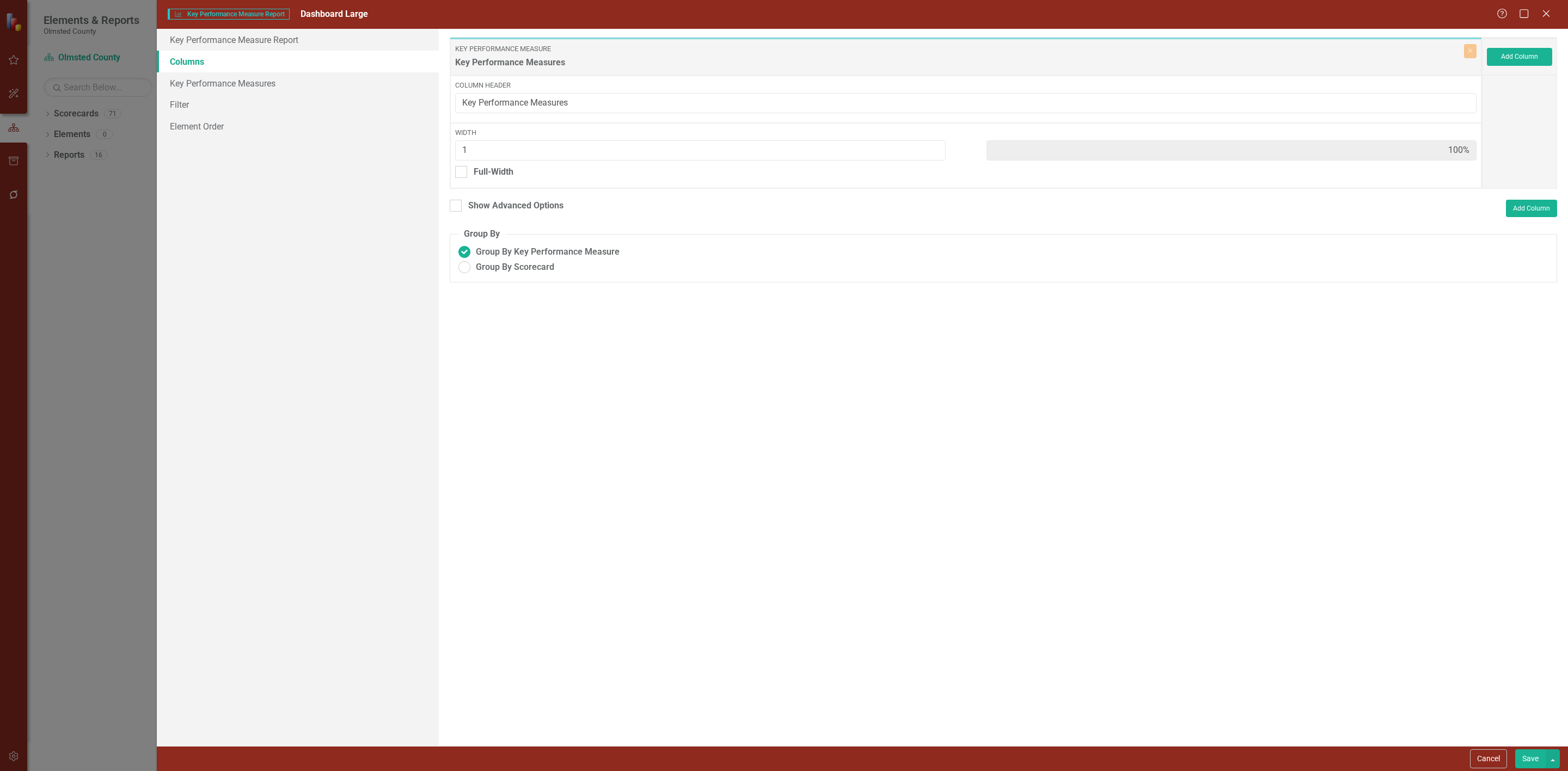
click at [447, 207] on div "To add columns to your report, click on the "Select Columns" button below. All …" at bounding box center [1003, 388] width 1129 height 717
click at [452, 204] on input "Show Advanced Options" at bounding box center [453, 203] width 7 height 7
checkbox input "true"
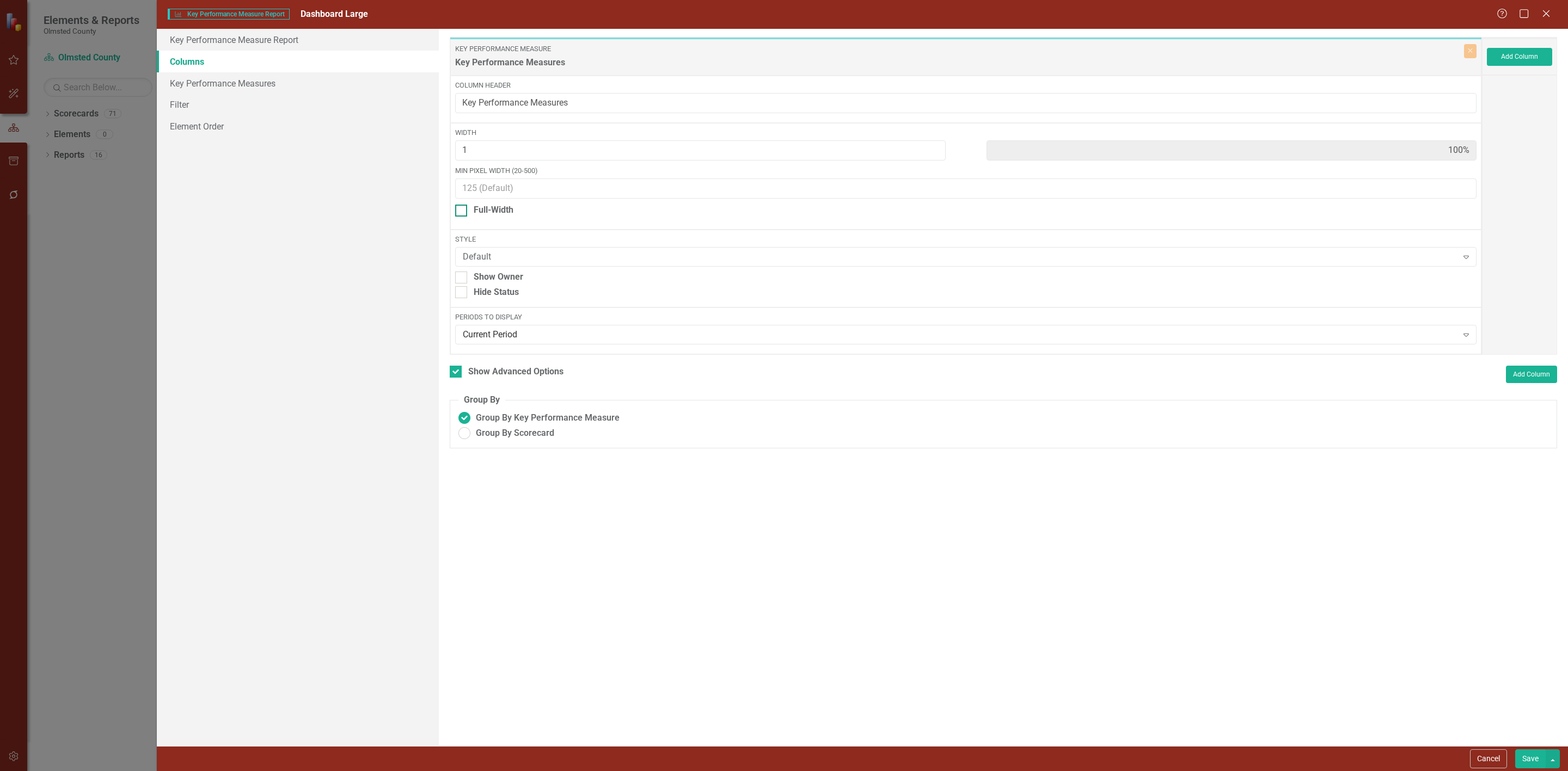
click at [463, 216] on div at bounding box center [461, 211] width 12 height 12
click at [463, 212] on input "Full-Width" at bounding box center [458, 208] width 7 height 7
checkbox input "true"
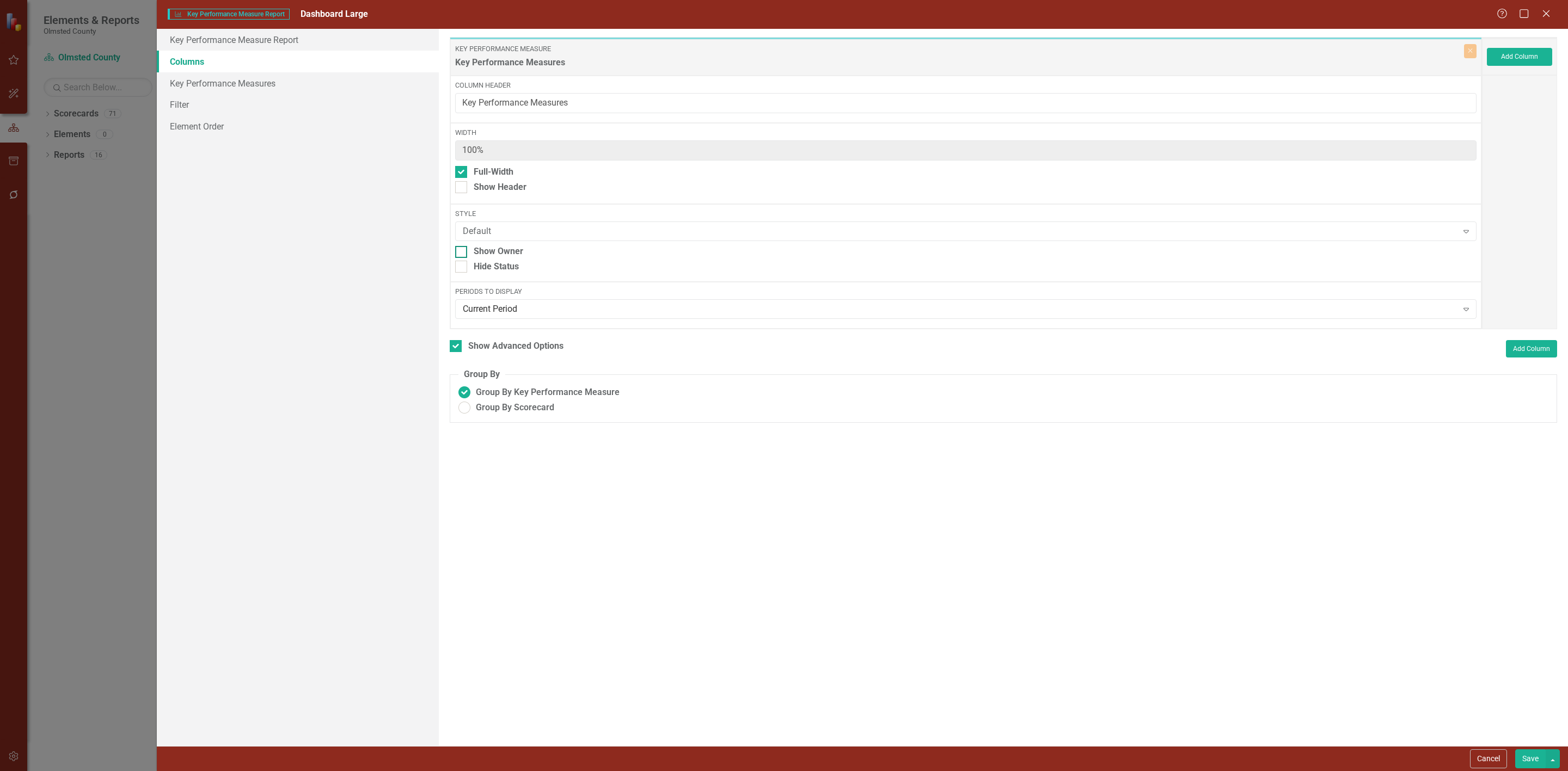
click at [463, 252] on input "Show Owner" at bounding box center [458, 250] width 7 height 7
checkbox input "true"
click at [1467, 314] on icon "Expand" at bounding box center [1466, 309] width 11 height 9
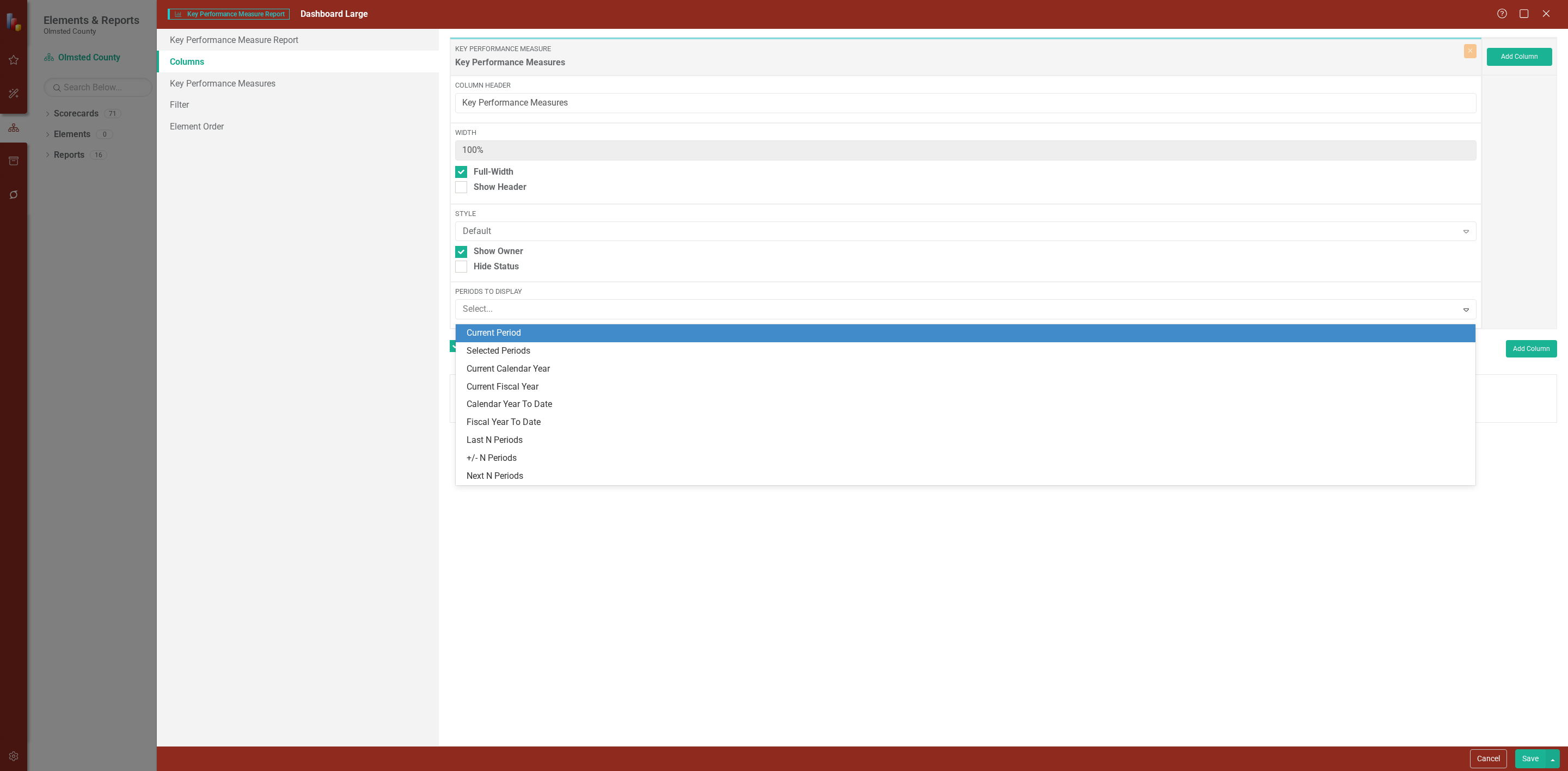
click at [1282, 333] on div "Current Period" at bounding box center [967, 333] width 1003 height 12
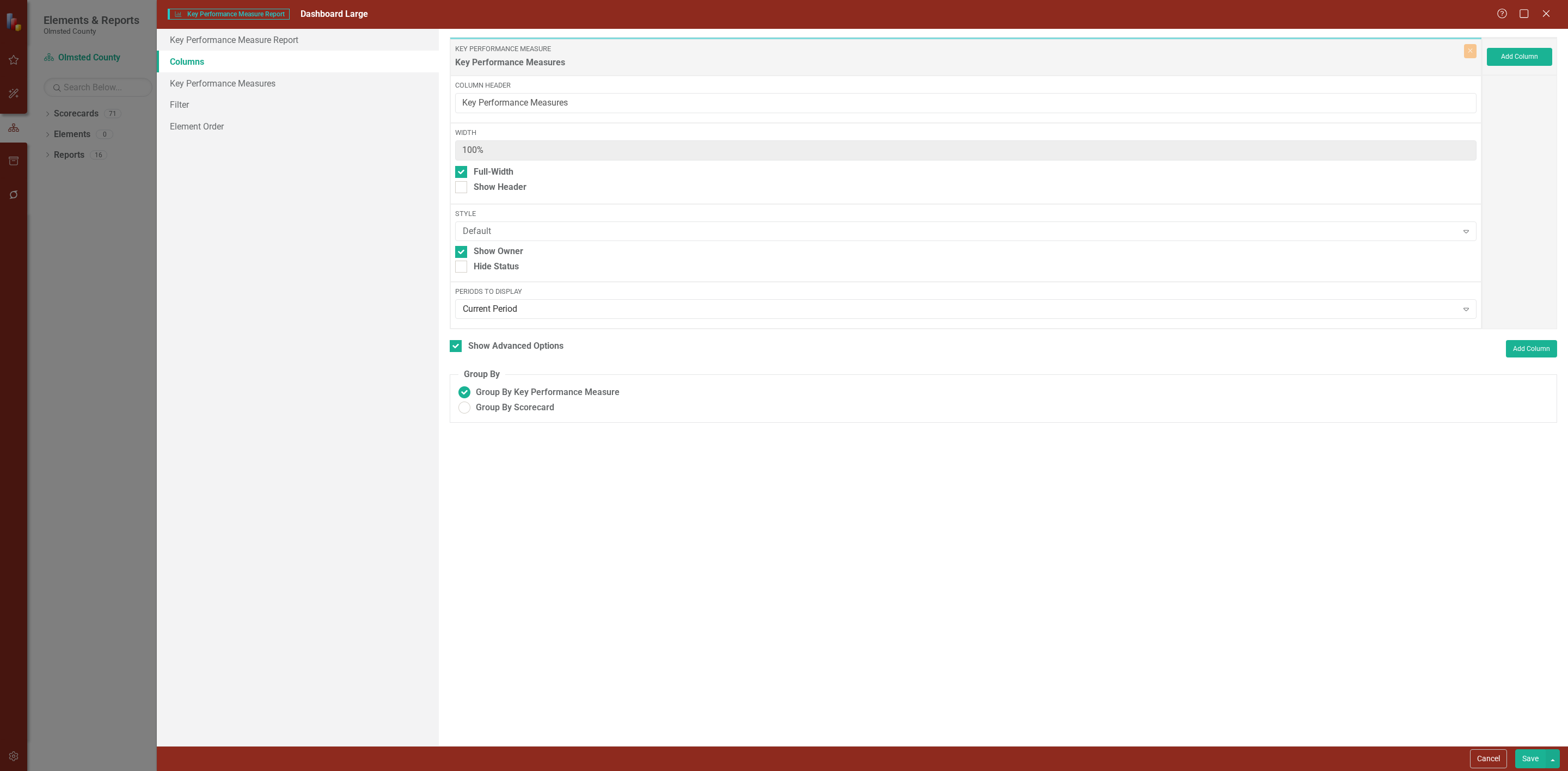
click at [1524, 756] on button "Save" at bounding box center [1530, 759] width 31 height 19
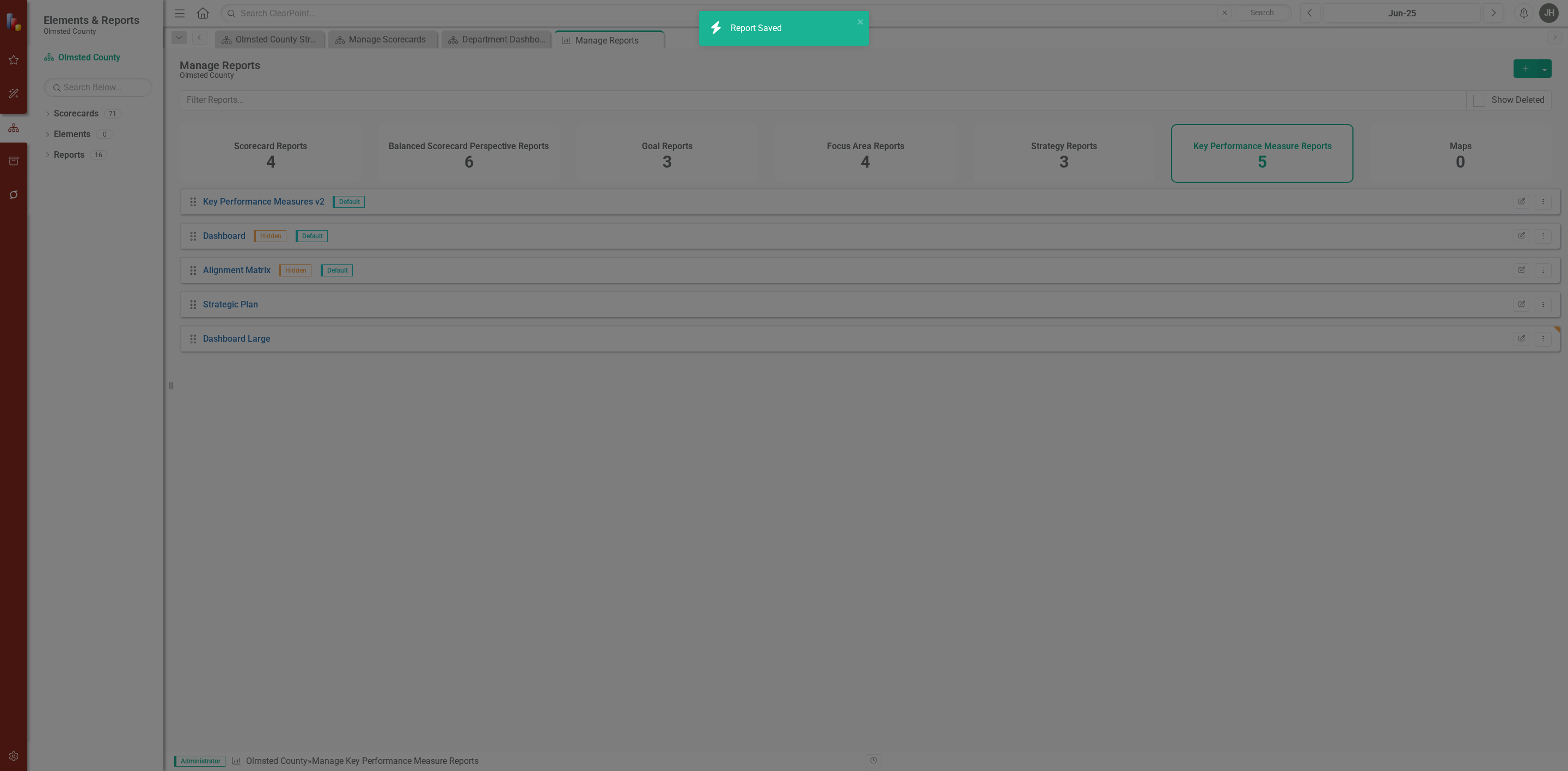
checkbox input "false"
radio input "false"
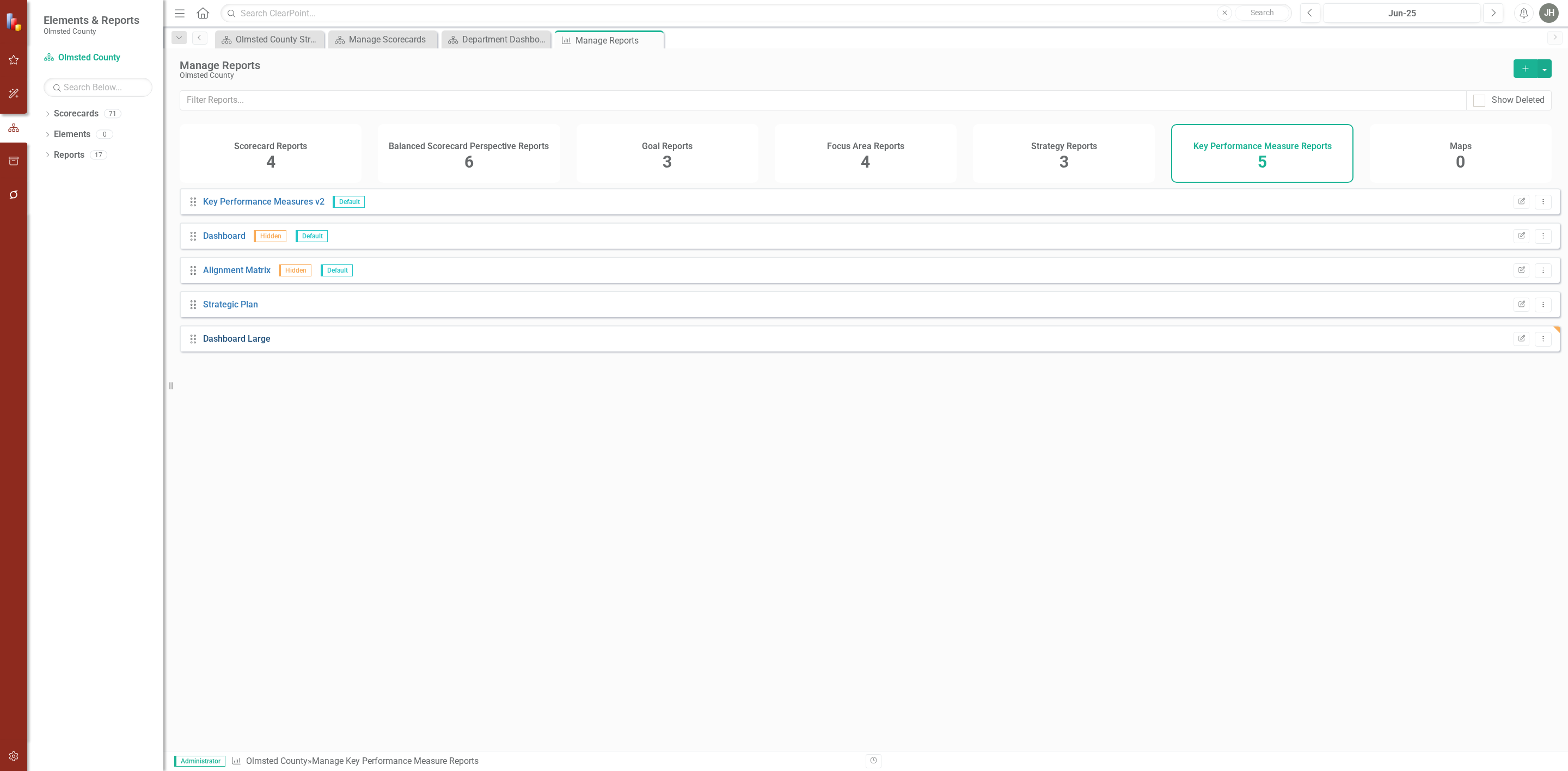
click at [234, 344] on link "Dashboard Large" at bounding box center [237, 338] width 68 height 11
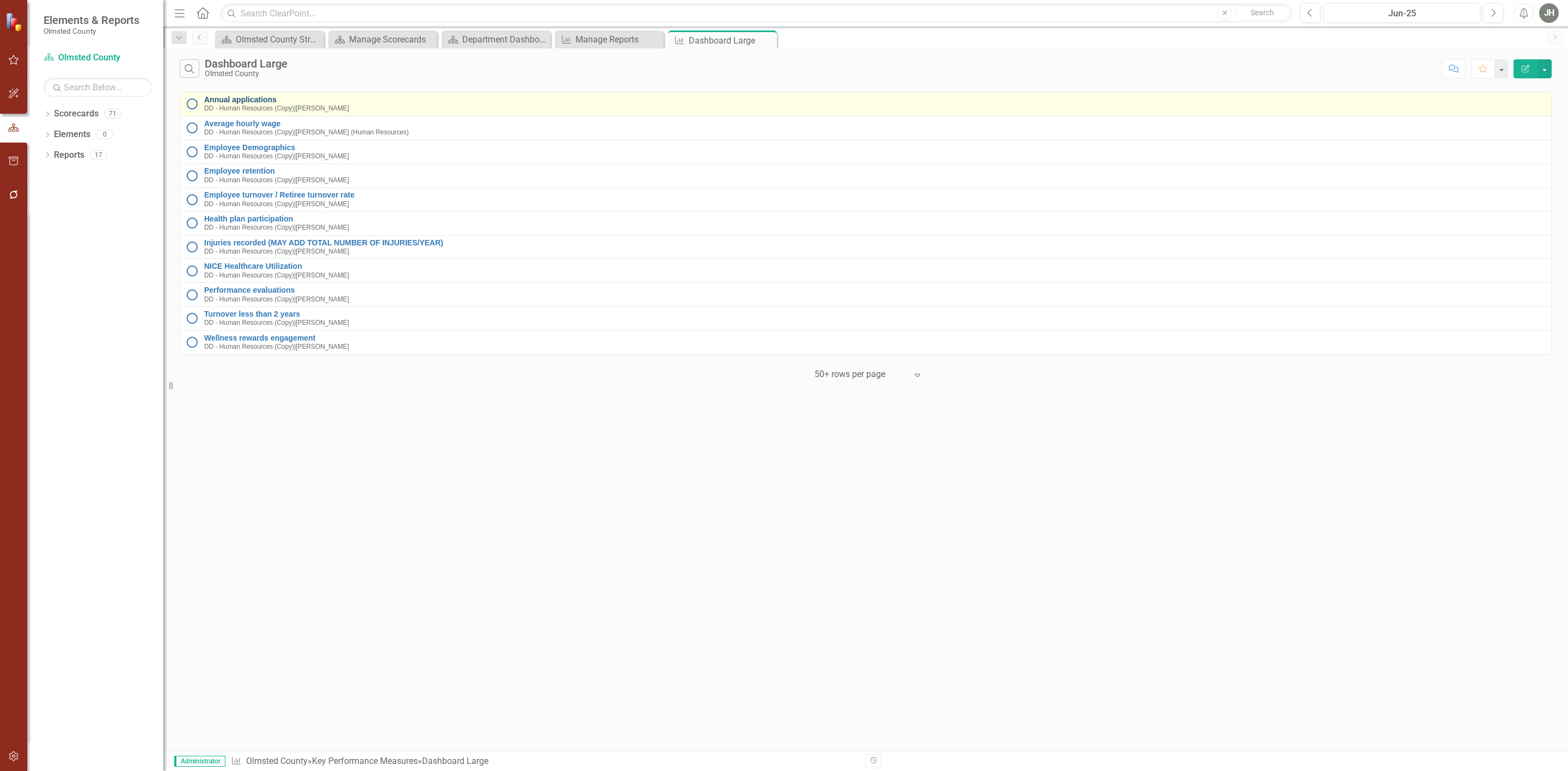
click at [240, 100] on link "Annual applications" at bounding box center [874, 99] width 1341 height 8
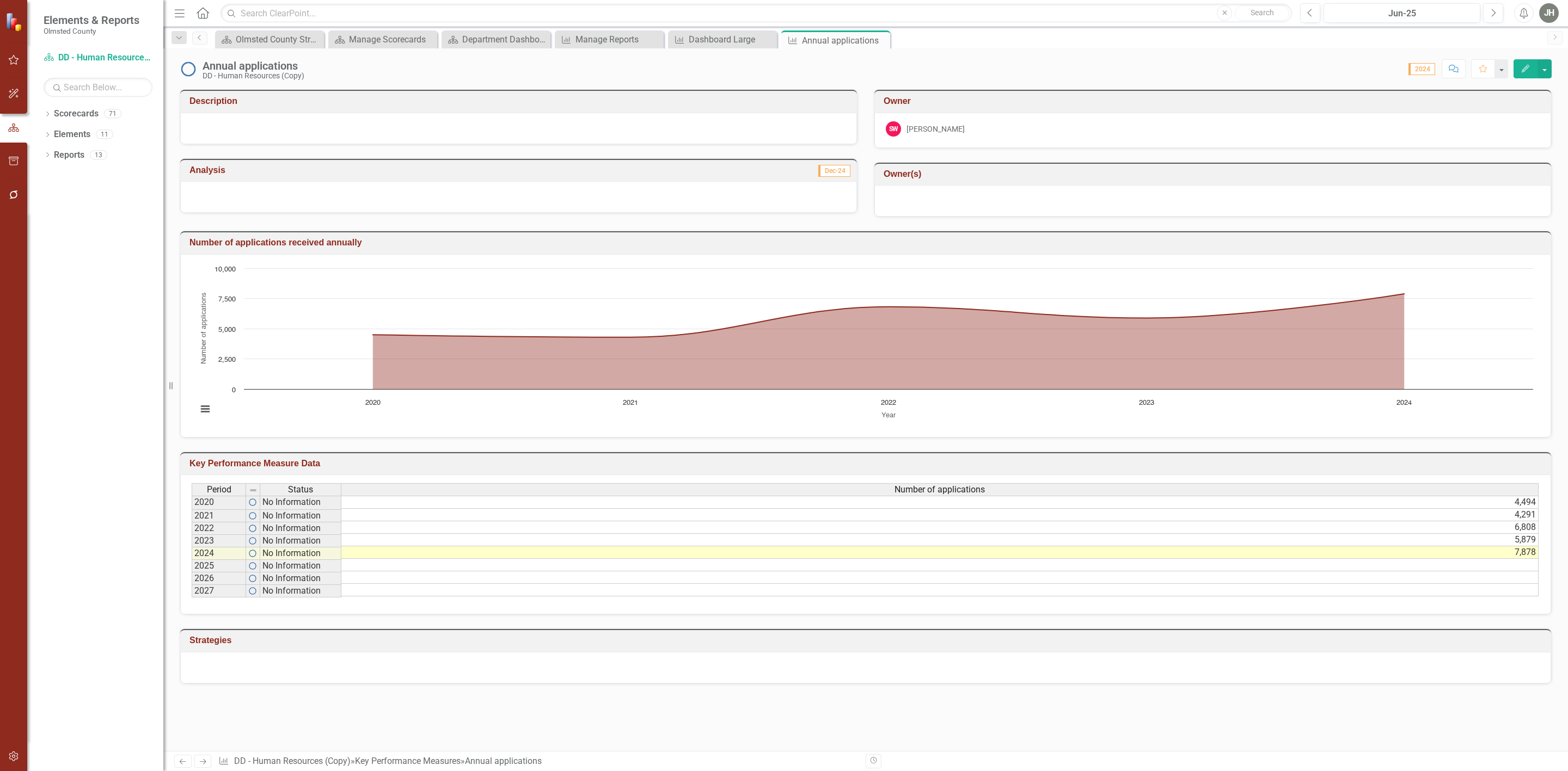
click at [1527, 72] on icon "Edit" at bounding box center [1525, 69] width 10 height 8
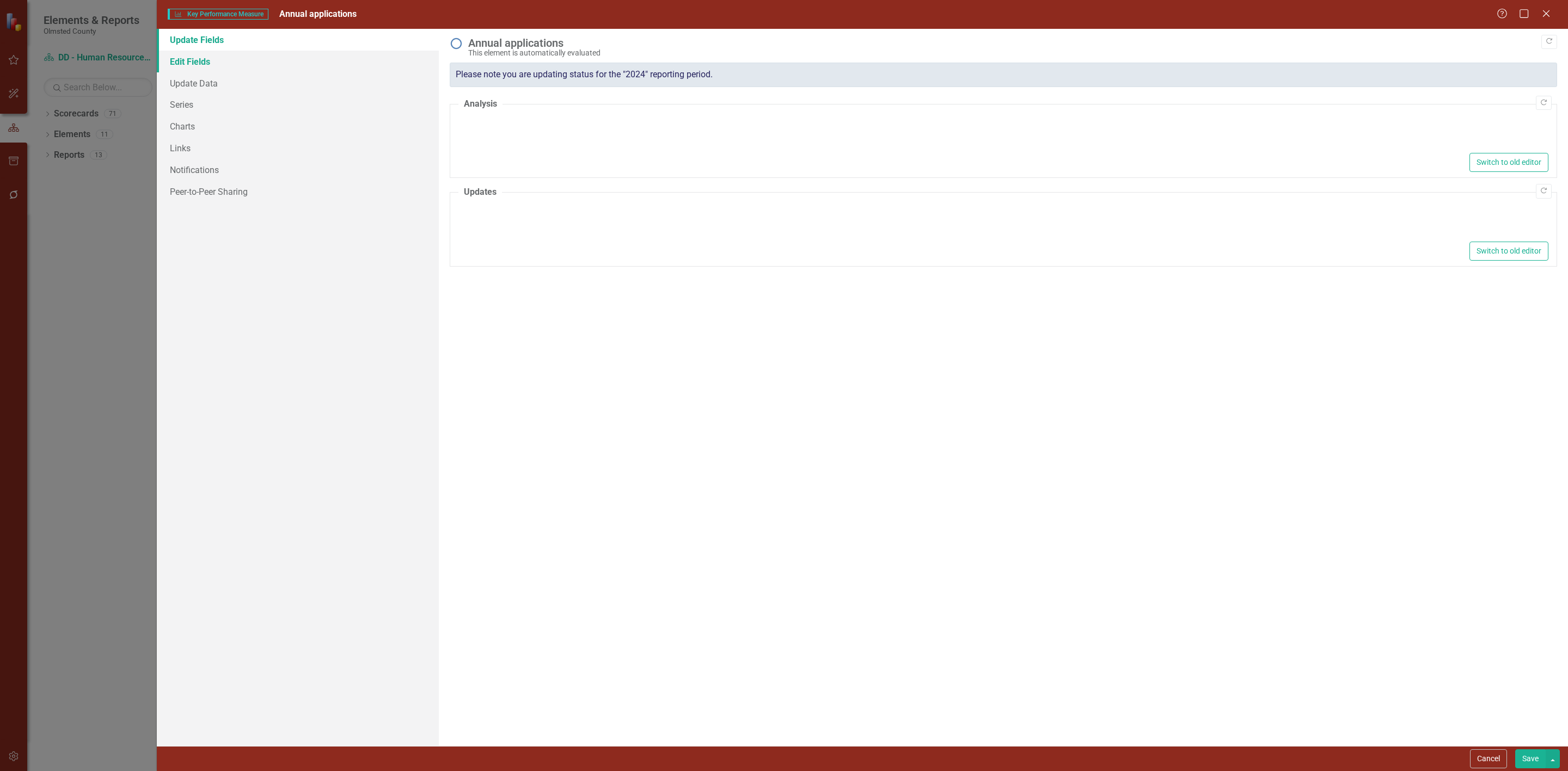
click at [189, 58] on link "Edit Fields" at bounding box center [297, 62] width 282 height 22
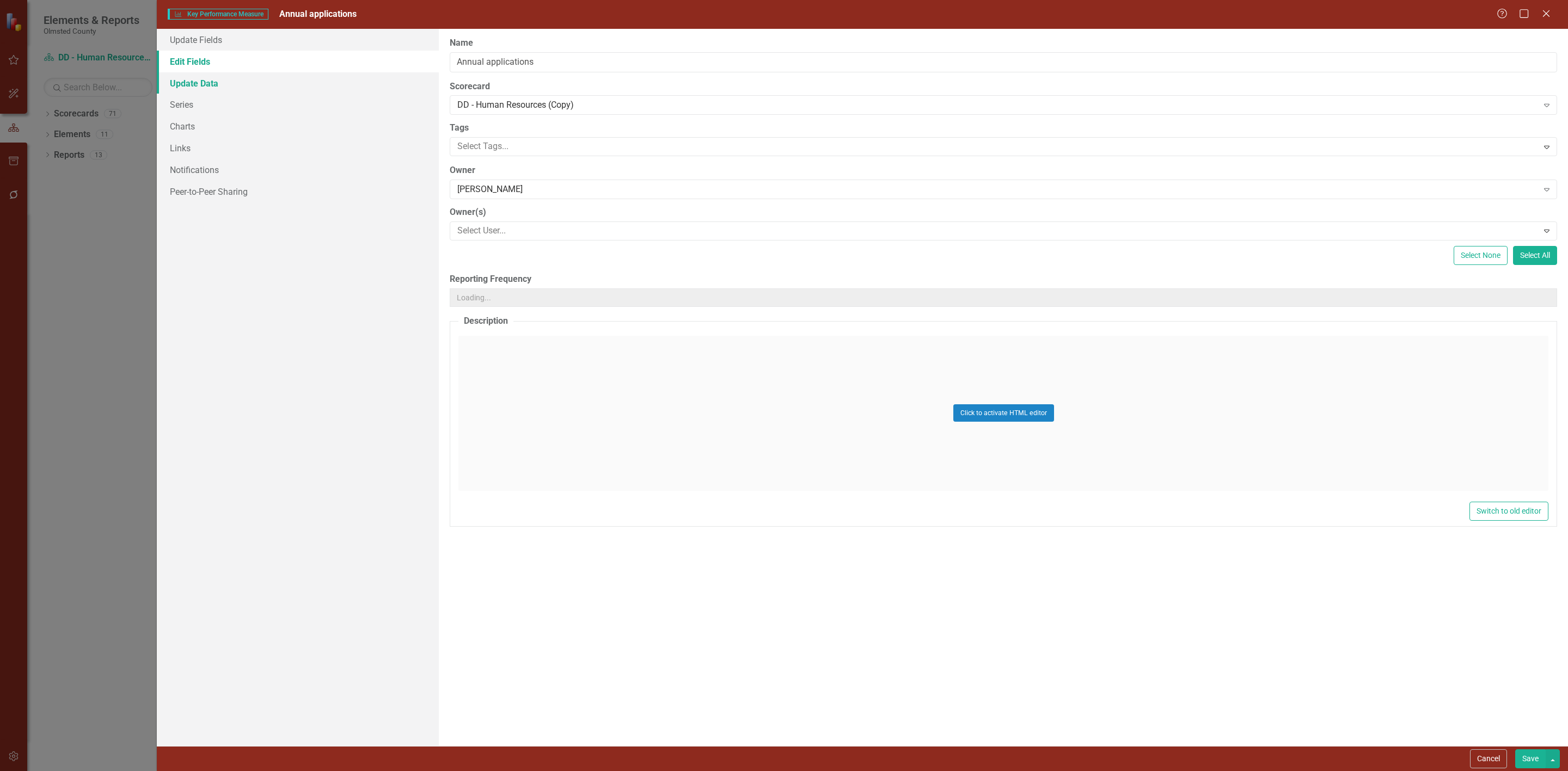
click at [204, 86] on link "Update Data" at bounding box center [297, 83] width 282 height 22
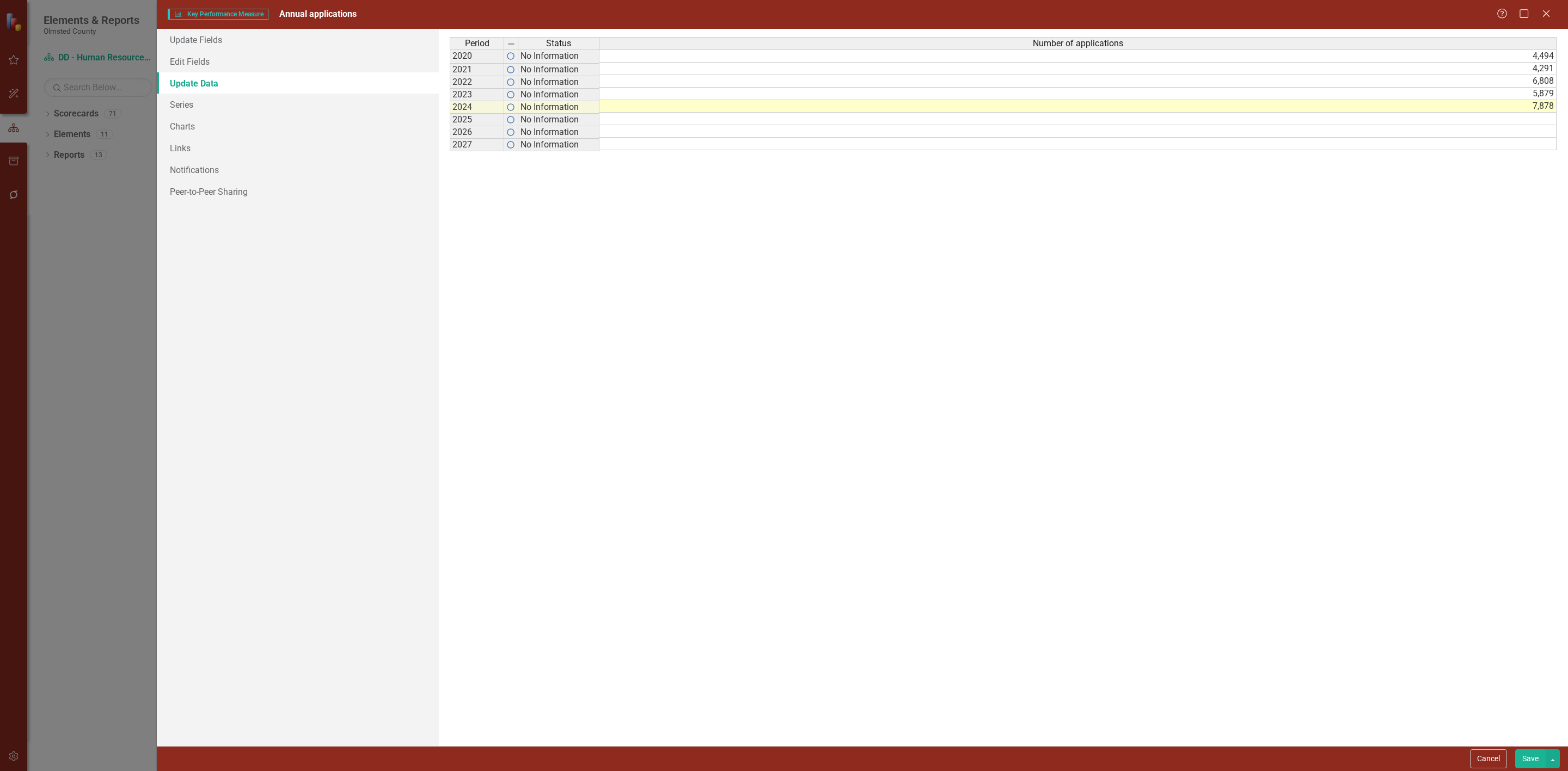
drag, startPoint x: 1468, startPoint y: 753, endPoint x: 1463, endPoint y: 748, distance: 7.1
click at [1470, 753] on button "Cancel" at bounding box center [1488, 759] width 37 height 19
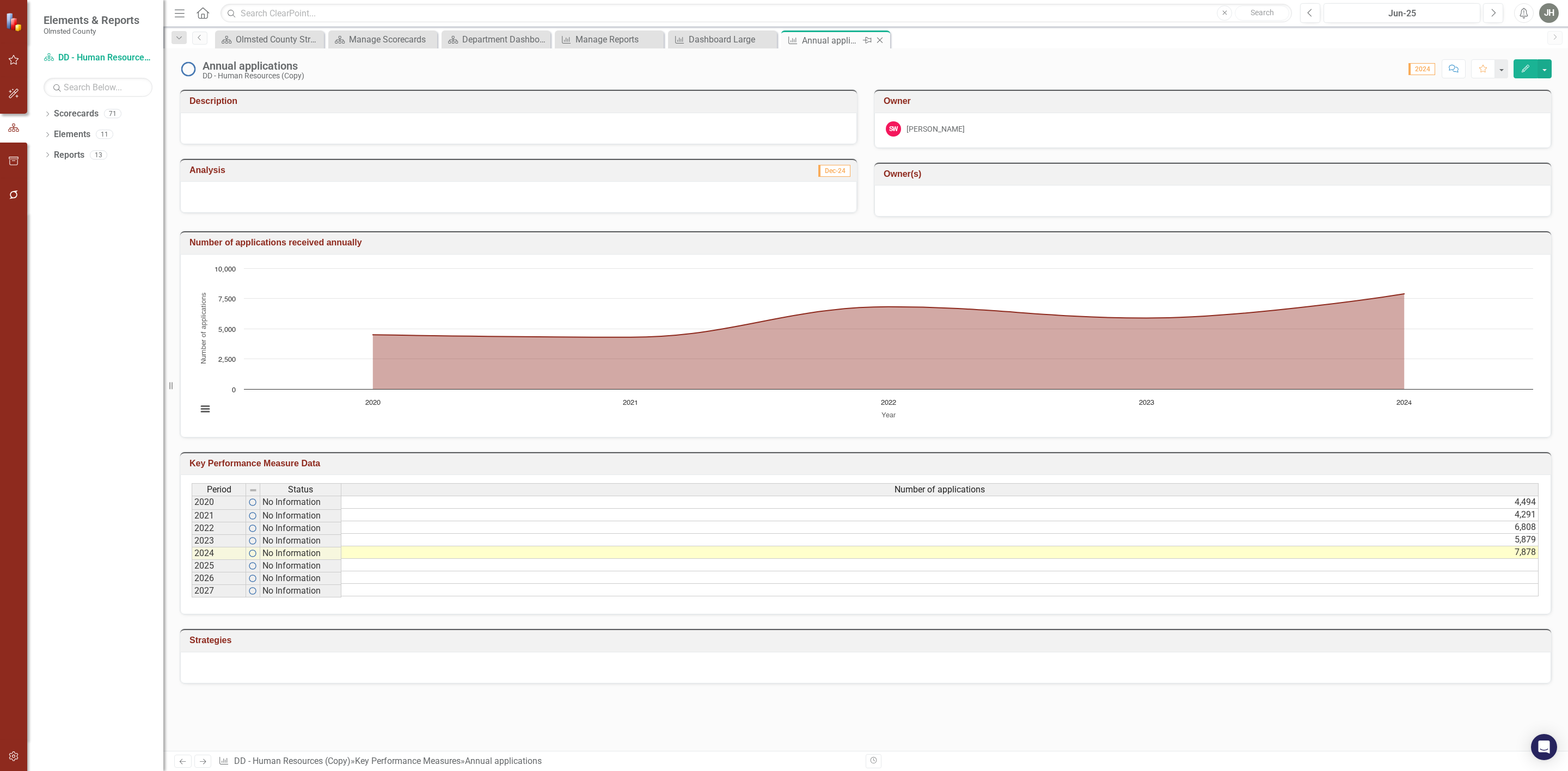
click at [882, 41] on icon "Close" at bounding box center [879, 40] width 11 height 9
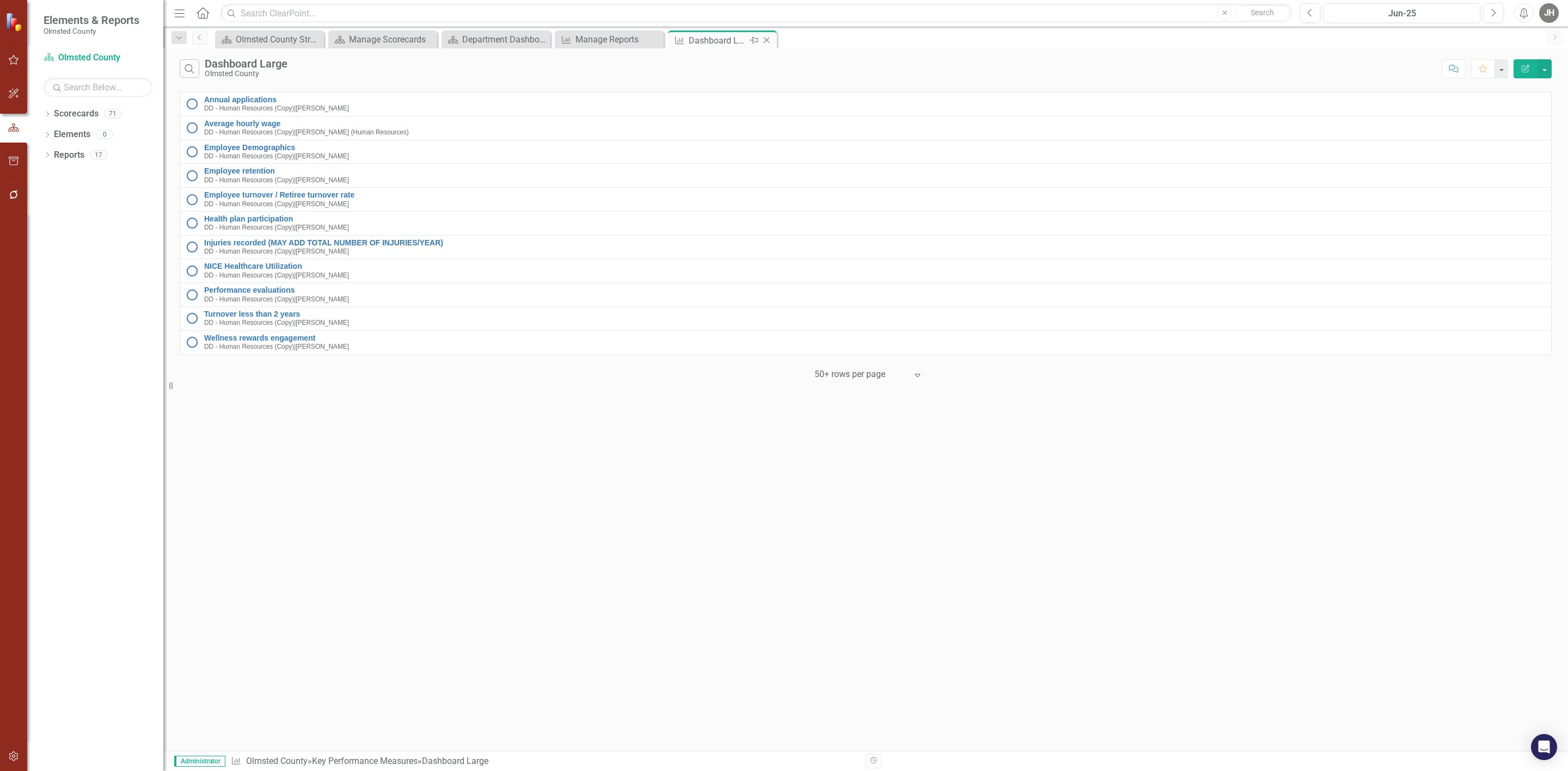
click at [708, 38] on div "Dashboard Large" at bounding box center [718, 40] width 58 height 13
click at [230, 70] on div "Olmsted County" at bounding box center [246, 73] width 83 height 8
click at [1524, 70] on icon "Edit Report" at bounding box center [1525, 69] width 10 height 8
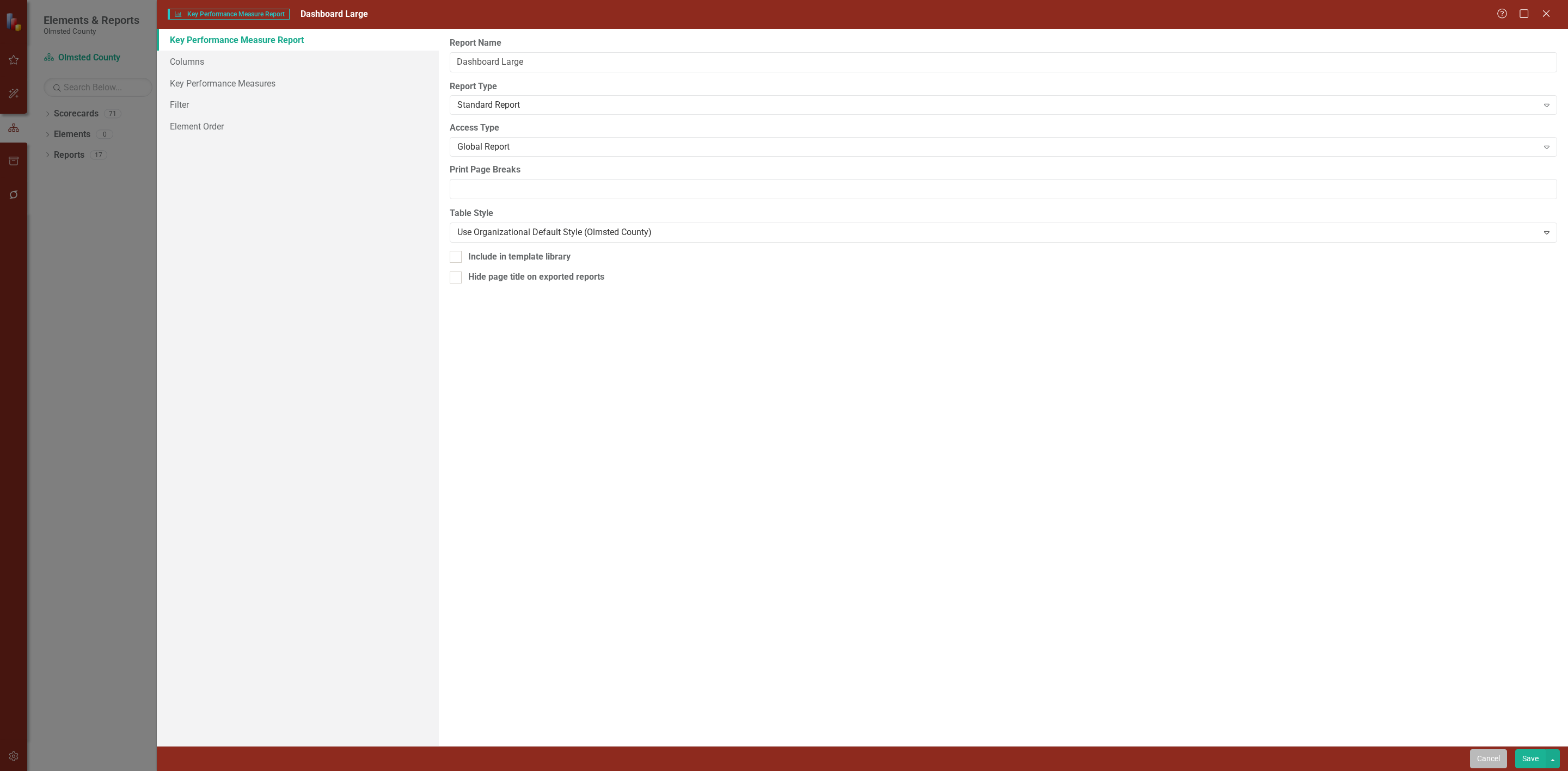
click at [1478, 758] on button "Cancel" at bounding box center [1488, 759] width 37 height 19
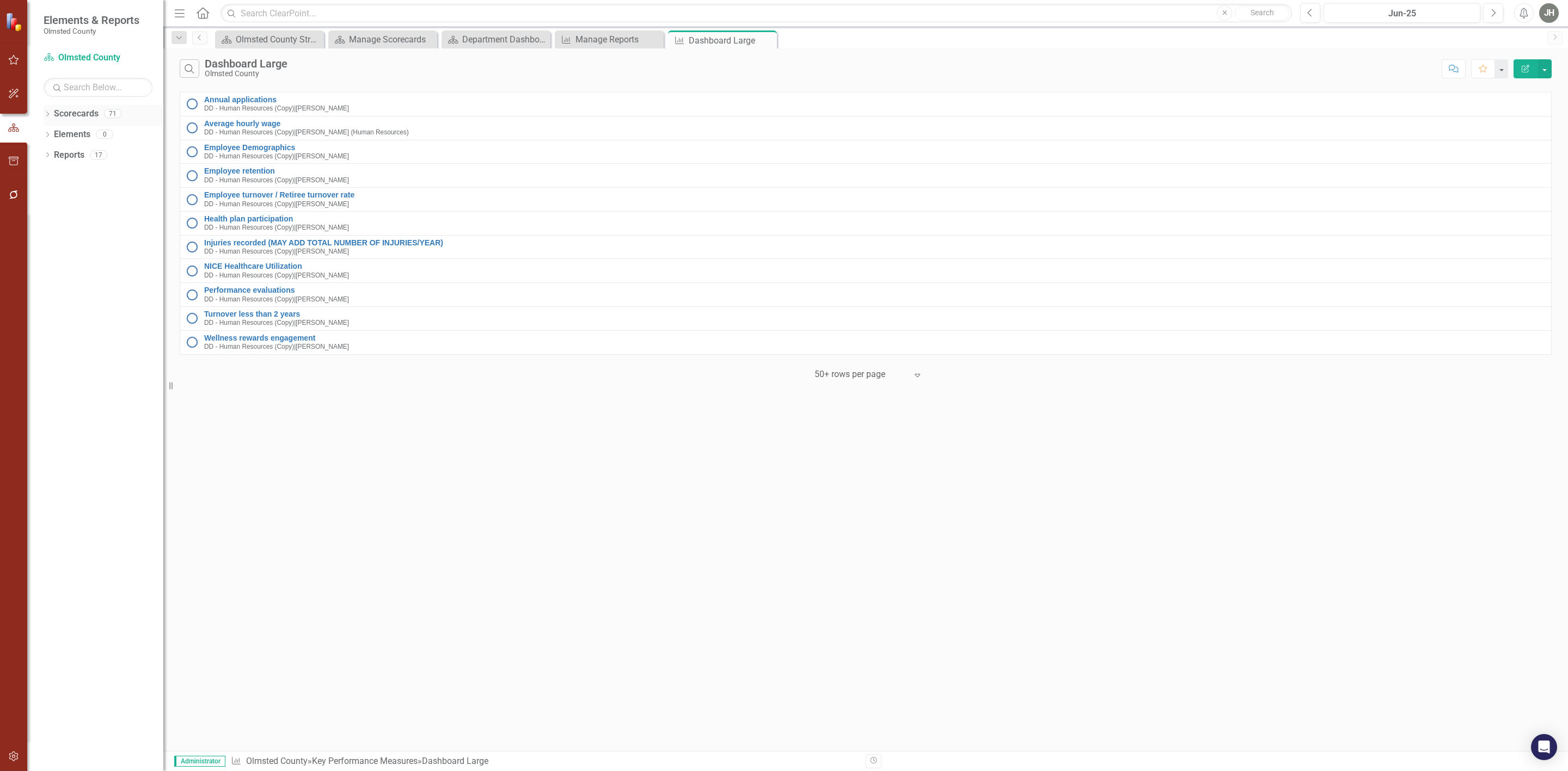
click at [69, 112] on link "Scorecards" at bounding box center [76, 114] width 45 height 12
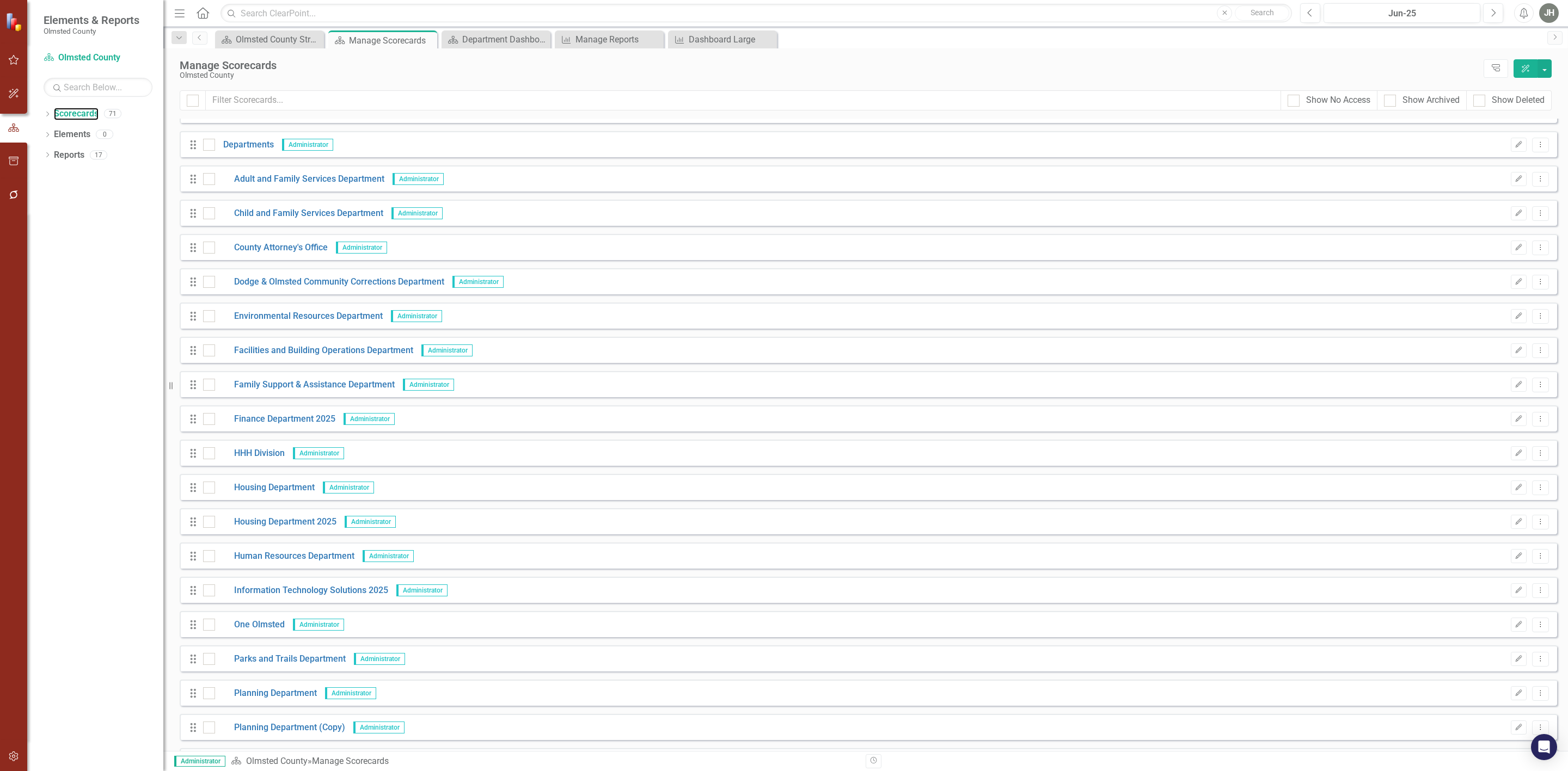
scroll to position [653, 0]
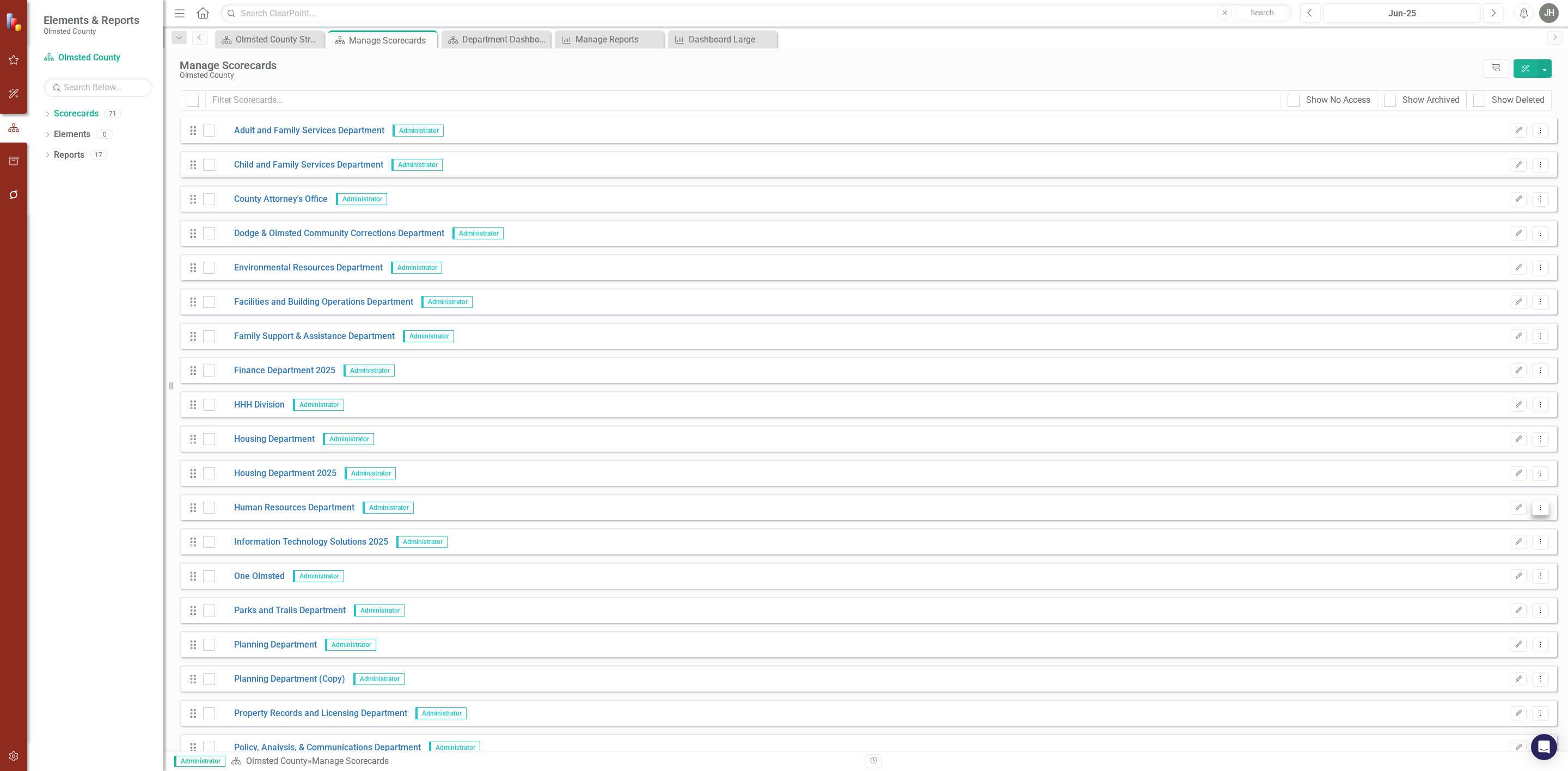
click at [1535, 510] on icon "Dropdown Menu" at bounding box center [1540, 507] width 10 height 7
click at [1484, 546] on link "Copy Duplicate Scorecard" at bounding box center [1480, 549] width 120 height 20
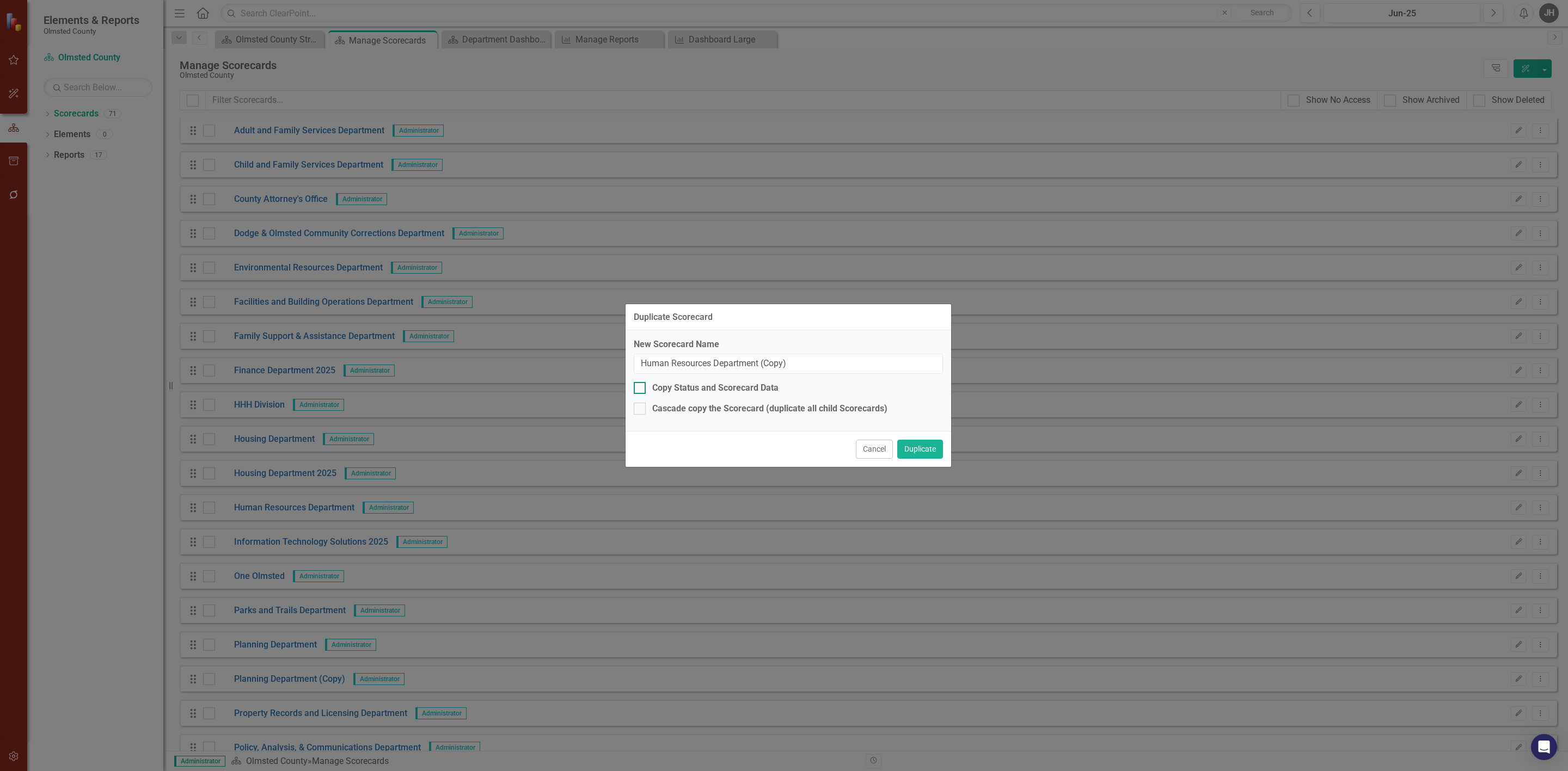
click at [641, 385] on input "Copy Status and Scorecard Data" at bounding box center [638, 386] width 7 height 7
click at [638, 383] on input "Copy Status and Scorecard Data" at bounding box center [638, 386] width 7 height 7
checkbox input "false"
click at [913, 449] on button "Duplicate" at bounding box center [920, 449] width 46 height 19
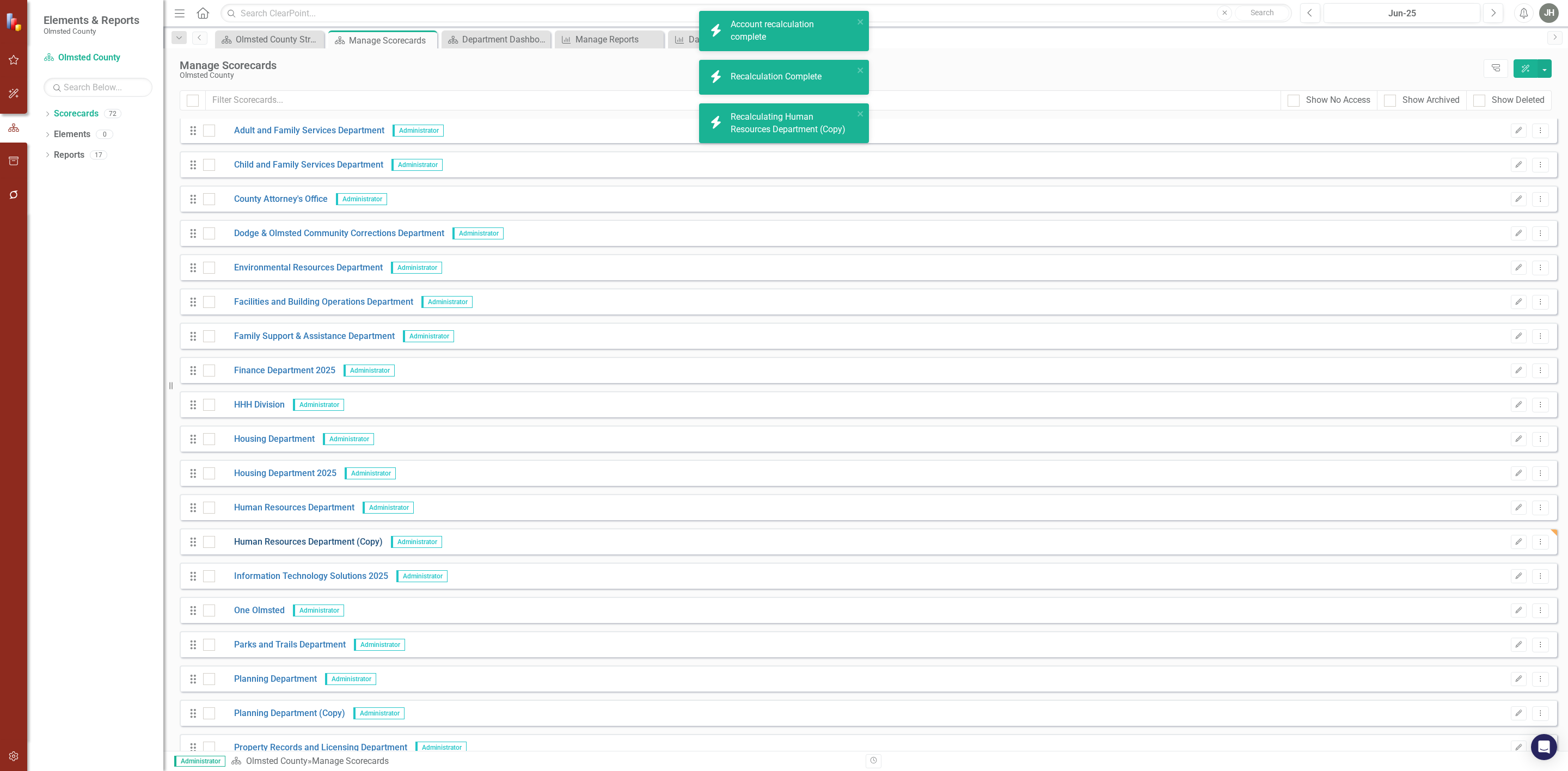
click at [322, 541] on link "Human Resources Department (Copy)" at bounding box center [299, 542] width 168 height 12
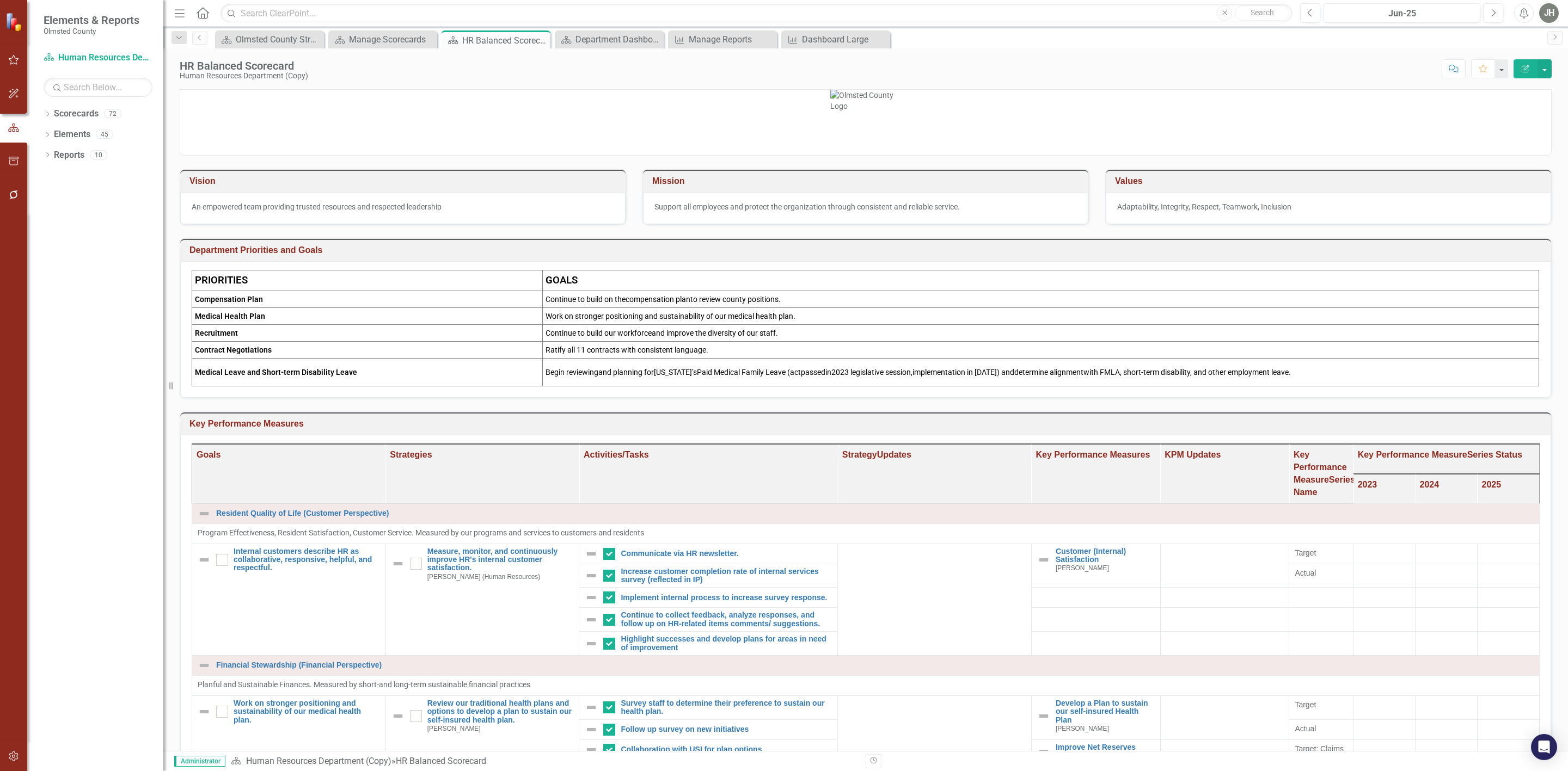
click at [1521, 67] on icon "button" at bounding box center [1525, 69] width 8 height 8
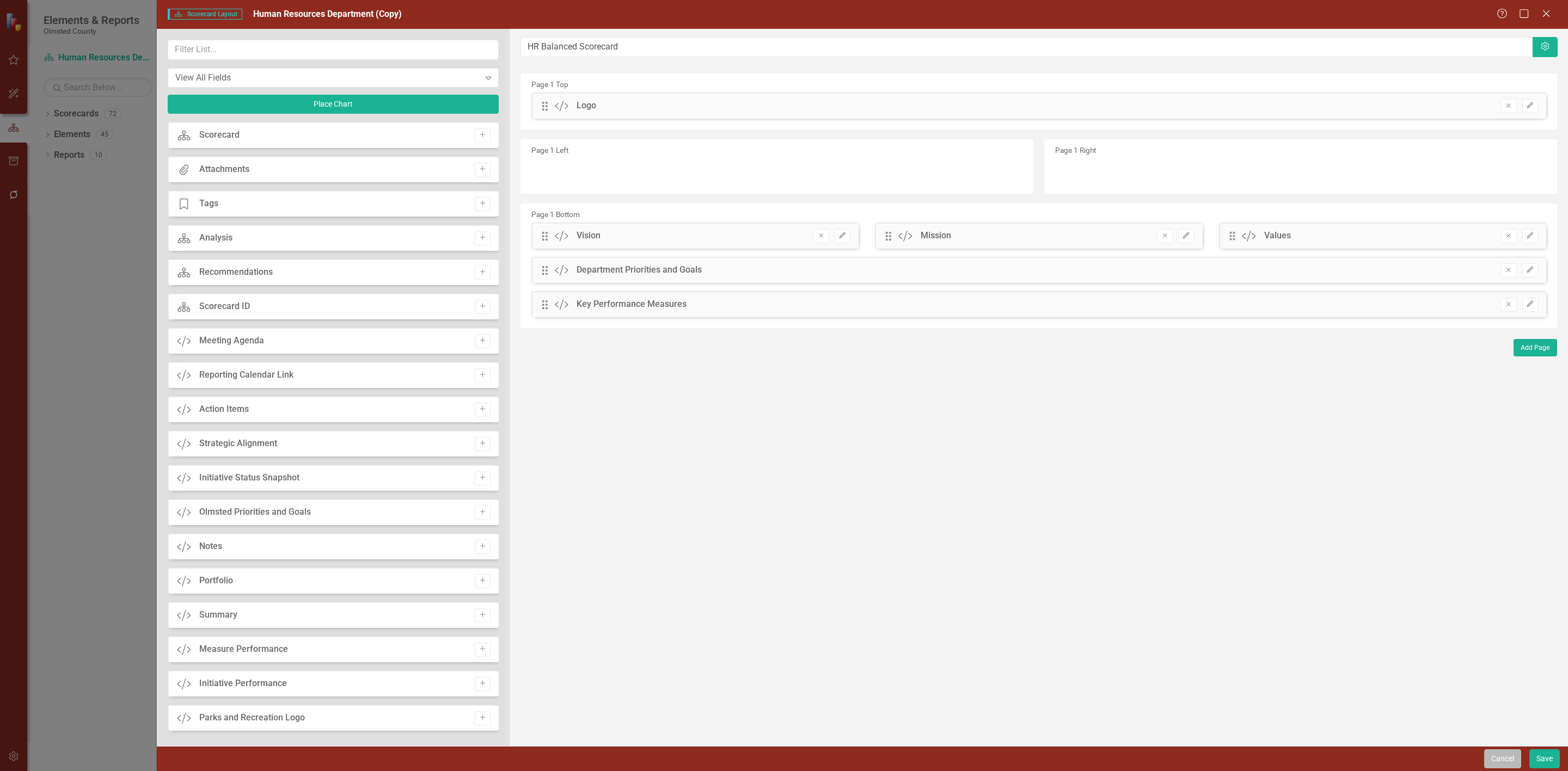
click at [1497, 758] on button "Cancel" at bounding box center [1502, 759] width 37 height 19
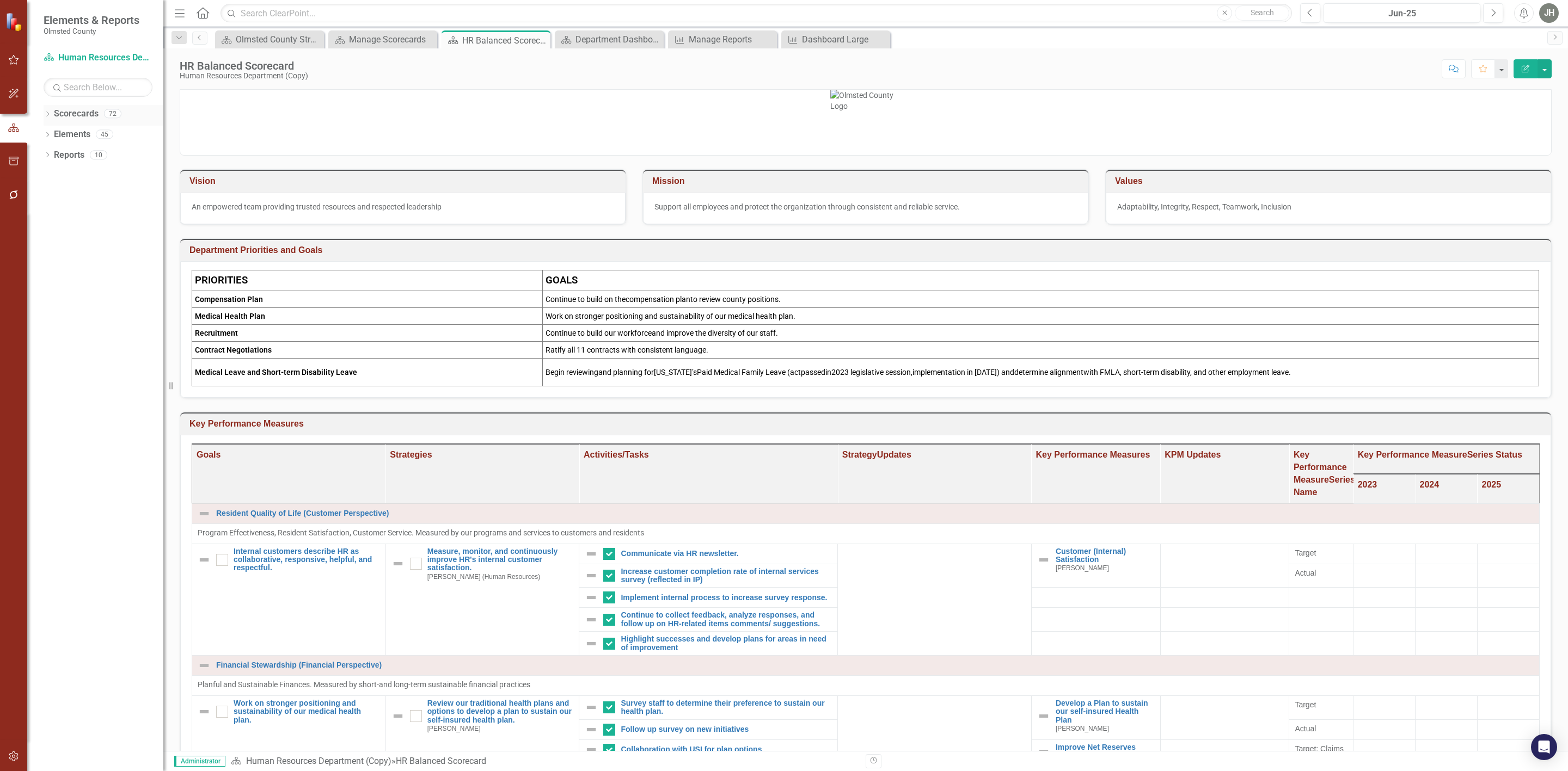
click at [82, 113] on link "Scorecards" at bounding box center [76, 114] width 45 height 12
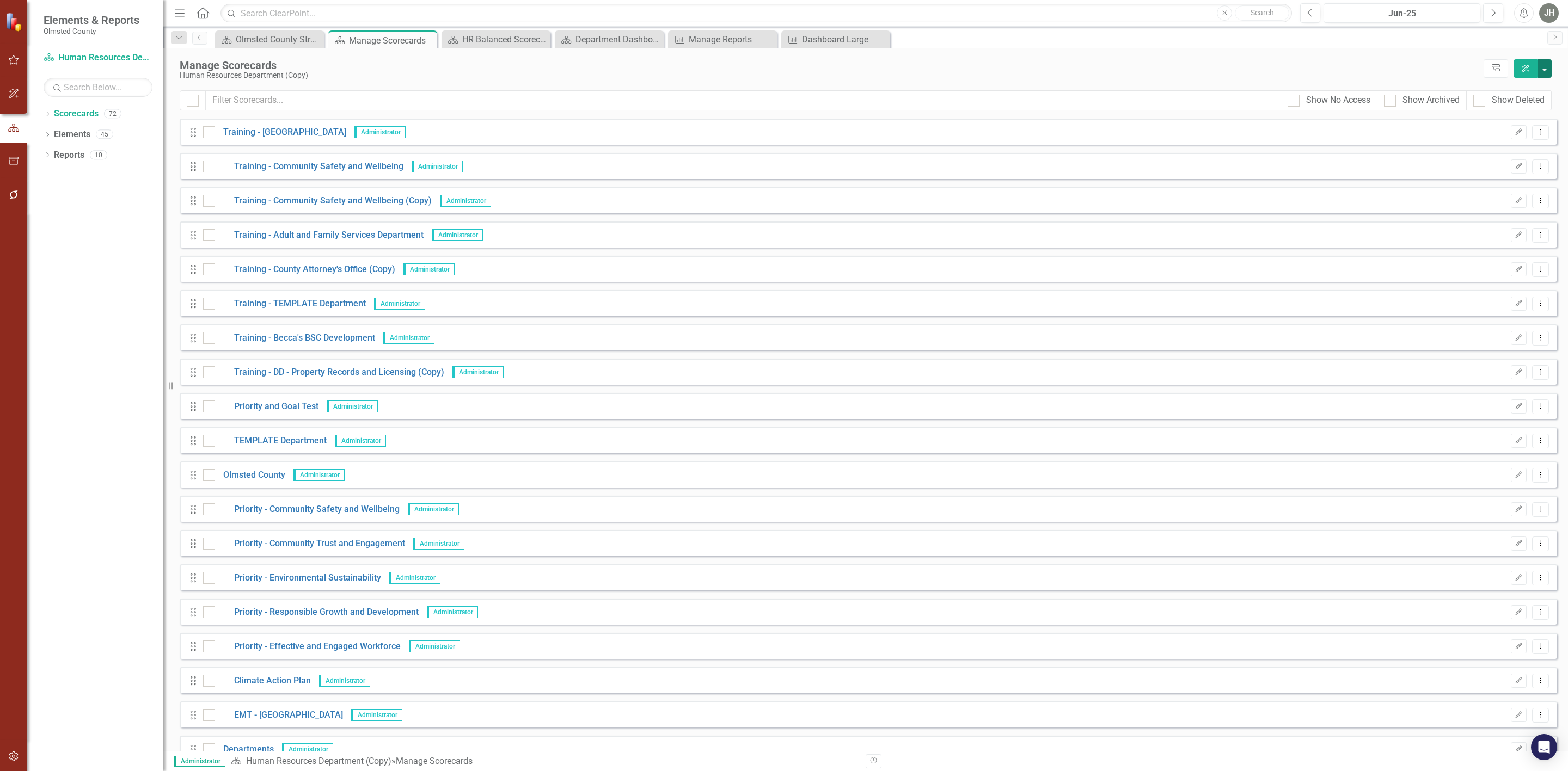
click at [1543, 69] on button "button" at bounding box center [1544, 68] width 14 height 18
click at [1484, 104] on link "Add Add Scorecard" at bounding box center [1494, 111] width 113 height 20
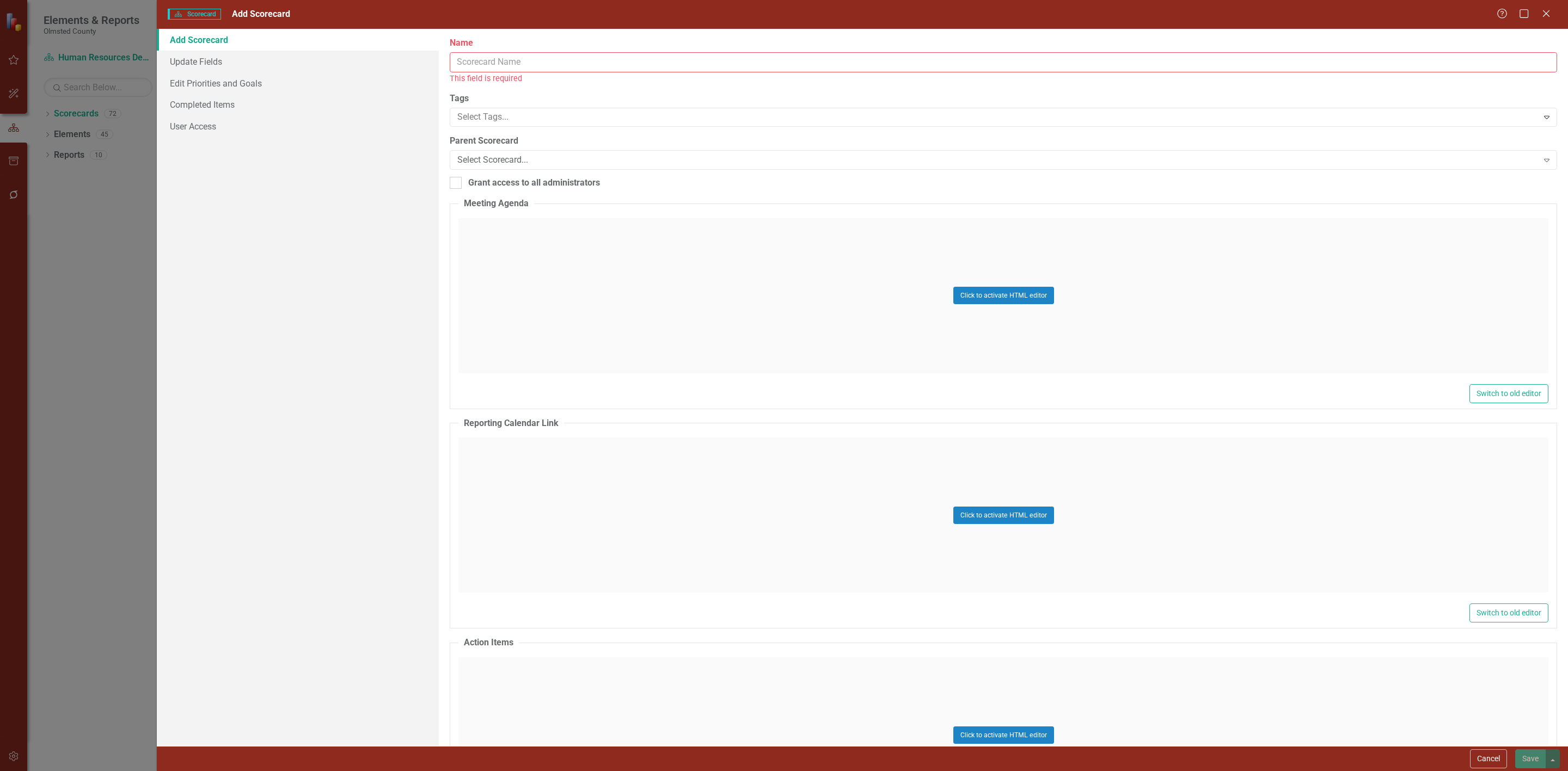
click at [551, 62] on input "Name" at bounding box center [1003, 62] width 1107 height 20
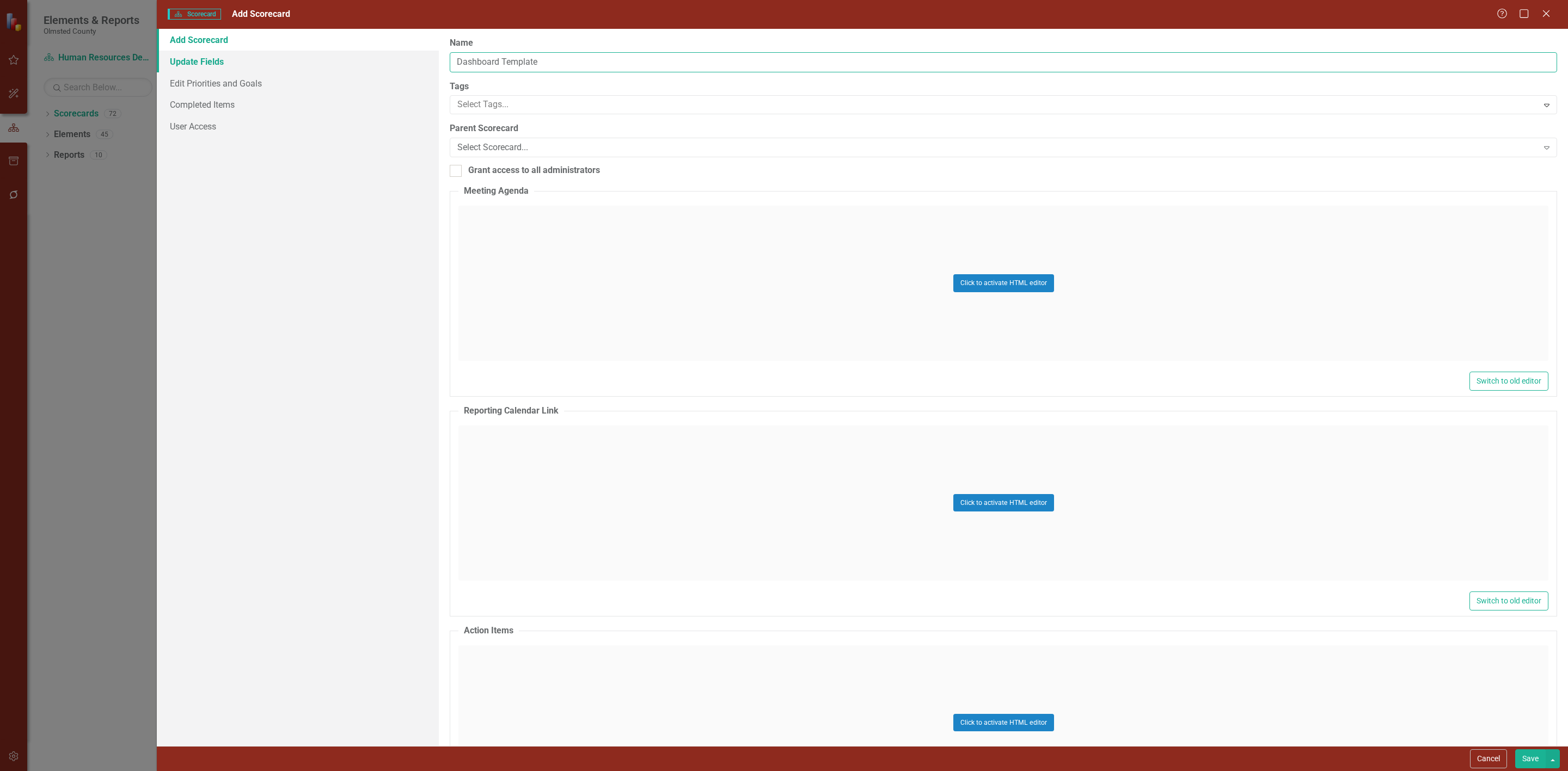
type input "Dashboard Template"
click at [196, 62] on link "Update Fields" at bounding box center [297, 62] width 282 height 22
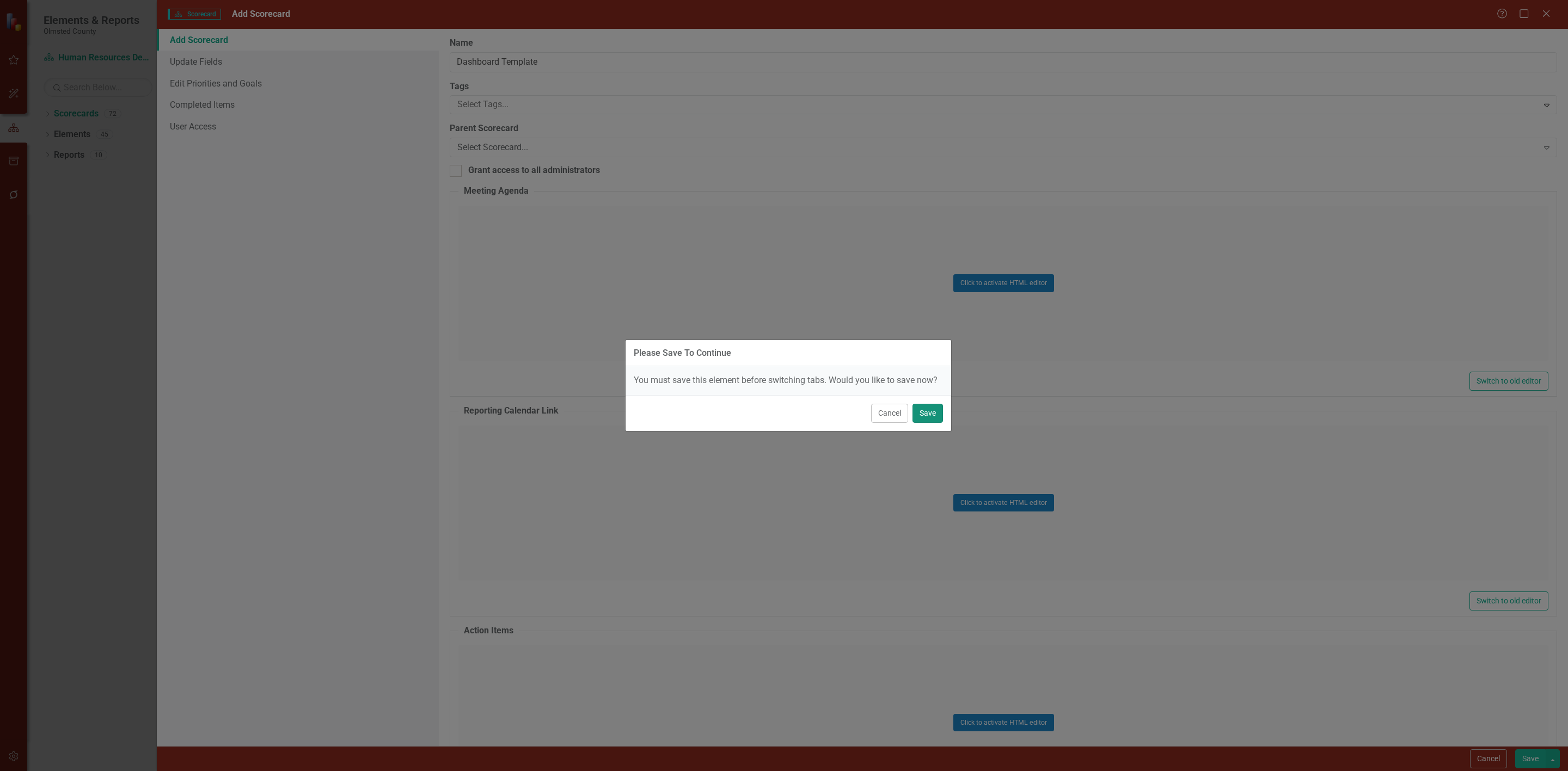
click at [927, 417] on button "Save" at bounding box center [927, 413] width 31 height 19
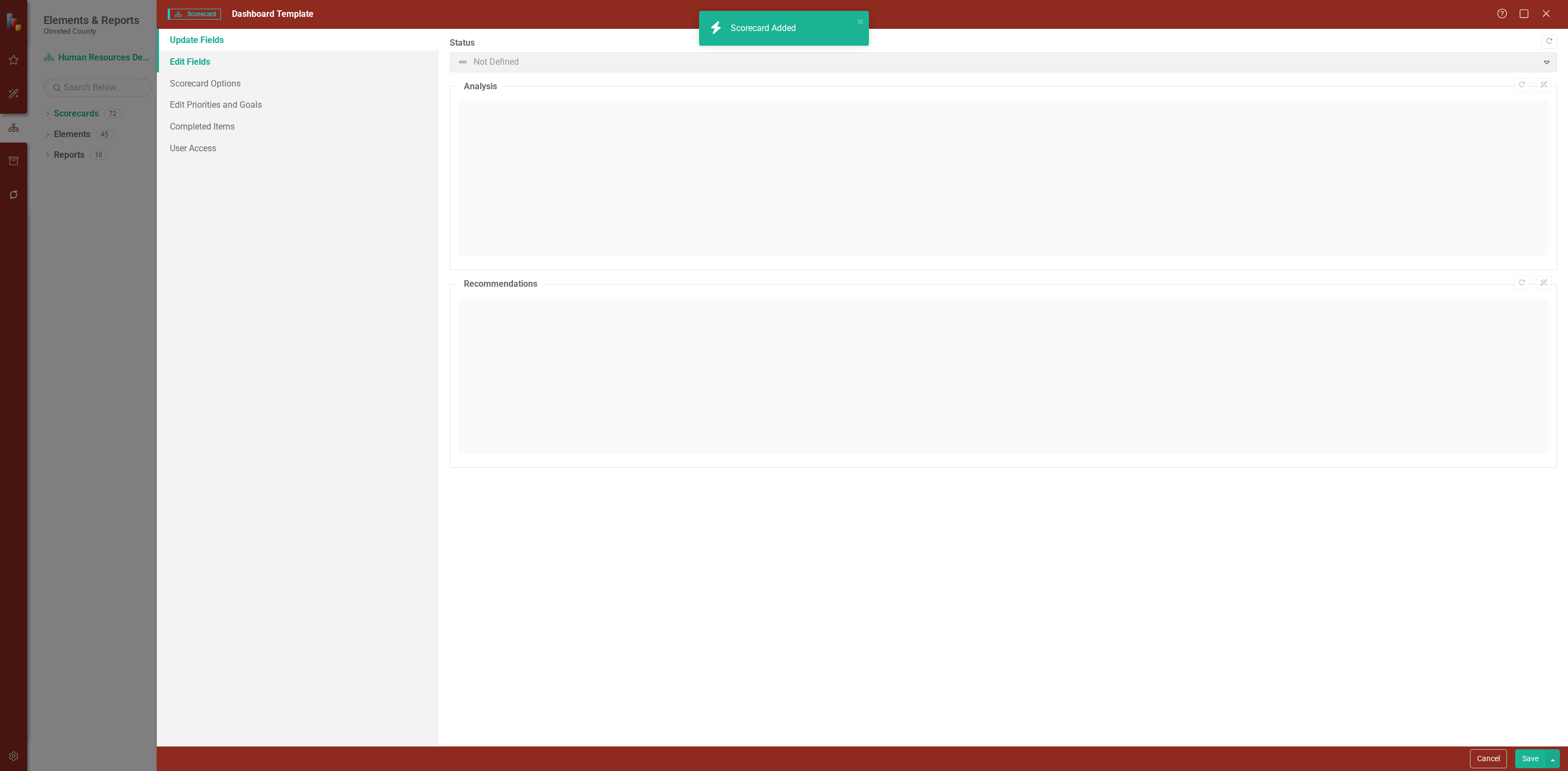
click at [194, 62] on link "Edit Fields" at bounding box center [297, 62] width 282 height 22
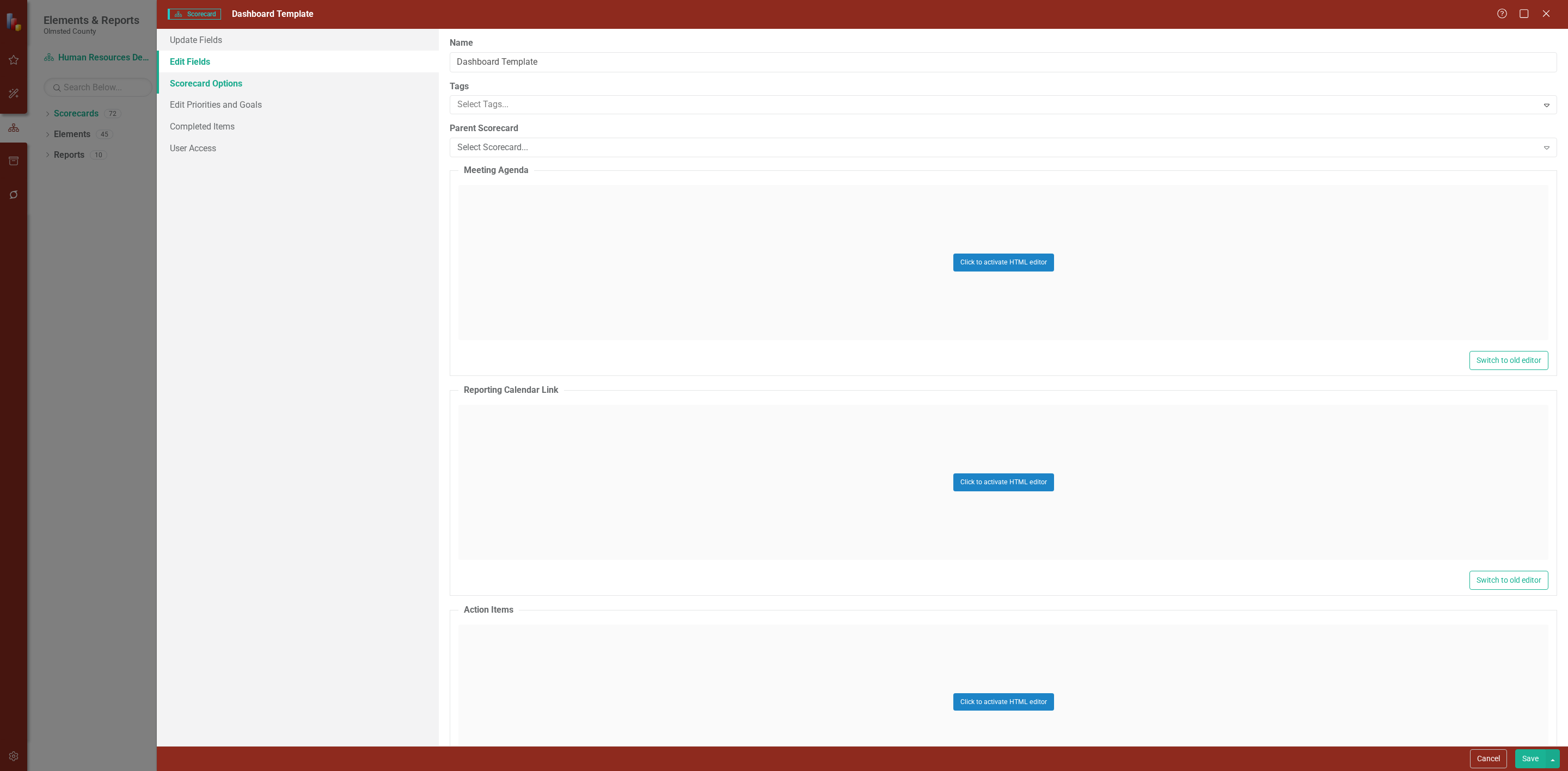
click at [194, 80] on link "Scorecard Options" at bounding box center [297, 83] width 282 height 22
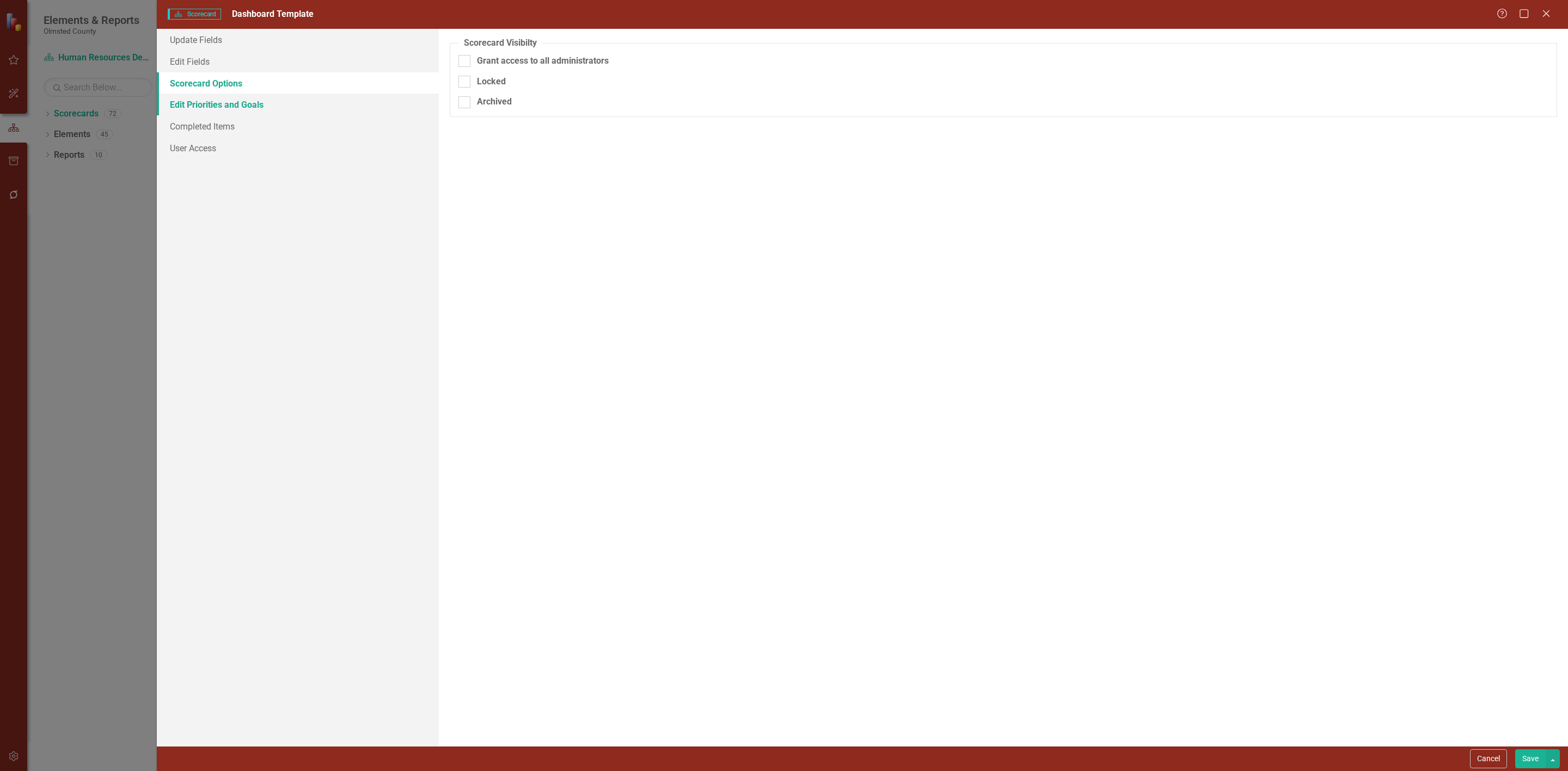
click at [198, 104] on link "Edit Priorities and Goals" at bounding box center [297, 104] width 282 height 22
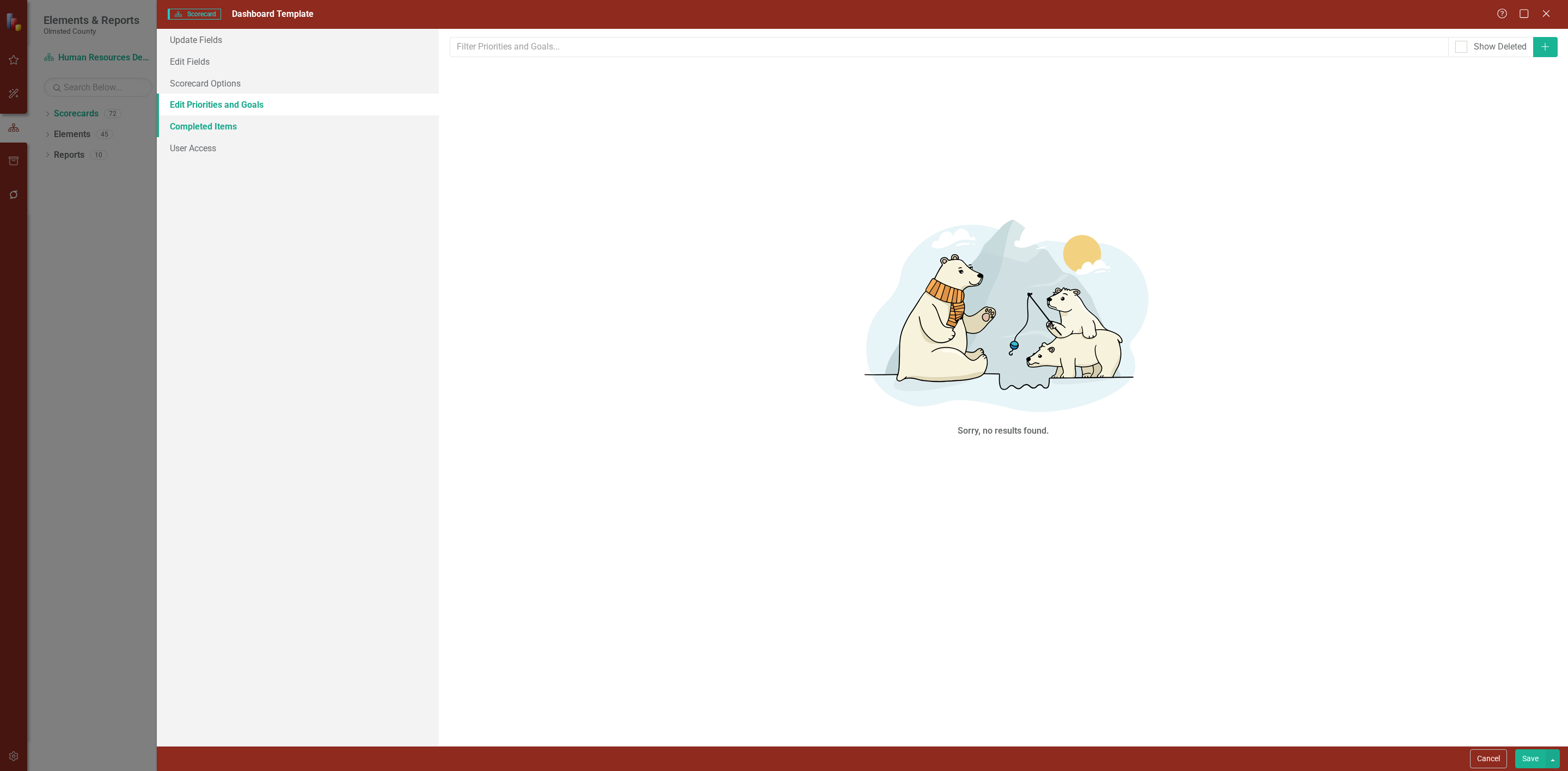
click at [190, 126] on link "Completed Items" at bounding box center [297, 126] width 282 height 22
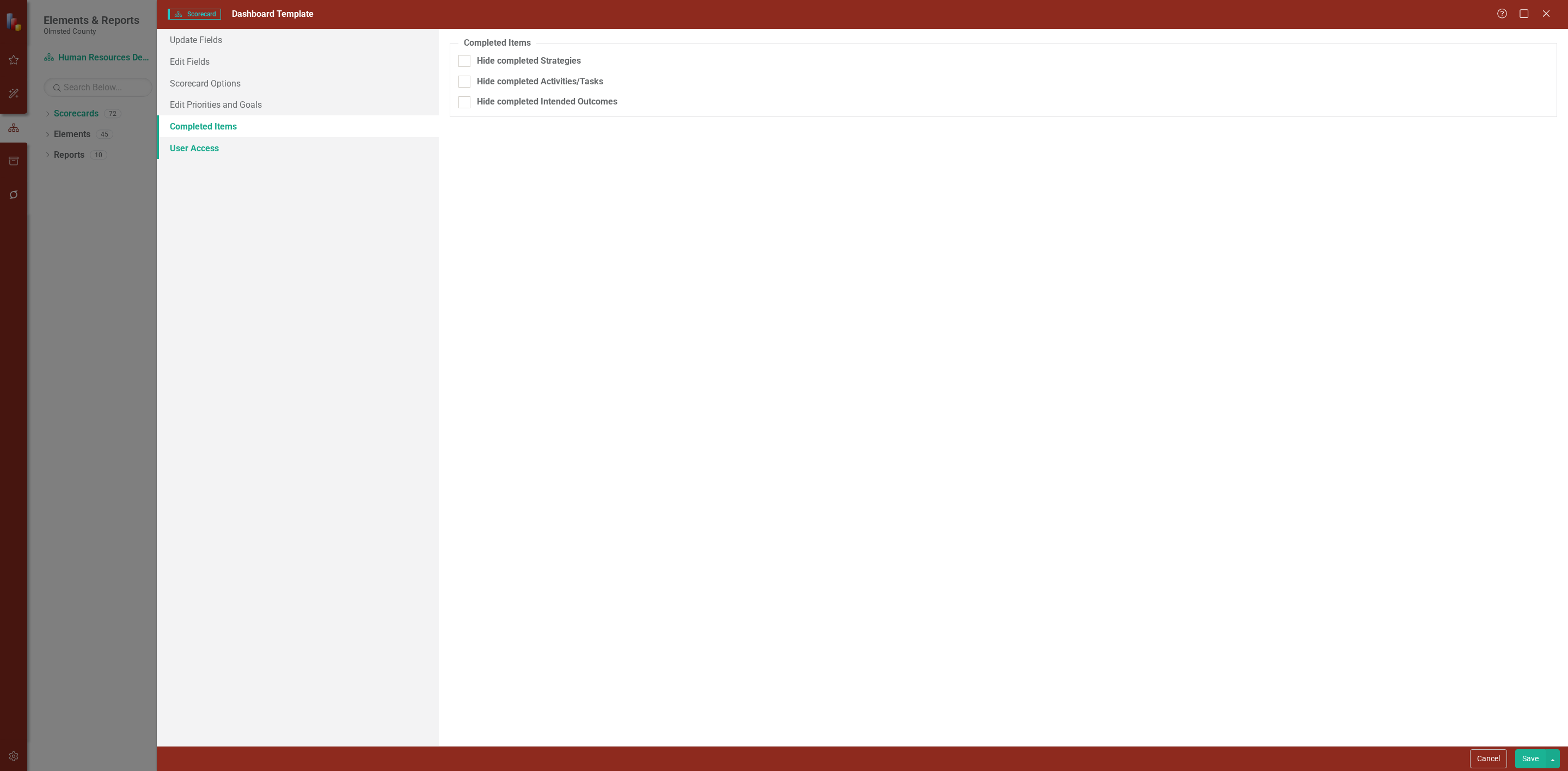
click at [193, 146] on link "User Access" at bounding box center [297, 148] width 282 height 22
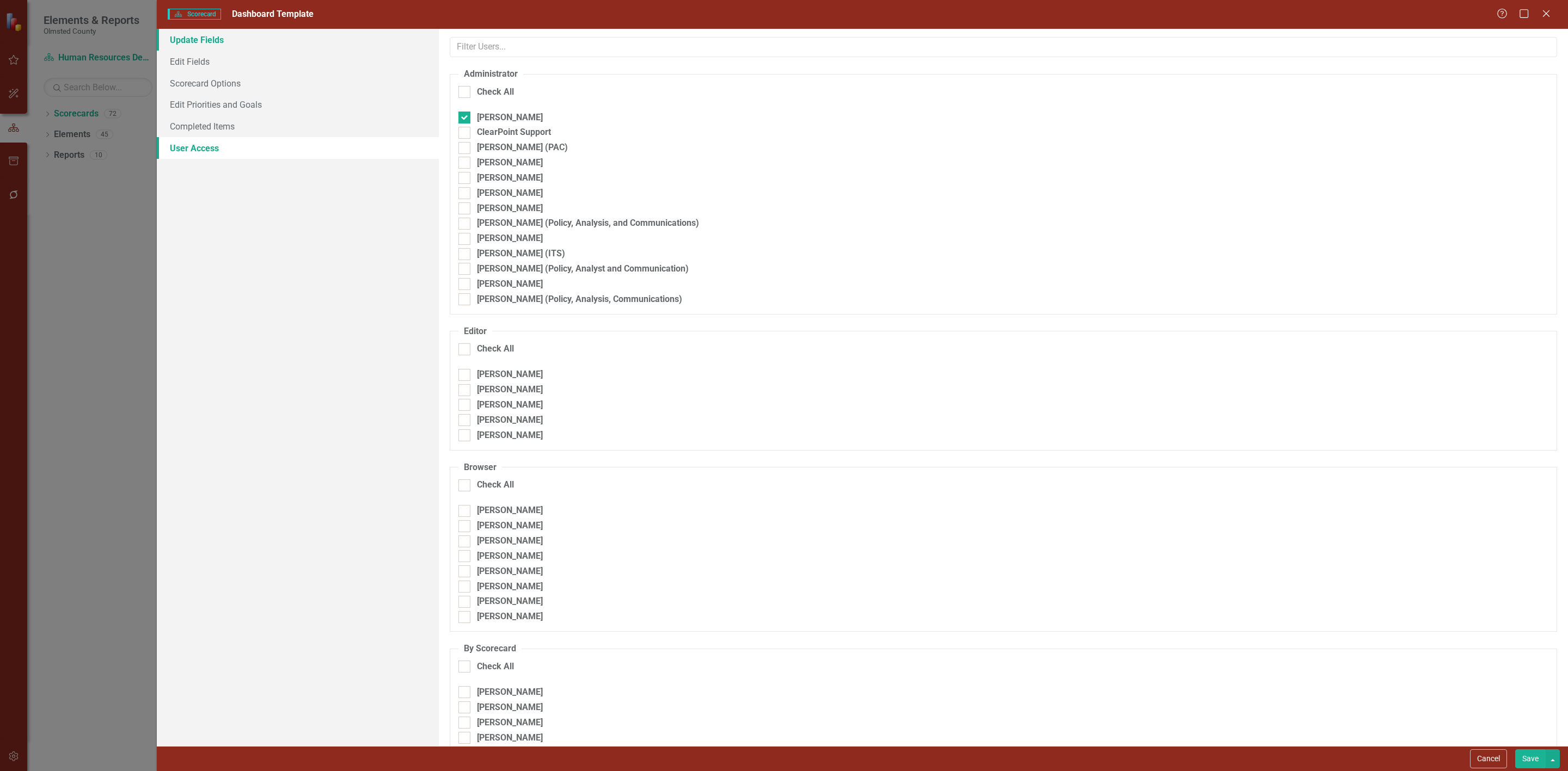
click at [200, 34] on link "Update Fields" at bounding box center [297, 40] width 282 height 22
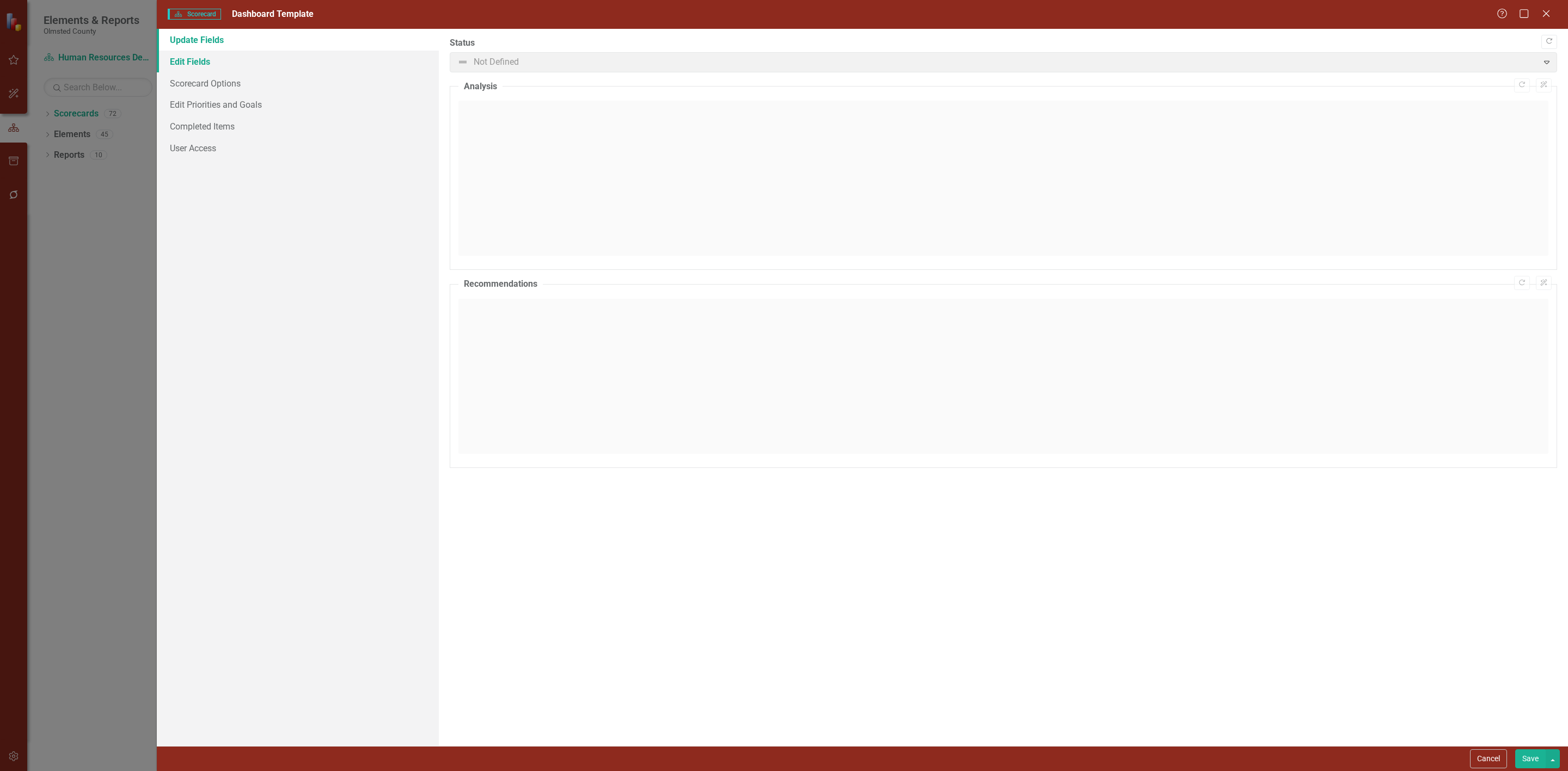
click at [188, 58] on link "Edit Fields" at bounding box center [297, 62] width 282 height 22
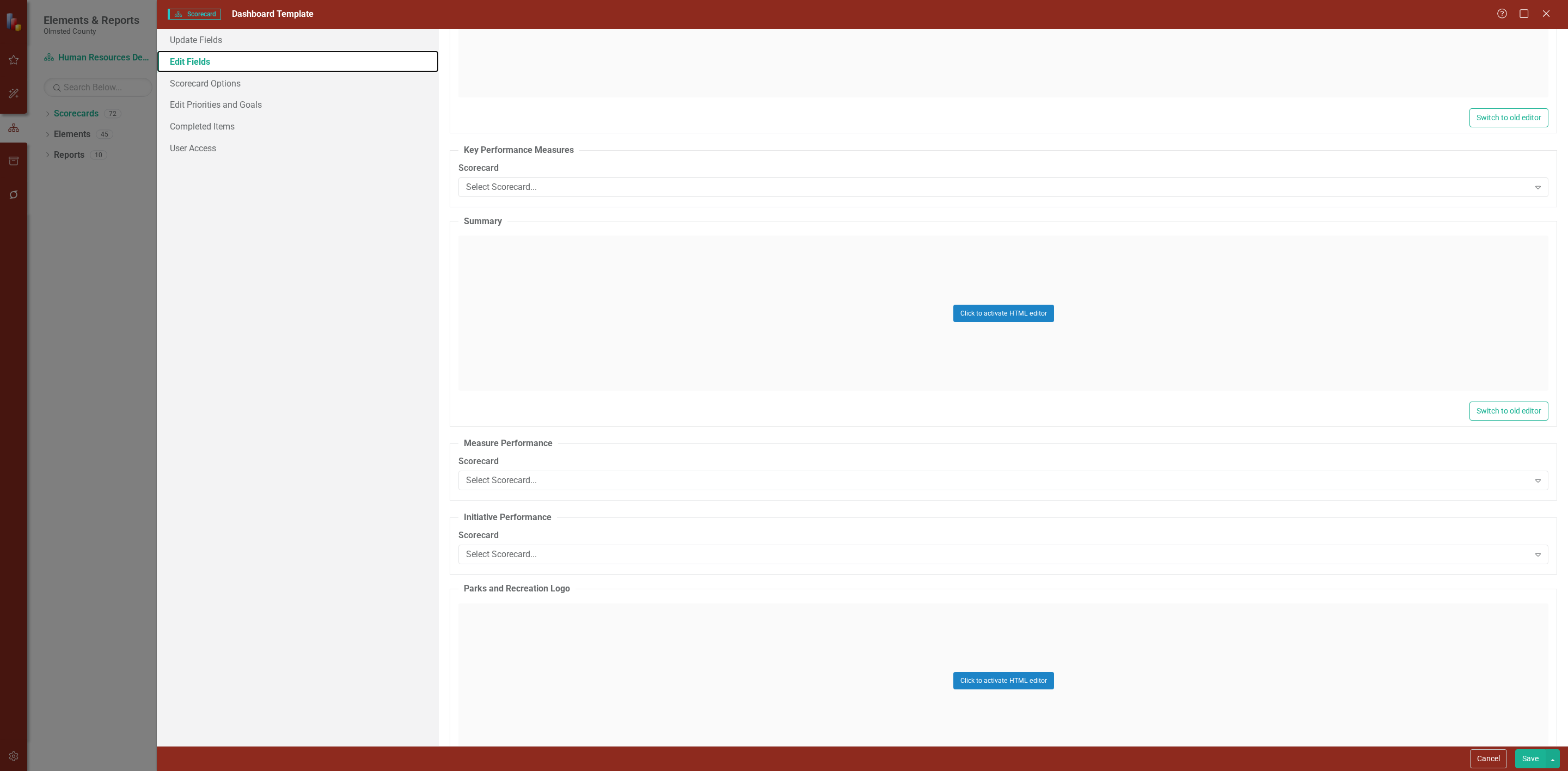
scroll to position [2612, 0]
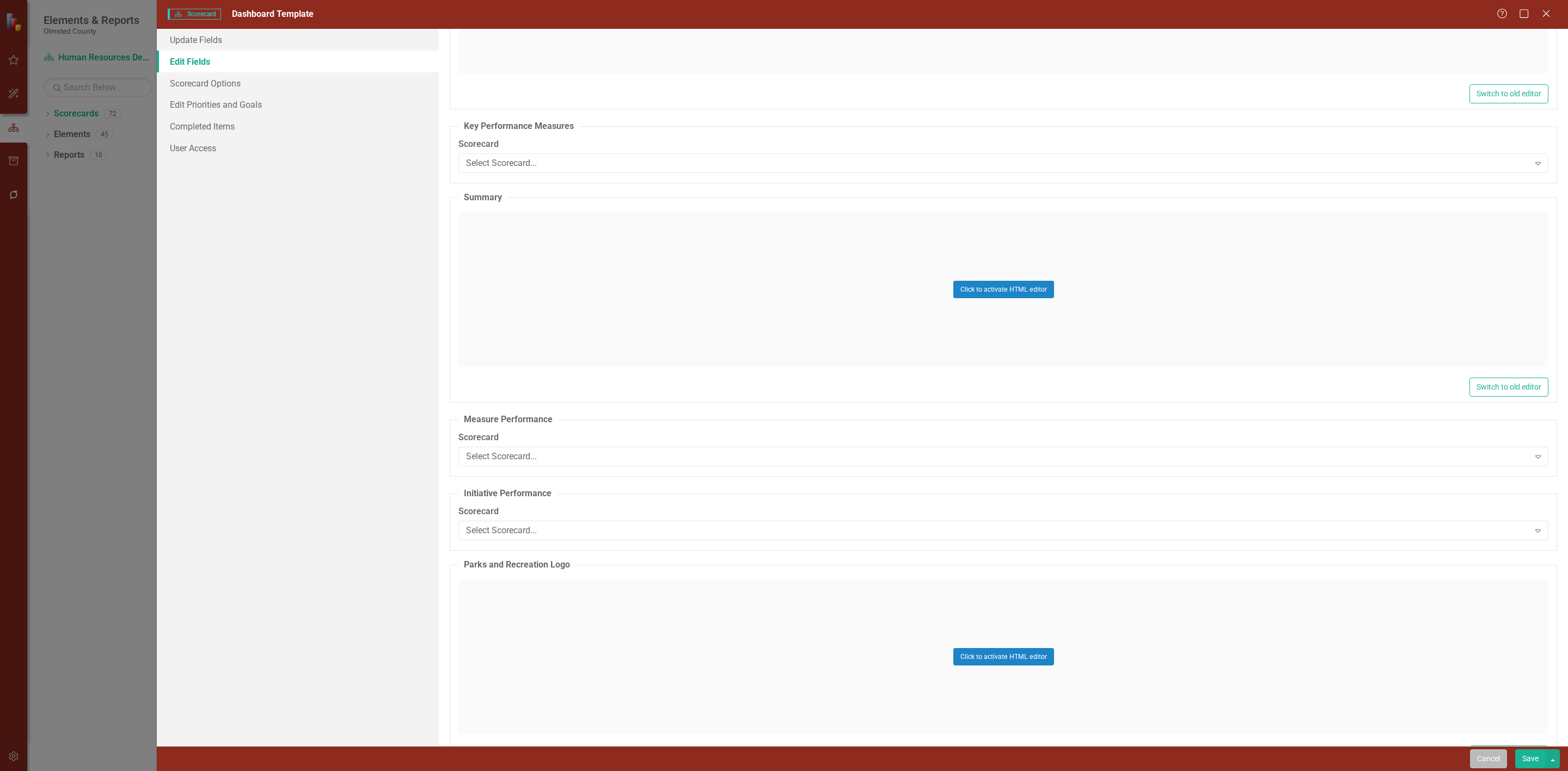
click at [1485, 755] on button "Cancel" at bounding box center [1488, 759] width 37 height 19
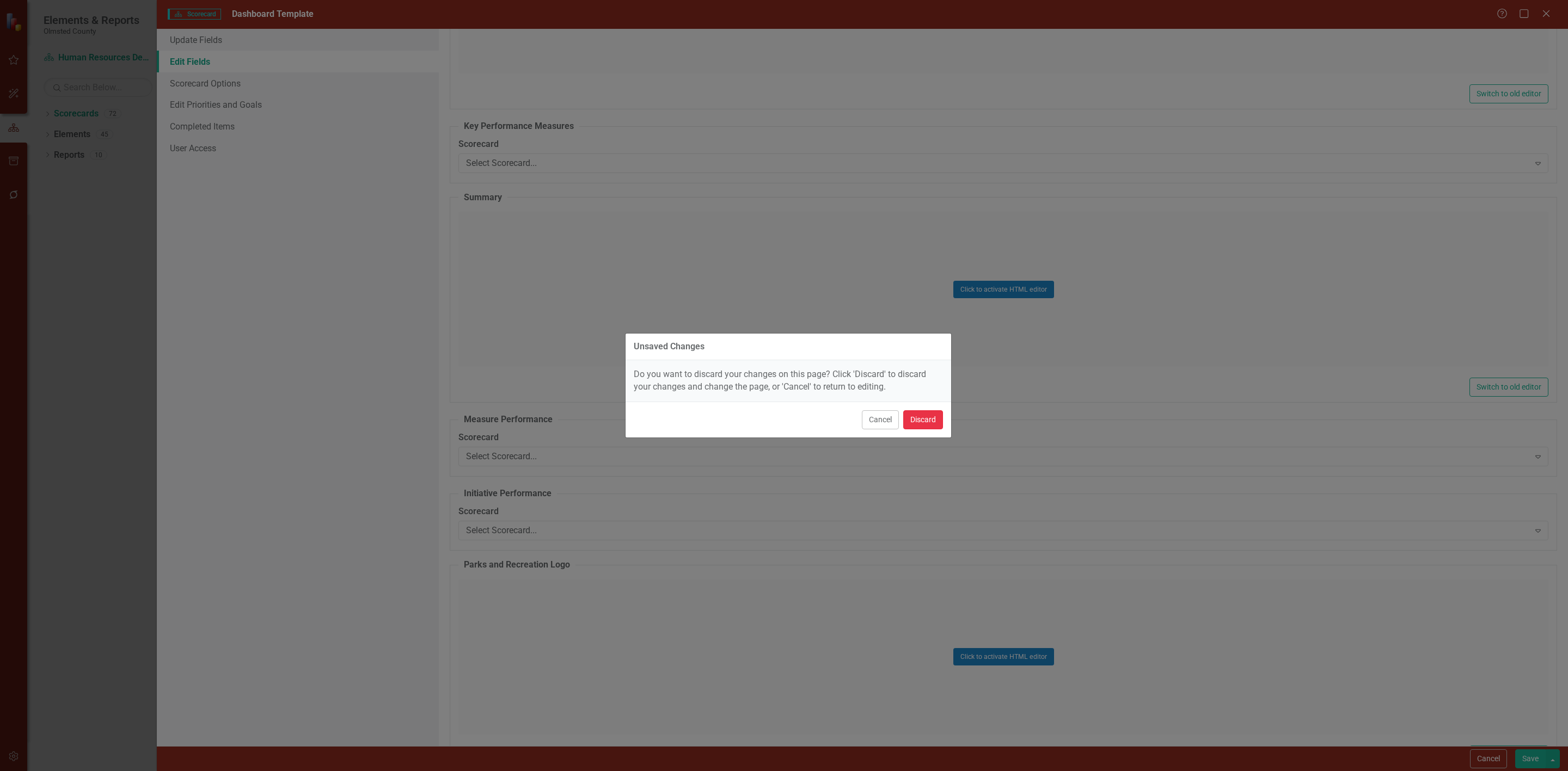
click at [913, 417] on button "Discard" at bounding box center [923, 420] width 40 height 19
